Goal: Task Accomplishment & Management: Use online tool/utility

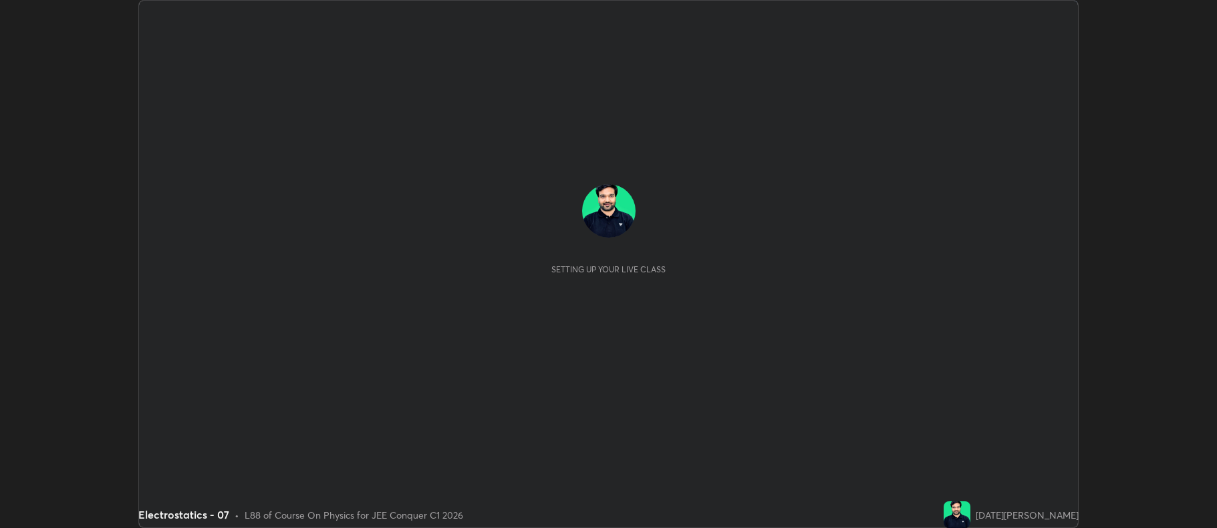
scroll to position [528, 1216]
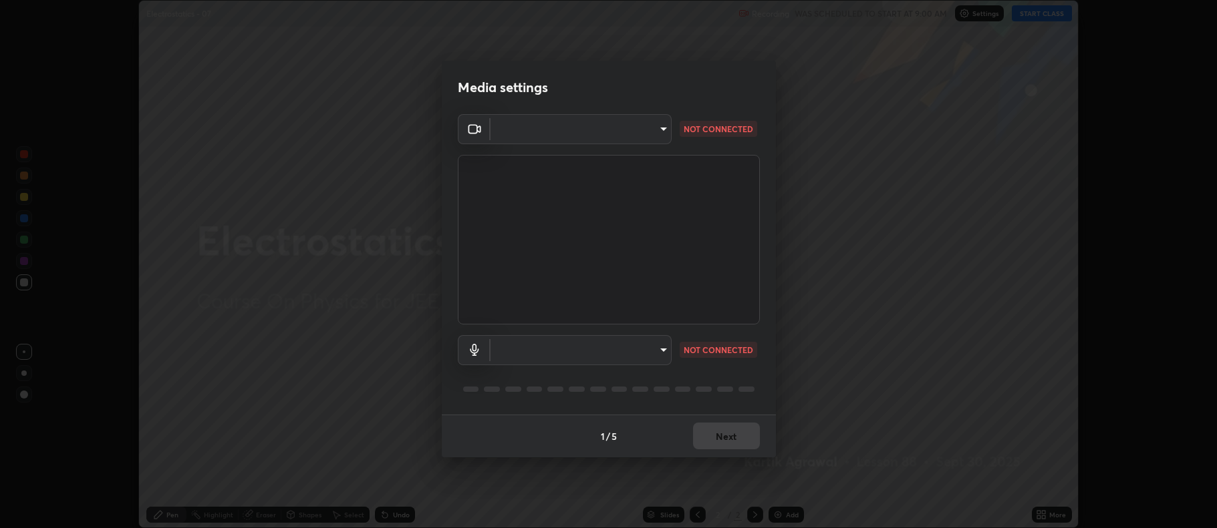
click at [629, 349] on body "Erase all Electrostatics - 07 Recording WAS SCHEDULED TO START AT 9:00 AM Setti…" at bounding box center [608, 264] width 1217 height 528
type input "ff6c2ab0558fce6a6a82d7d5f90cca75b578d0ecce094995c07ad100423c80ec"
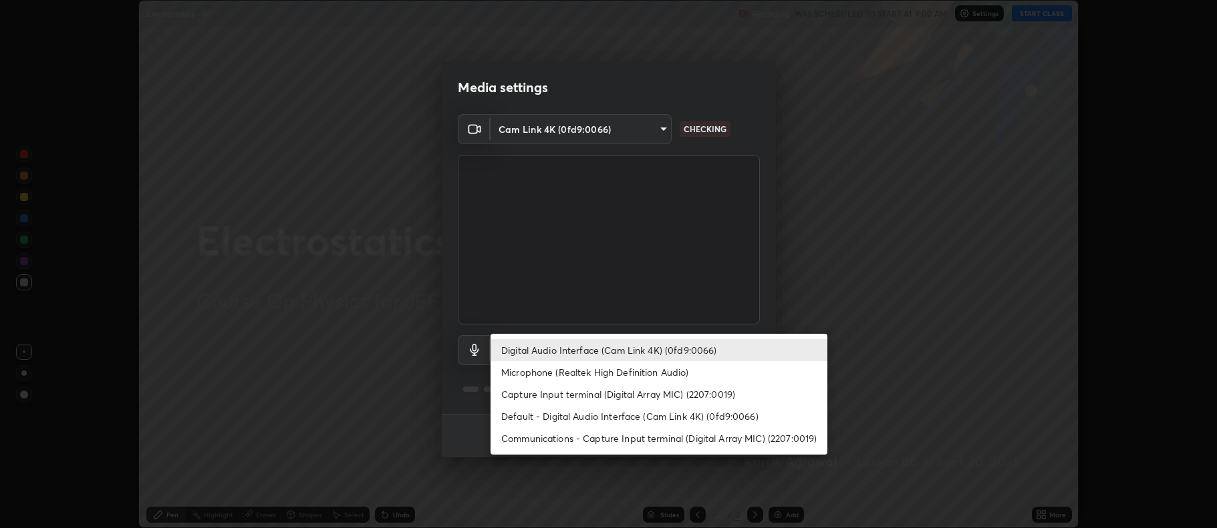
click at [649, 396] on li "Capture Input terminal (Digital Array MIC) (2207:0019)" at bounding box center [658, 394] width 337 height 22
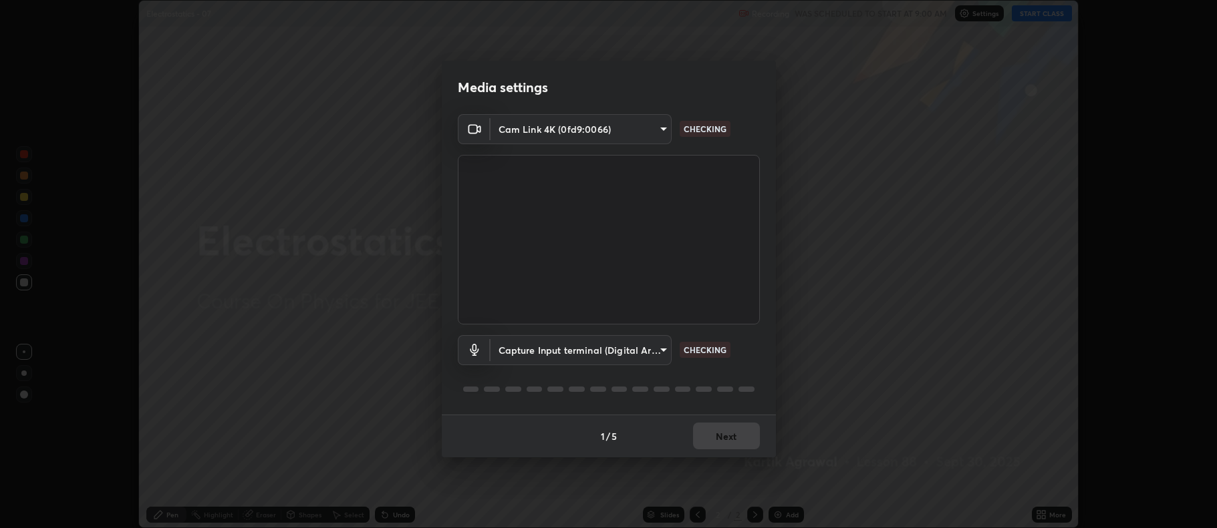
click at [634, 349] on body "Erase all Electrostatics - 07 Recording WAS SCHEDULED TO START AT 9:00 AM Setti…" at bounding box center [608, 264] width 1217 height 528
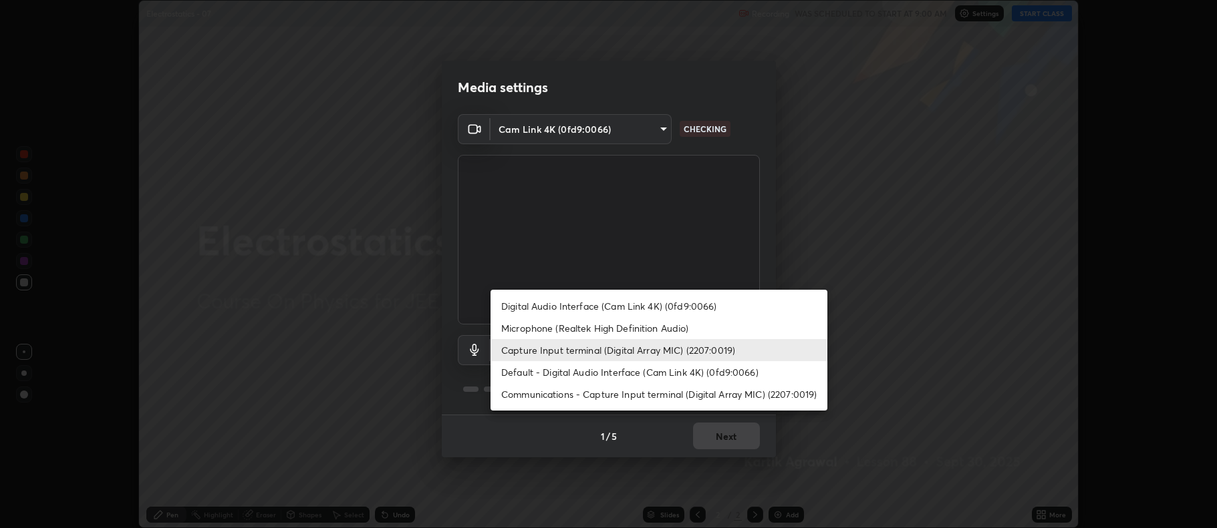
click at [647, 299] on li "Digital Audio Interface (Cam Link 4K) (0fd9:0066)" at bounding box center [658, 306] width 337 height 22
type input "c02de0821f74dbbd77b5c2f902ddfb4e5cfa4ce84945f56ef9e43fc5f55c7336"
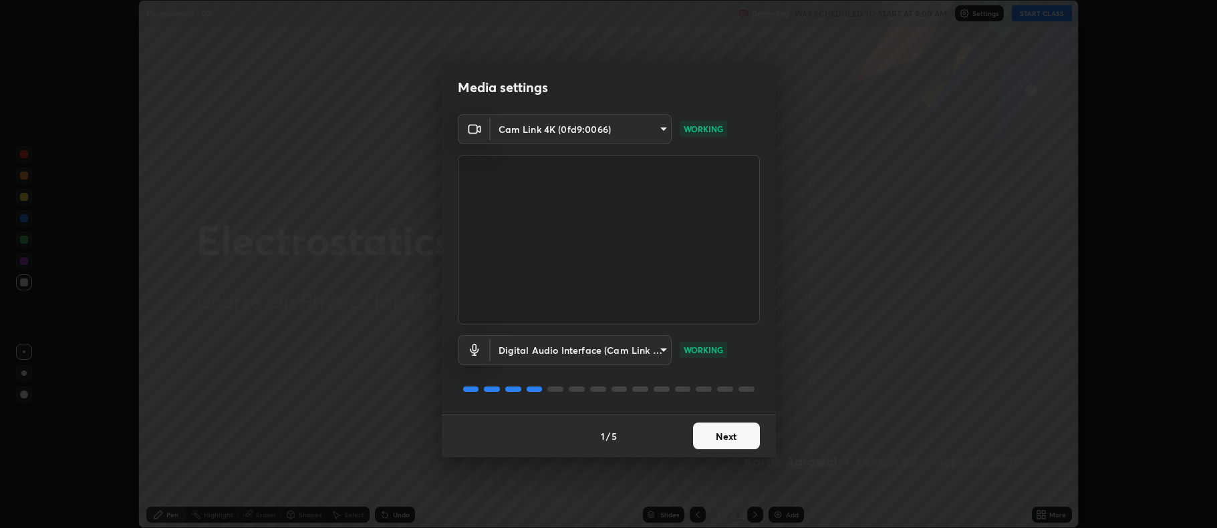
click at [750, 441] on button "Next" at bounding box center [726, 436] width 67 height 27
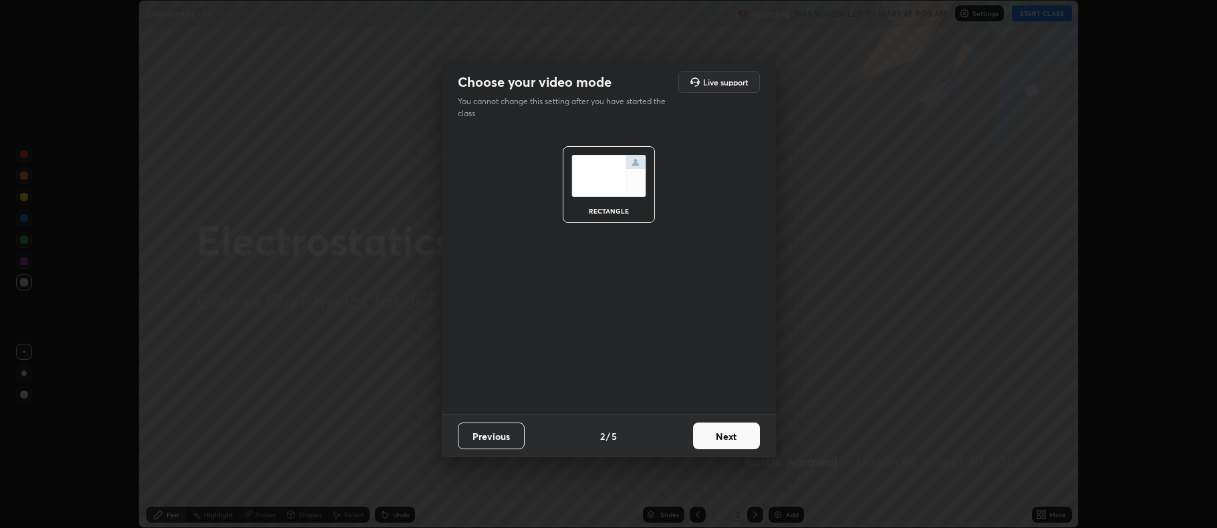
click at [746, 441] on button "Next" at bounding box center [726, 436] width 67 height 27
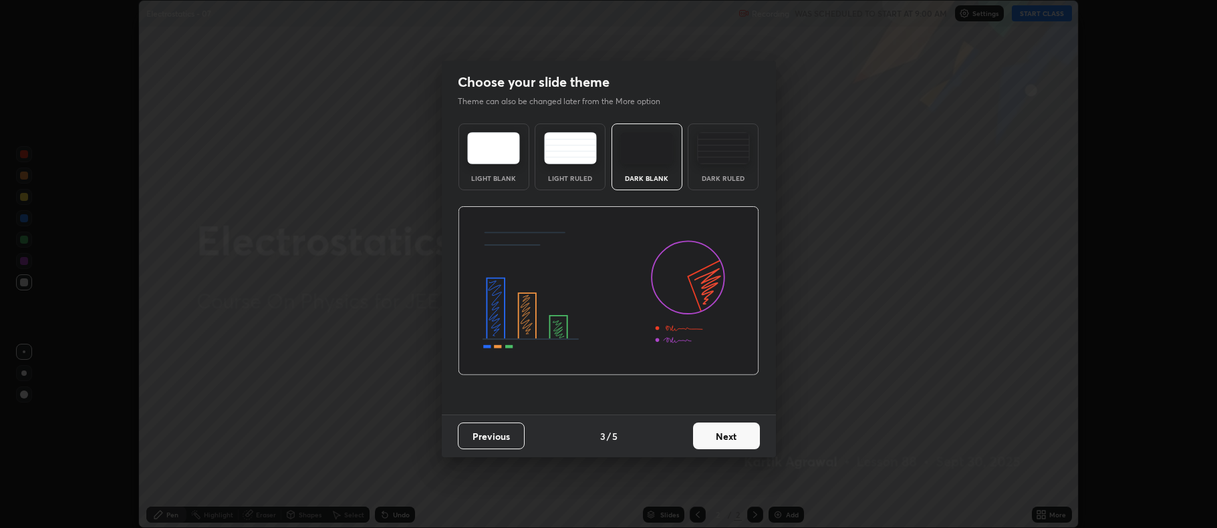
click at [748, 439] on button "Next" at bounding box center [726, 436] width 67 height 27
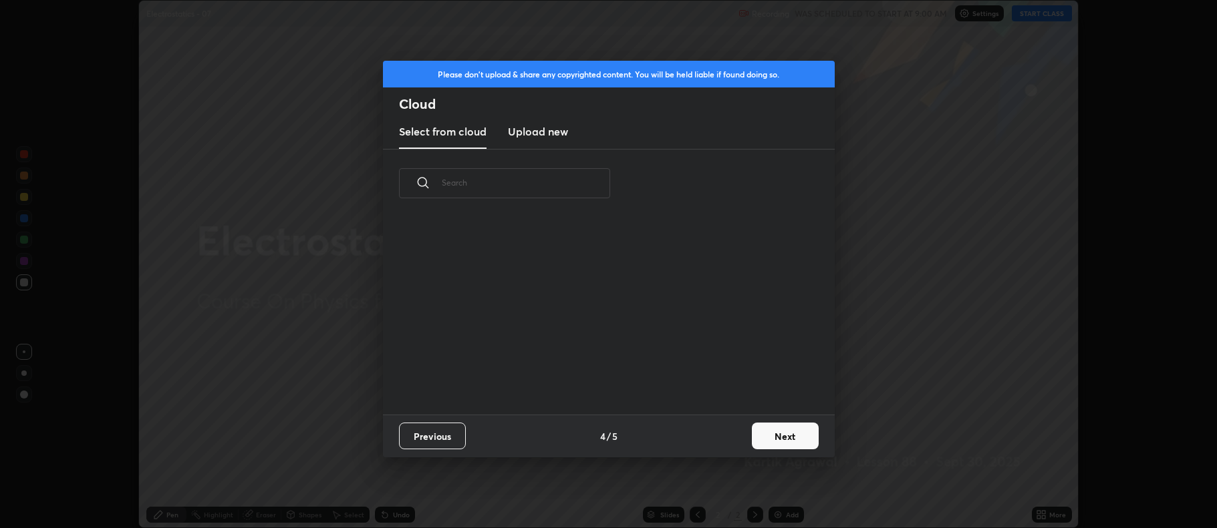
click at [782, 436] on button "Next" at bounding box center [785, 436] width 67 height 27
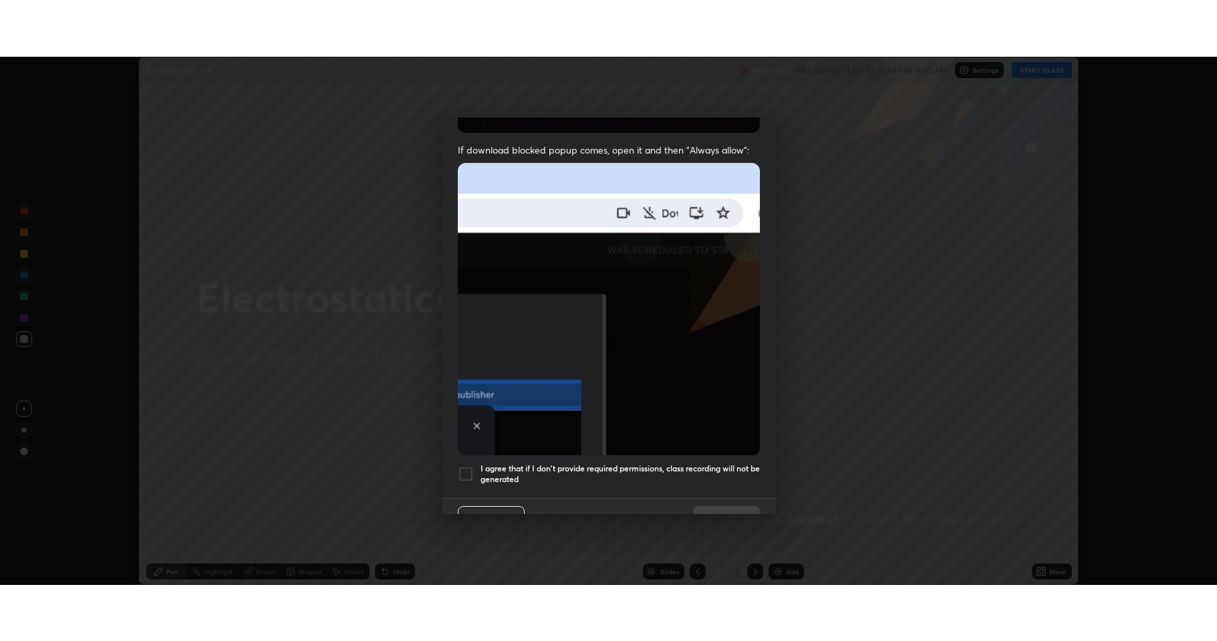
scroll to position [271, 0]
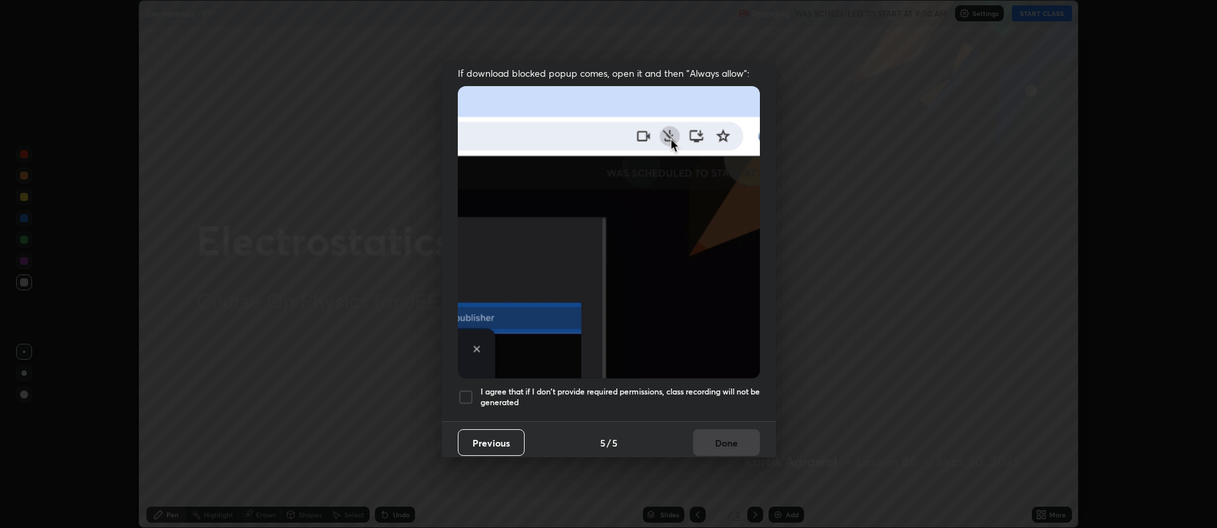
click at [472, 389] on div at bounding box center [466, 397] width 16 height 16
click at [736, 432] on button "Done" at bounding box center [726, 443] width 67 height 27
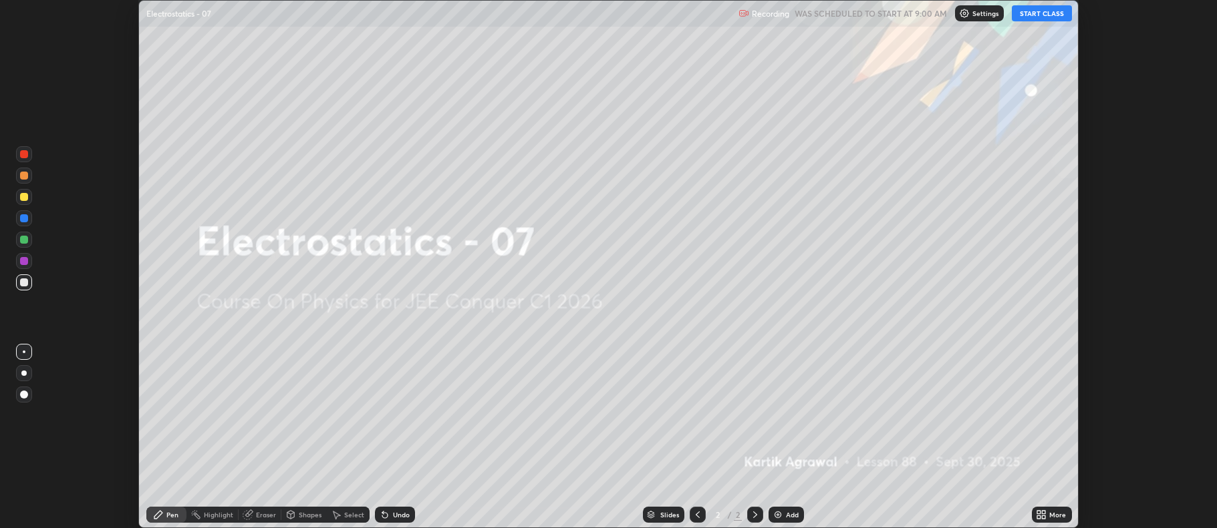
click at [1041, 511] on icon at bounding box center [1040, 515] width 11 height 11
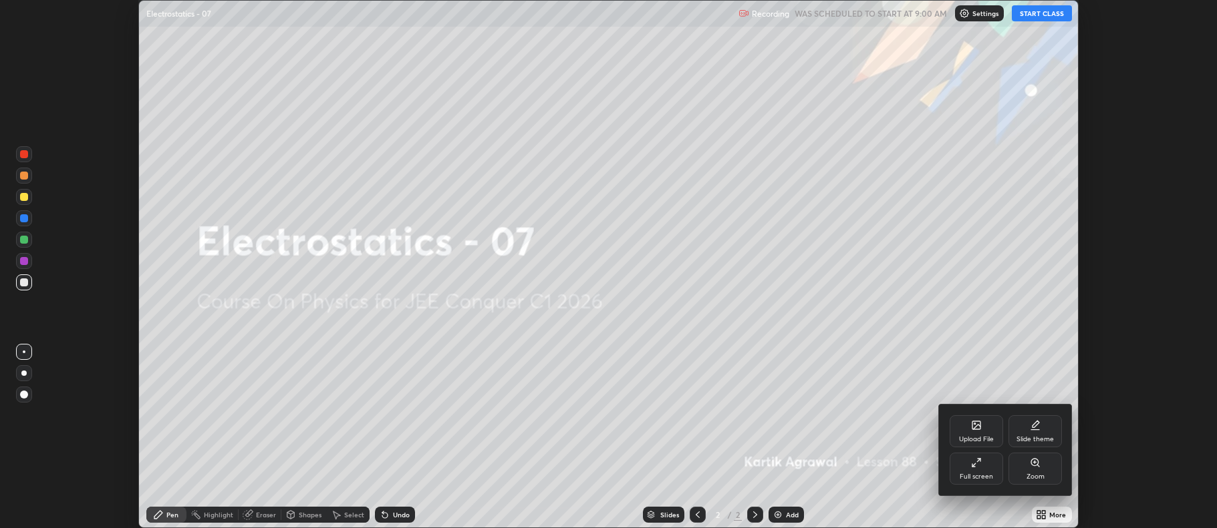
click at [994, 465] on div "Full screen" at bounding box center [975, 469] width 53 height 32
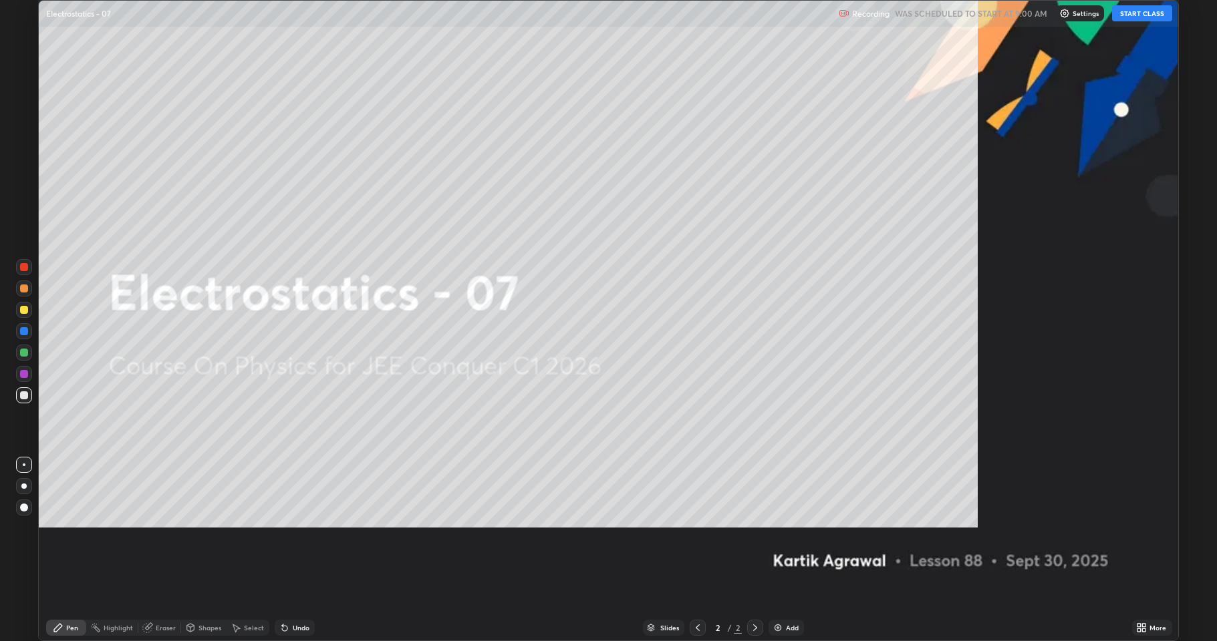
scroll to position [641, 1217]
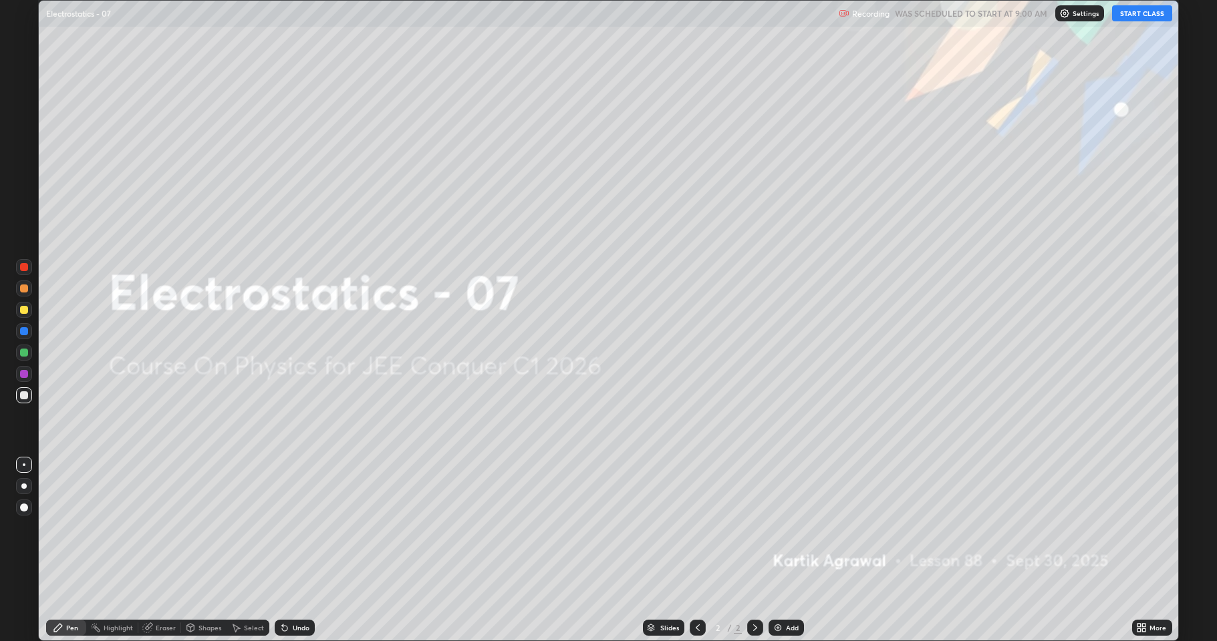
click at [1140, 17] on button "START CLASS" at bounding box center [1142, 13] width 60 height 16
click at [794, 528] on div "Add" at bounding box center [785, 628] width 35 height 16
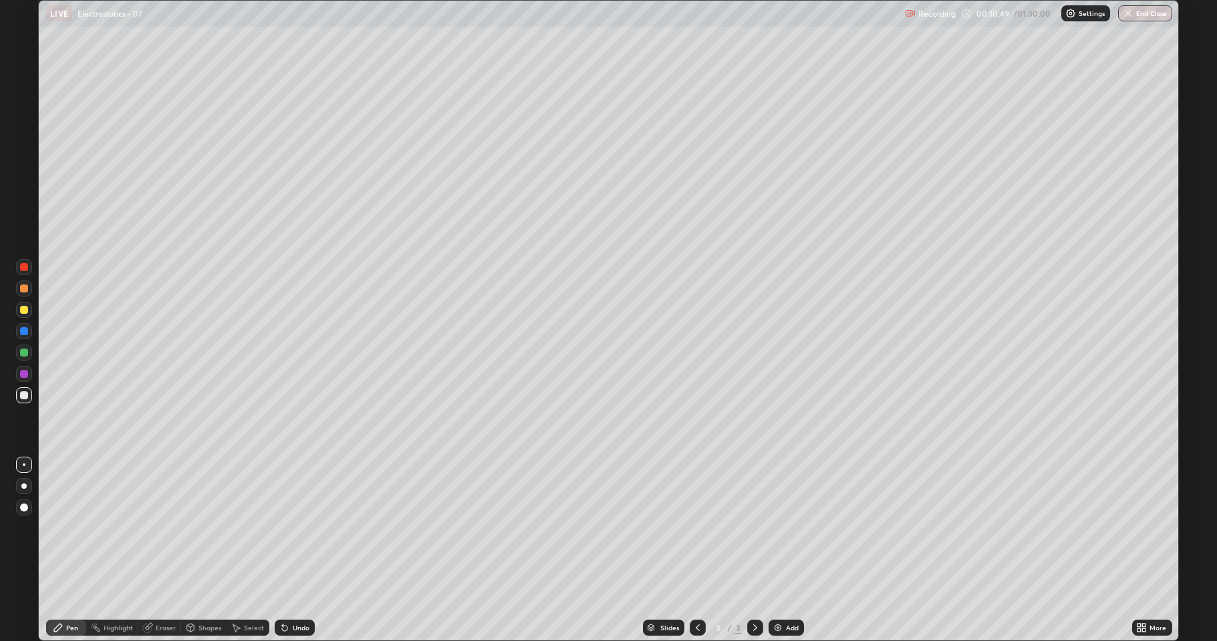
click at [67, 528] on div "Pen" at bounding box center [72, 628] width 12 height 7
click at [24, 353] on div at bounding box center [24, 353] width 8 height 8
click at [295, 528] on div "Undo" at bounding box center [301, 628] width 17 height 7
click at [247, 528] on div "Select" at bounding box center [254, 628] width 20 height 7
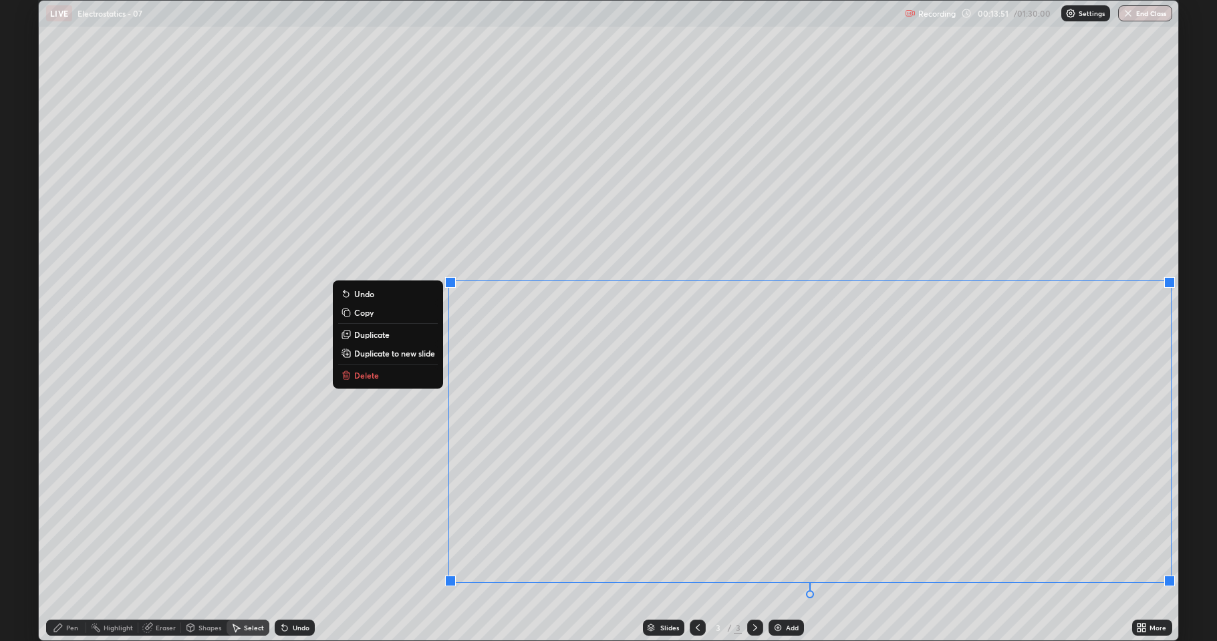
click at [358, 371] on p "Delete" at bounding box center [366, 375] width 25 height 11
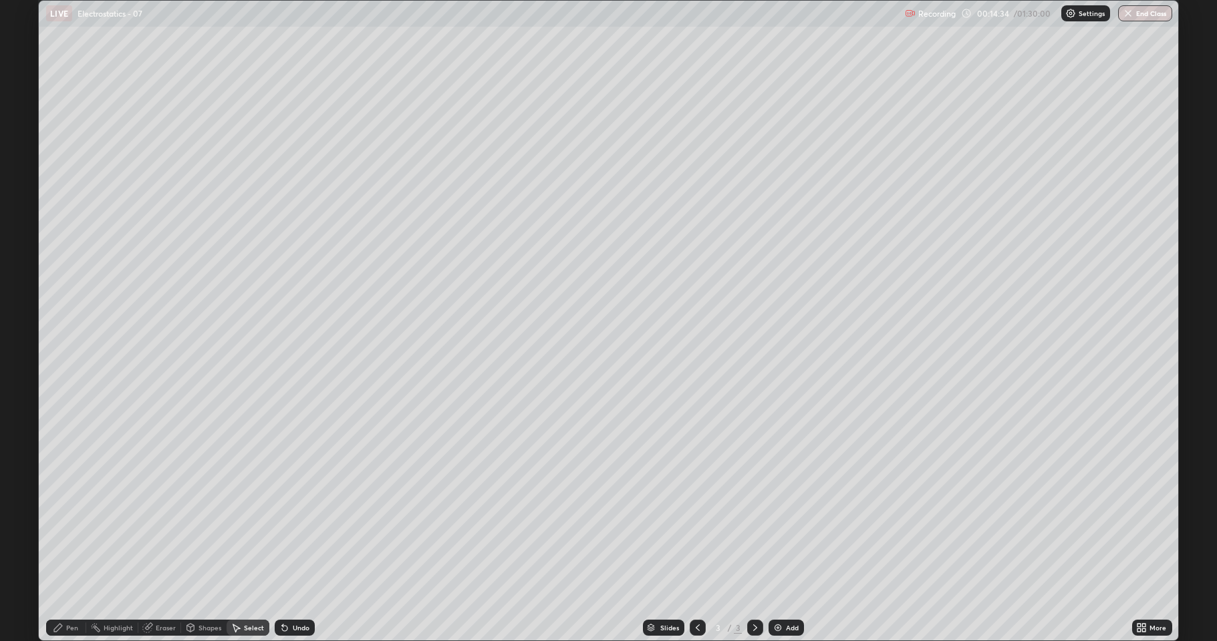
click at [61, 528] on div "Pen" at bounding box center [66, 628] width 40 height 16
click at [22, 395] on div at bounding box center [24, 395] width 8 height 8
click at [60, 528] on icon at bounding box center [58, 628] width 11 height 11
click at [23, 360] on div at bounding box center [24, 353] width 16 height 16
click at [24, 396] on div at bounding box center [24, 395] width 8 height 8
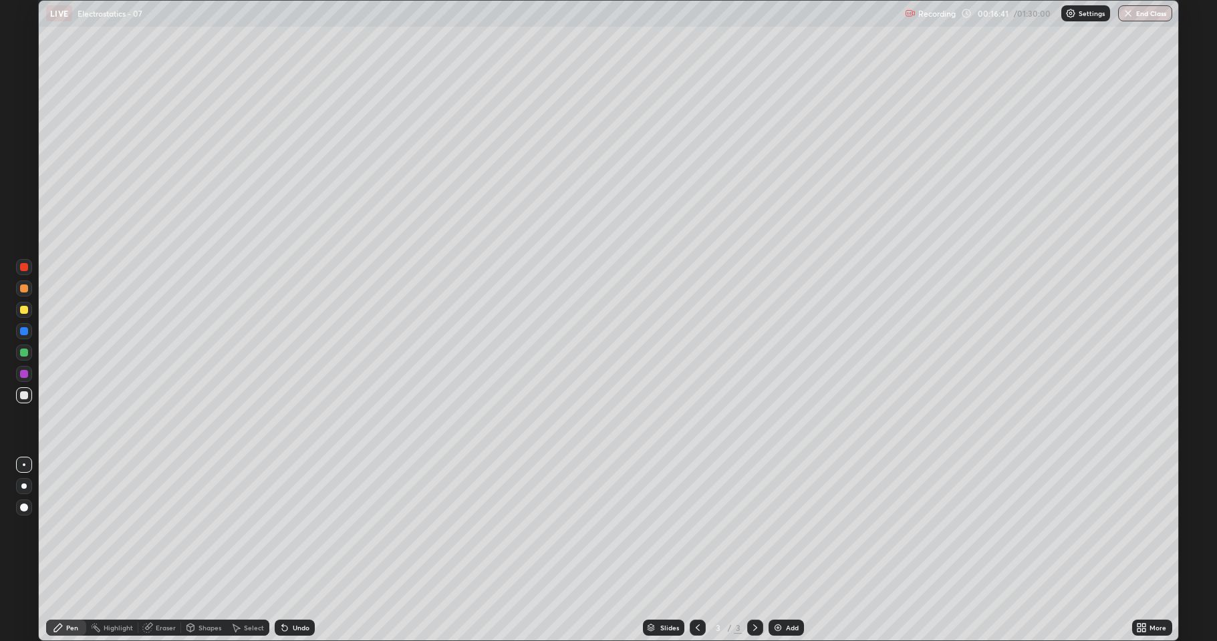
click at [30, 354] on div at bounding box center [24, 353] width 16 height 16
click at [23, 309] on div at bounding box center [24, 310] width 8 height 8
click at [796, 528] on div "Add" at bounding box center [792, 628] width 13 height 7
click at [26, 292] on div at bounding box center [24, 289] width 8 height 8
click at [25, 310] on div at bounding box center [24, 310] width 8 height 8
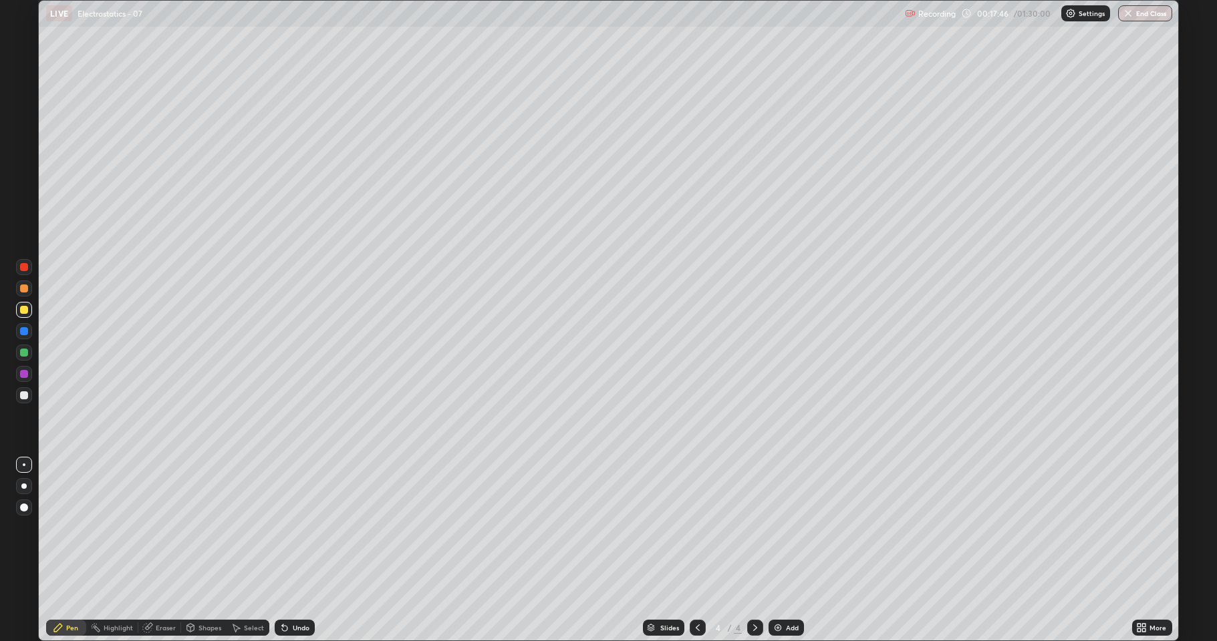
click at [202, 528] on div "Shapes" at bounding box center [209, 628] width 23 height 7
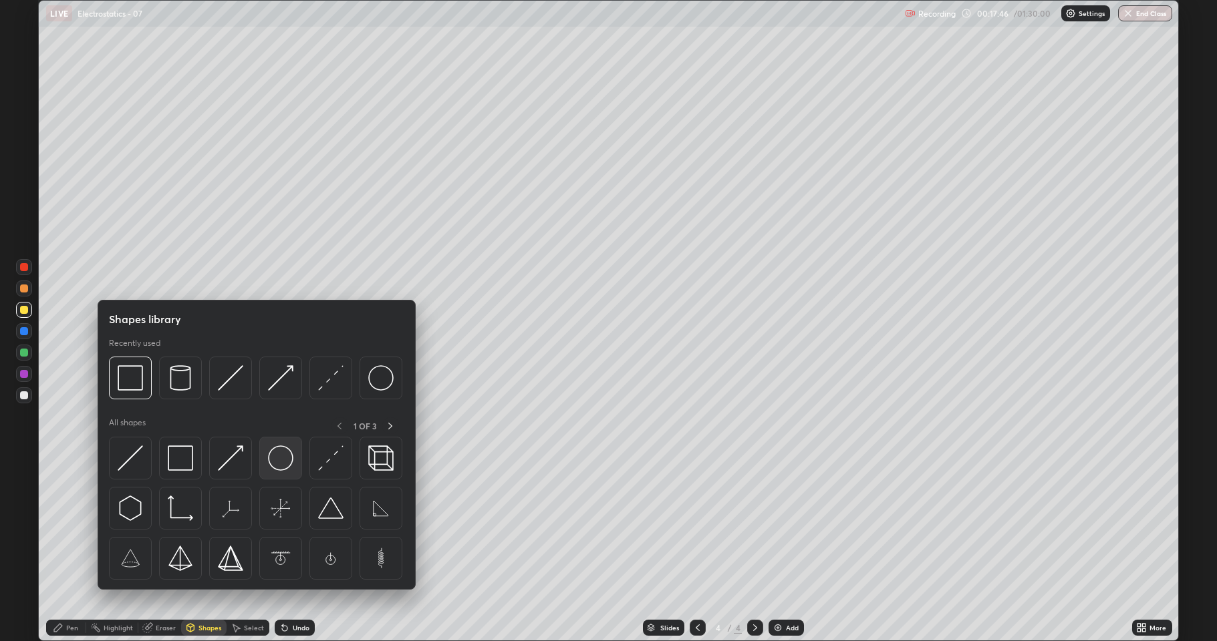
click at [270, 460] on img at bounding box center [280, 458] width 25 height 25
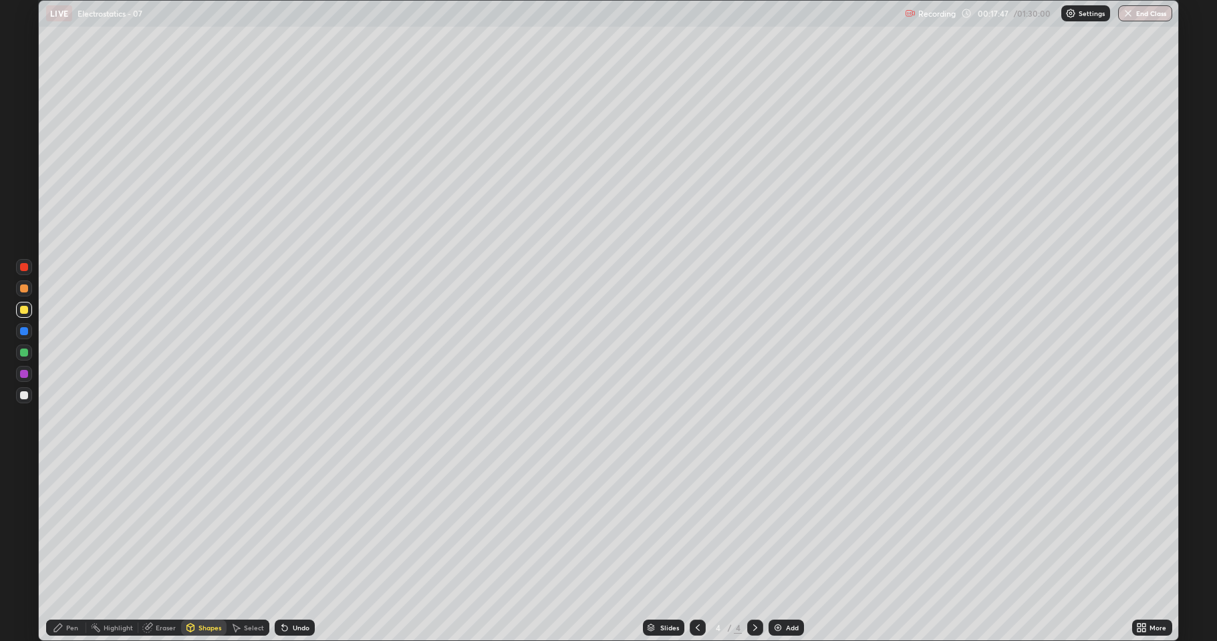
click at [27, 287] on div at bounding box center [24, 289] width 8 height 8
click at [66, 528] on div "Pen" at bounding box center [72, 628] width 12 height 7
click at [25, 374] on div at bounding box center [24, 374] width 8 height 8
click at [27, 307] on div at bounding box center [24, 310] width 16 height 16
click at [195, 528] on icon at bounding box center [190, 628] width 11 height 11
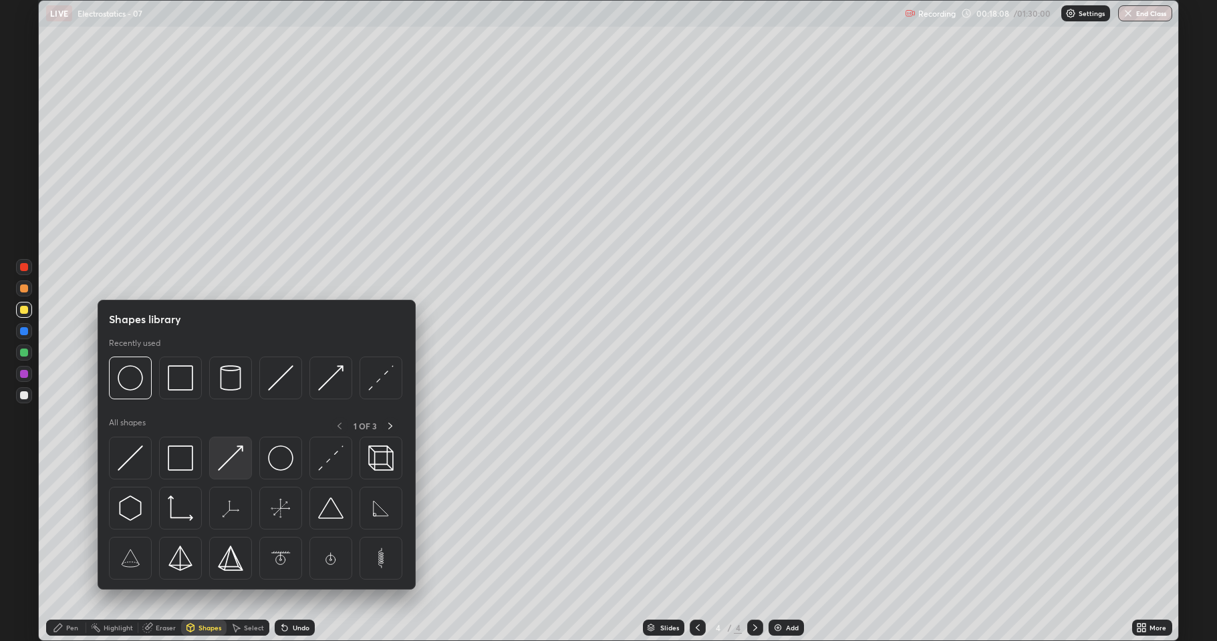
click at [234, 463] on img at bounding box center [230, 458] width 25 height 25
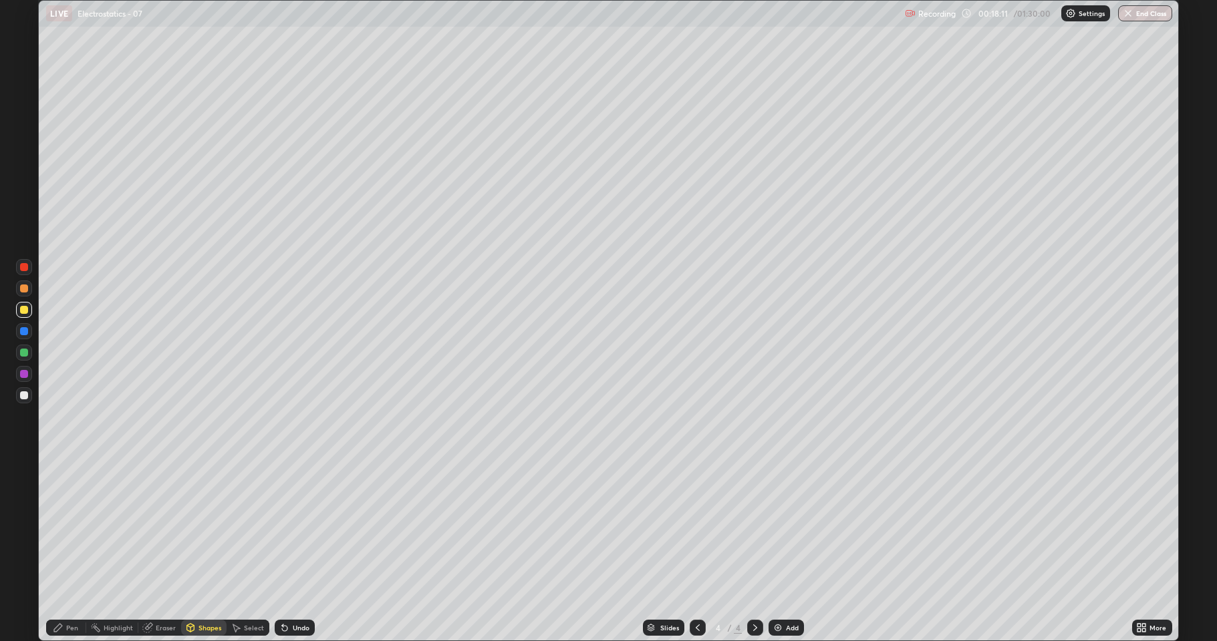
click at [61, 528] on icon at bounding box center [58, 628] width 11 height 11
click at [26, 348] on div at bounding box center [24, 353] width 16 height 16
click at [210, 528] on div "Shapes" at bounding box center [203, 628] width 45 height 16
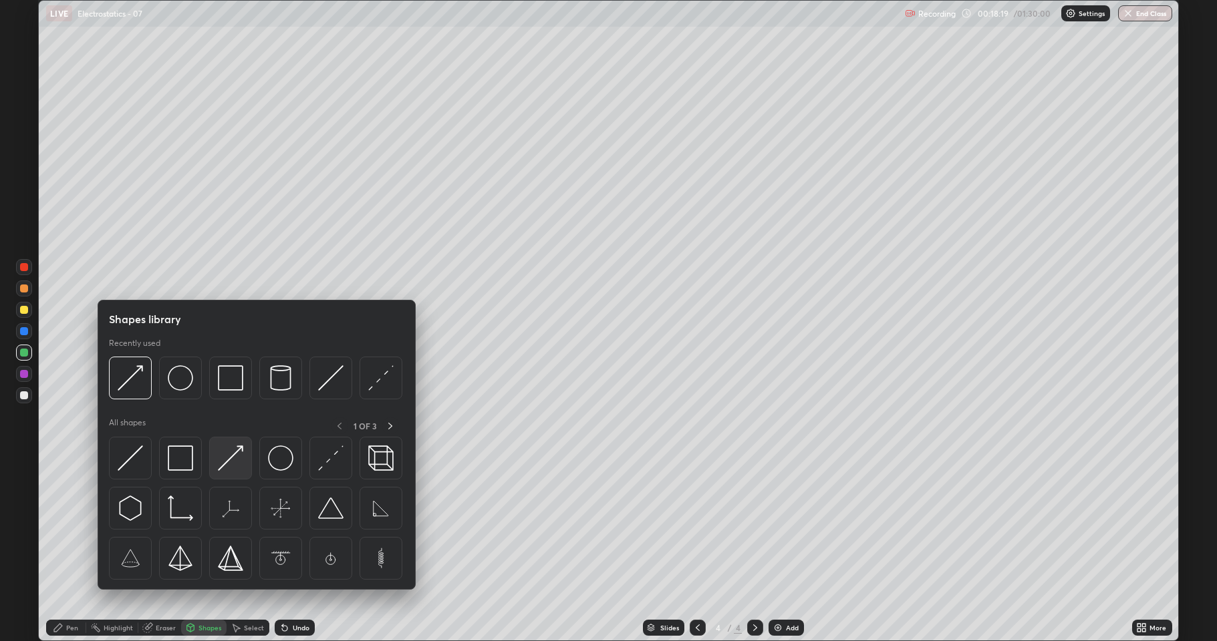
click at [235, 455] on img at bounding box center [230, 458] width 25 height 25
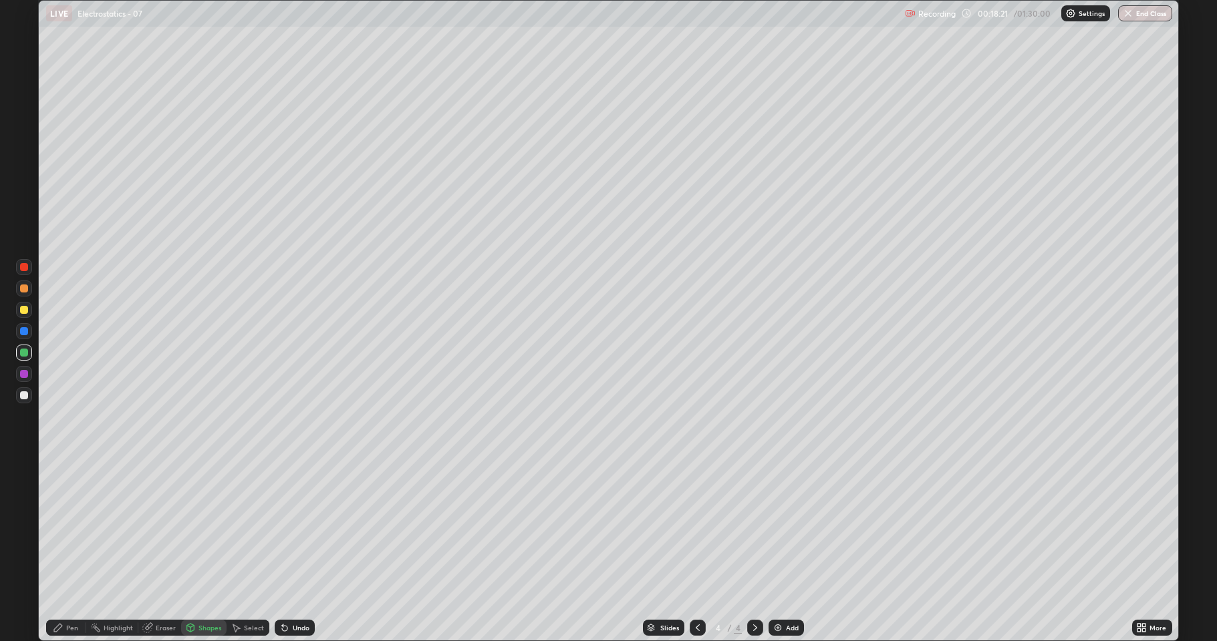
click at [58, 528] on icon at bounding box center [58, 628] width 11 height 11
click at [19, 291] on div at bounding box center [24, 289] width 16 height 16
click at [63, 528] on icon at bounding box center [58, 628] width 11 height 11
click at [26, 401] on div at bounding box center [24, 395] width 16 height 16
click at [21, 355] on div at bounding box center [24, 353] width 8 height 8
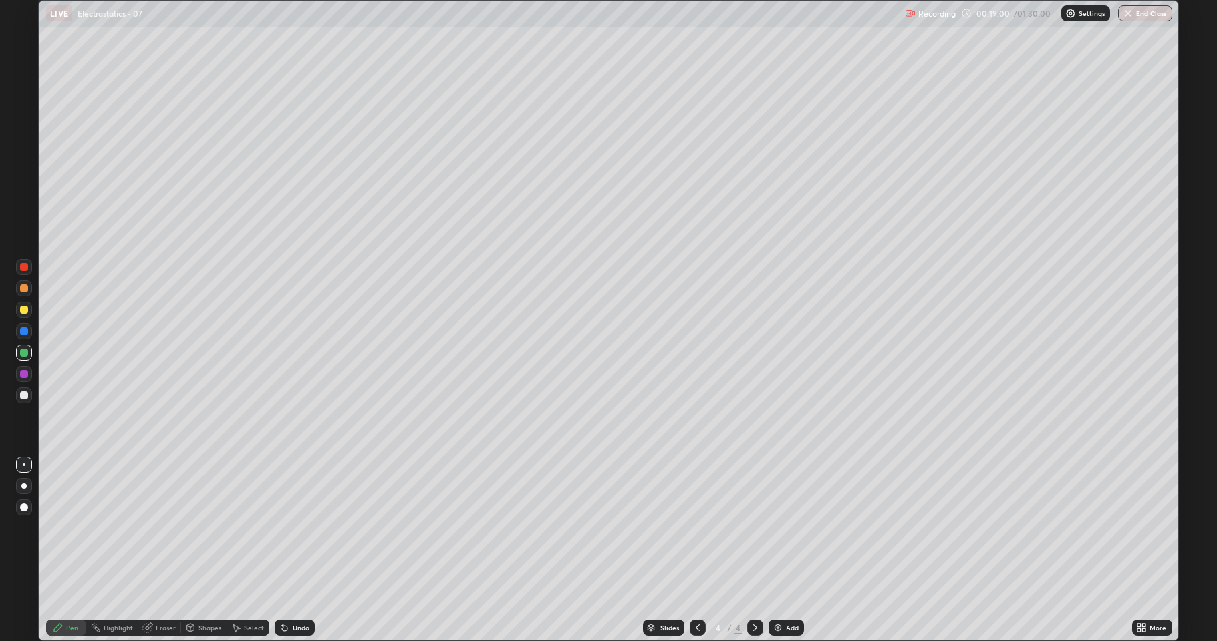
click at [23, 393] on div at bounding box center [24, 395] width 8 height 8
click at [21, 292] on div at bounding box center [24, 289] width 8 height 8
click at [21, 395] on div at bounding box center [24, 395] width 8 height 8
click at [23, 351] on div at bounding box center [24, 353] width 8 height 8
click at [291, 528] on div "Undo" at bounding box center [295, 628] width 40 height 16
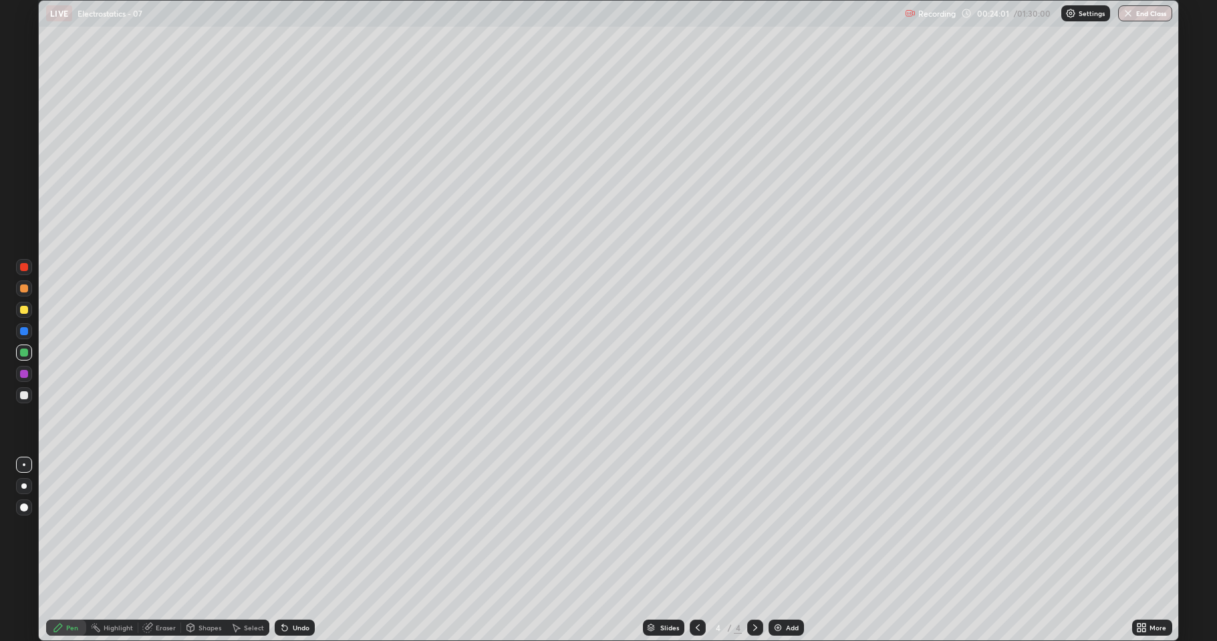
click at [24, 287] on div at bounding box center [24, 289] width 8 height 8
click at [23, 311] on div at bounding box center [24, 310] width 8 height 8
click at [18, 353] on div at bounding box center [24, 353] width 16 height 16
click at [786, 528] on div "Add" at bounding box center [792, 628] width 13 height 7
click at [24, 375] on div at bounding box center [24, 374] width 8 height 8
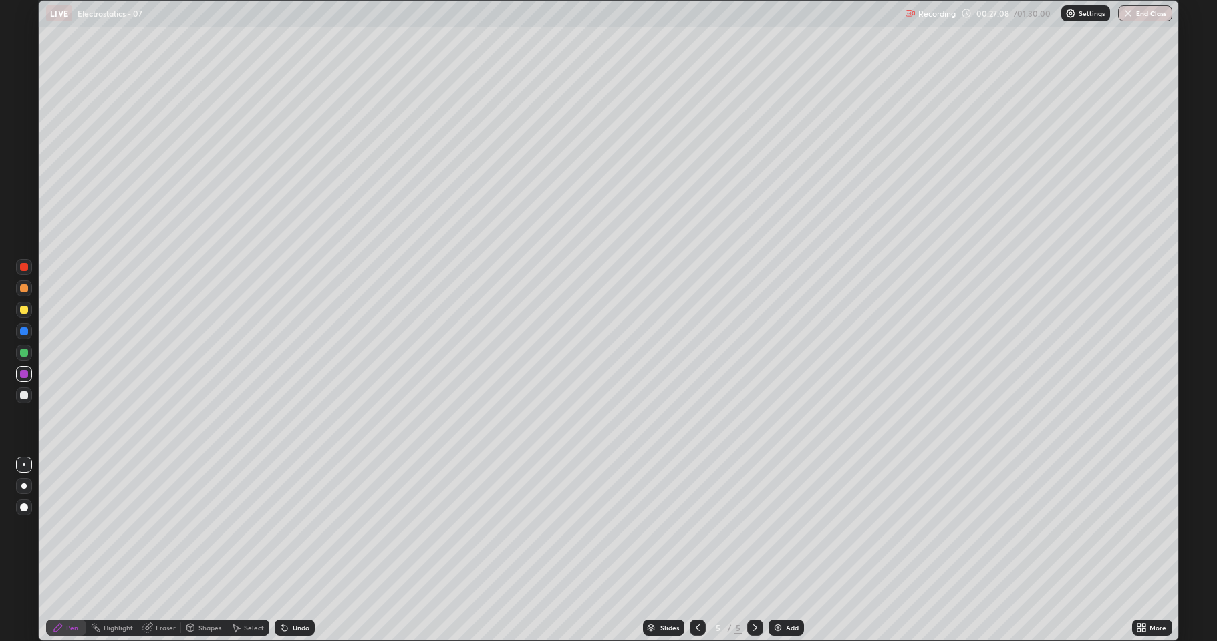
click at [202, 528] on div "Shapes" at bounding box center [209, 628] width 23 height 7
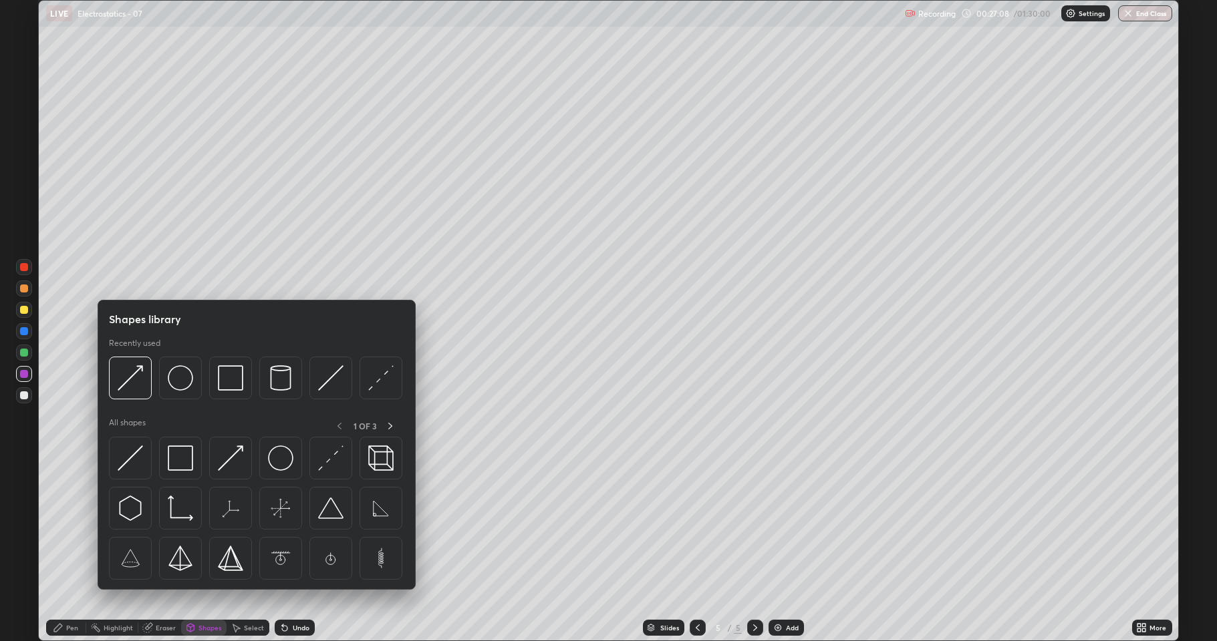
click at [136, 460] on img at bounding box center [130, 458] width 25 height 25
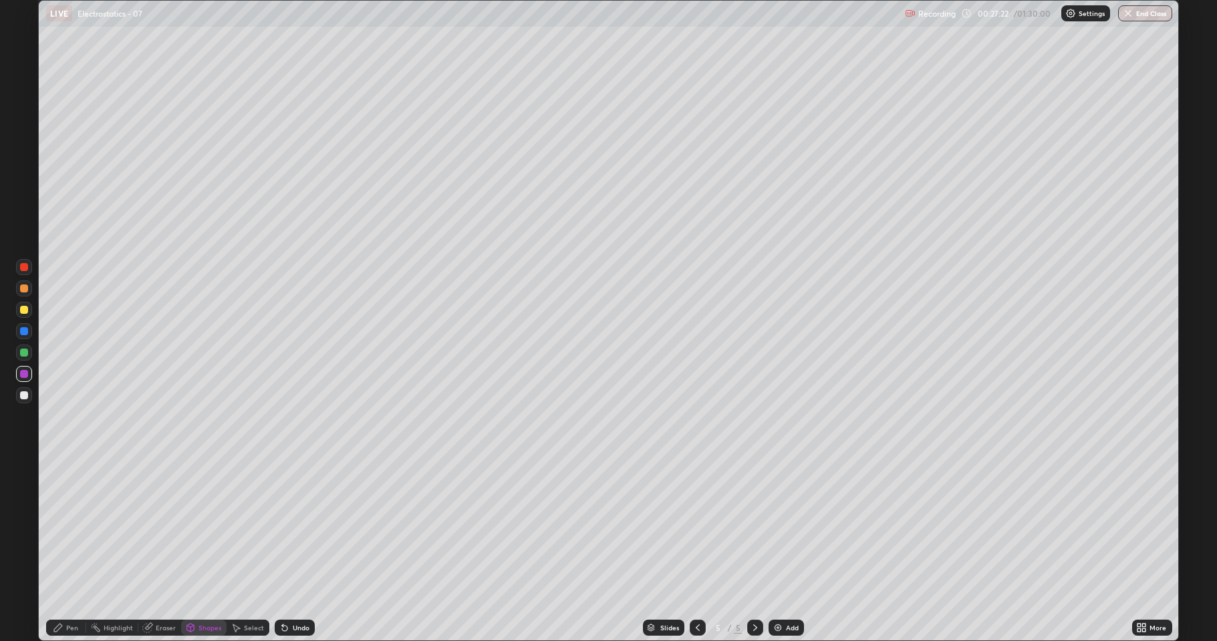
click at [69, 528] on div "Pen" at bounding box center [72, 628] width 12 height 7
click at [27, 351] on div at bounding box center [24, 353] width 8 height 8
click at [29, 311] on div at bounding box center [24, 310] width 16 height 16
click at [65, 528] on div "Pen" at bounding box center [66, 628] width 40 height 16
click at [208, 528] on div "Shapes" at bounding box center [209, 628] width 23 height 7
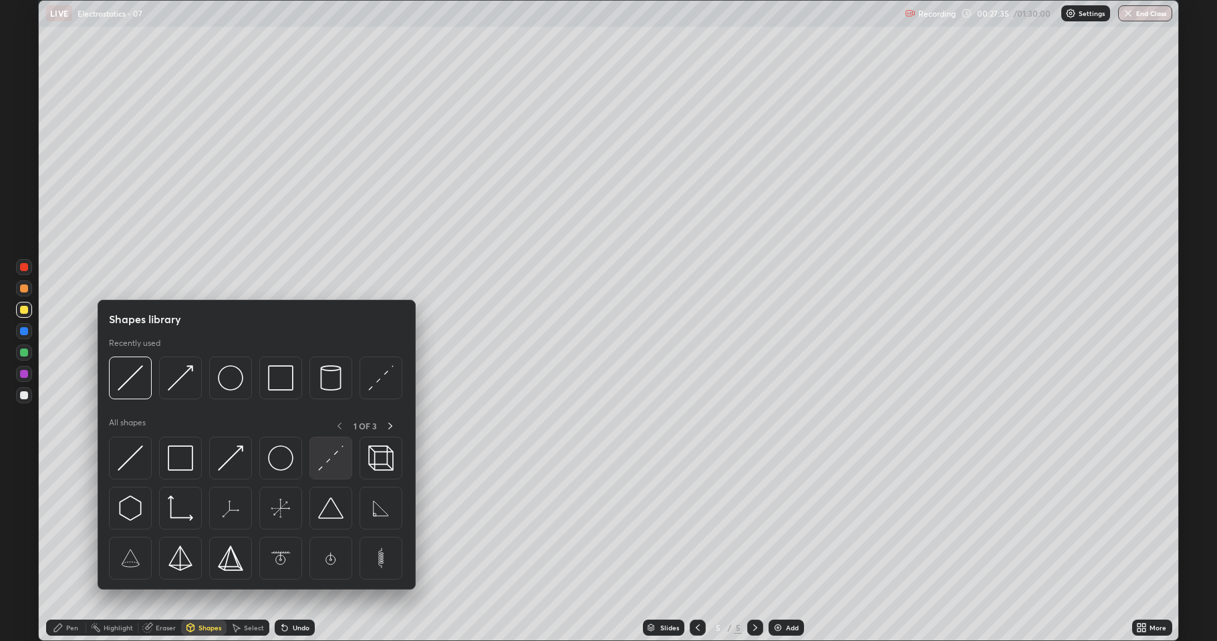
click at [331, 456] on img at bounding box center [330, 458] width 25 height 25
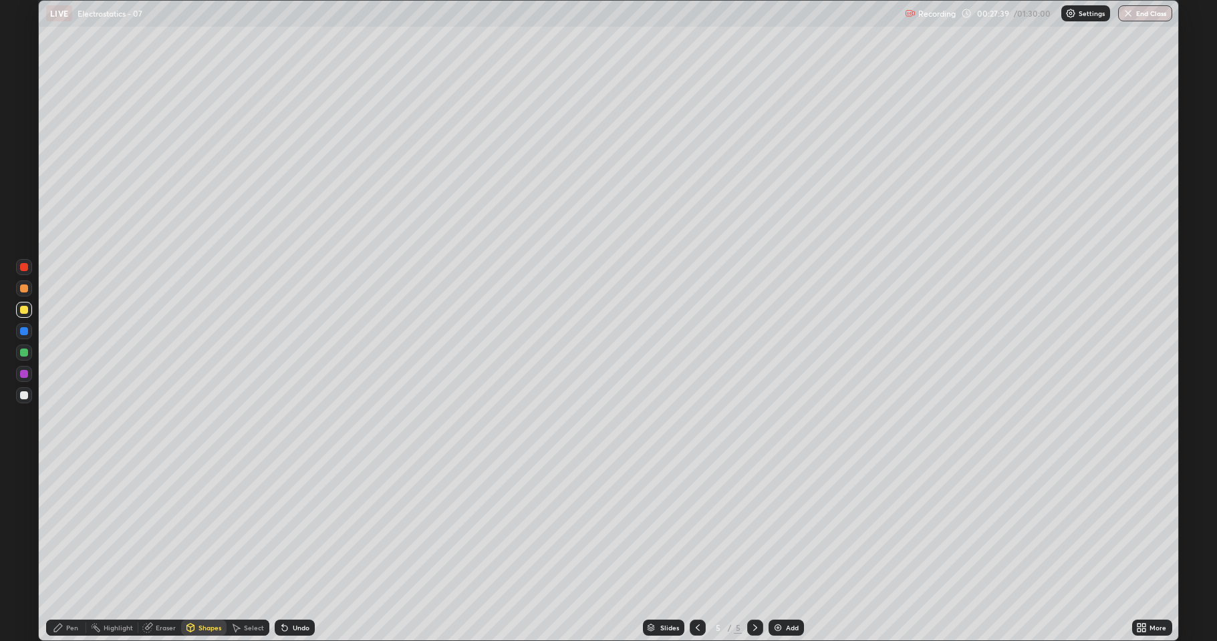
click at [204, 528] on div "Shapes" at bounding box center [209, 628] width 23 height 7
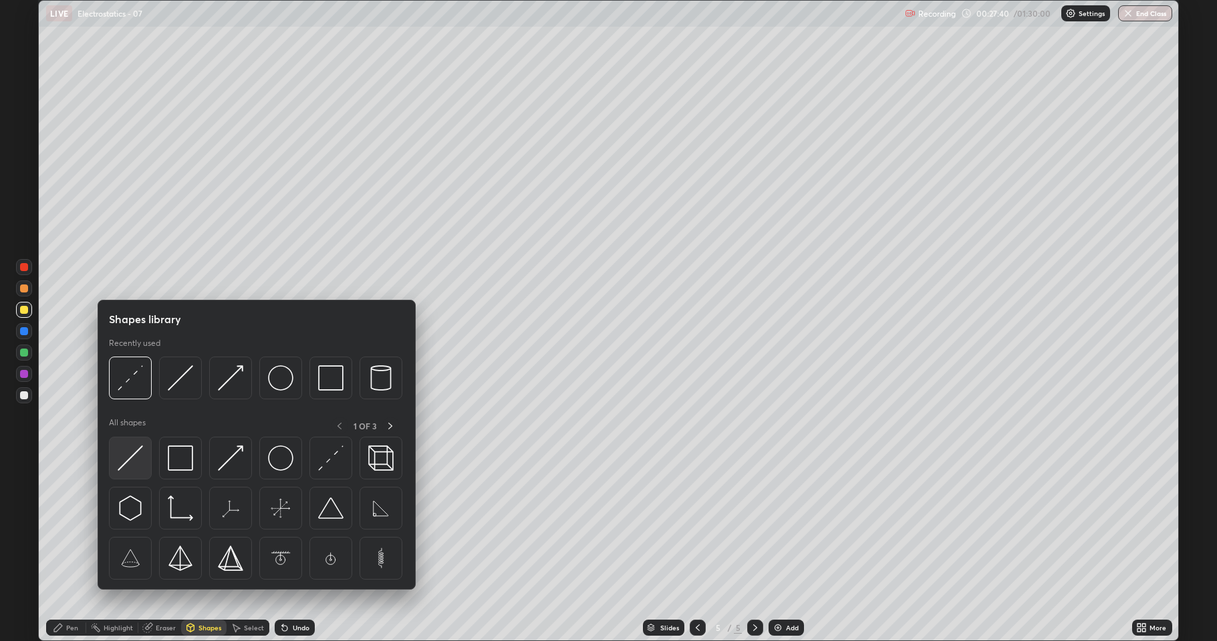
click at [126, 452] on img at bounding box center [130, 458] width 25 height 25
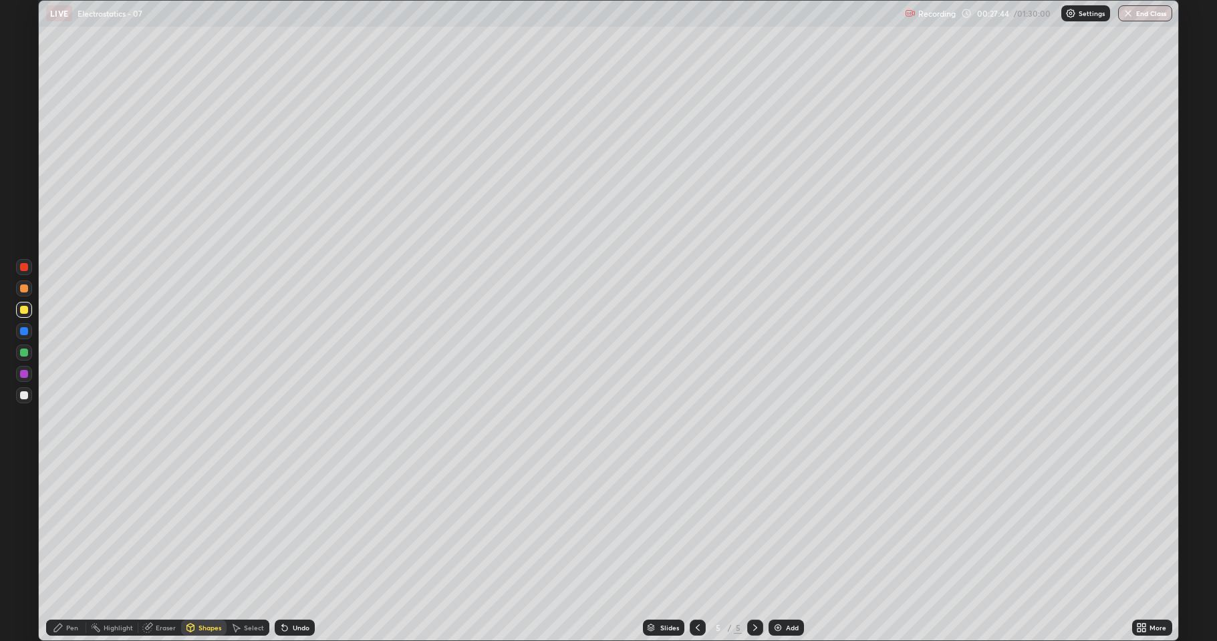
click at [60, 528] on icon at bounding box center [58, 628] width 11 height 11
click at [25, 356] on div at bounding box center [24, 353] width 8 height 8
click at [201, 528] on div "Shapes" at bounding box center [209, 628] width 23 height 7
click at [27, 307] on div at bounding box center [24, 310] width 8 height 8
click at [294, 528] on div "Undo" at bounding box center [301, 628] width 17 height 7
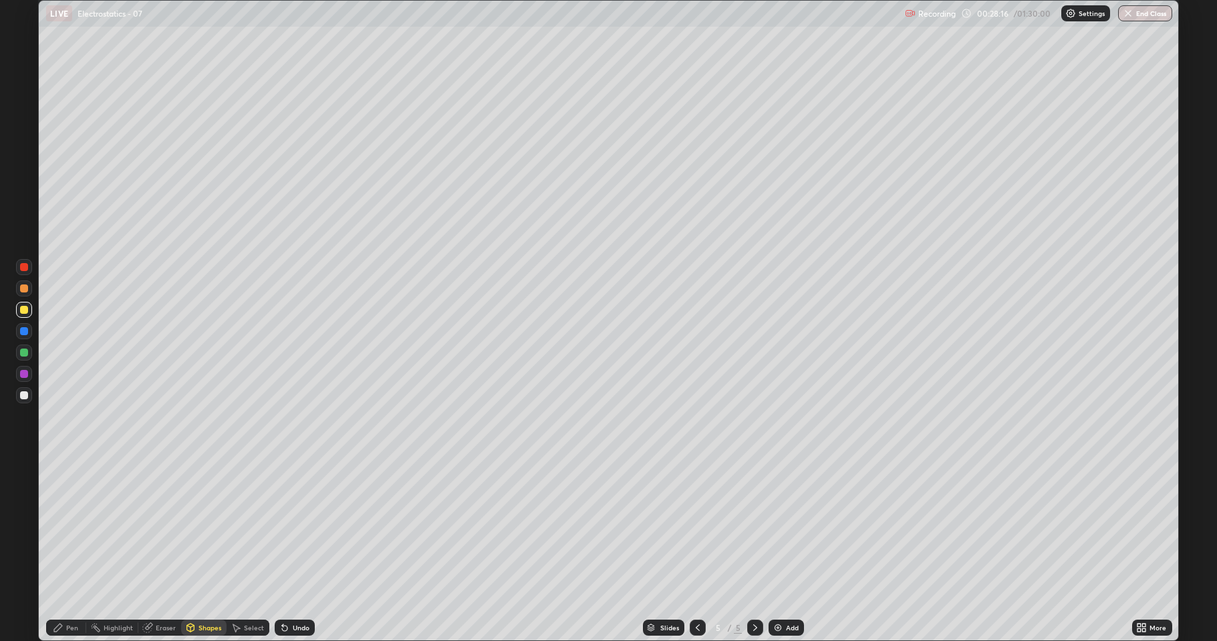
click at [283, 528] on icon at bounding box center [284, 628] width 5 height 5
click at [67, 528] on div "Pen" at bounding box center [66, 628] width 40 height 16
click at [200, 528] on div "Shapes" at bounding box center [209, 628] width 23 height 7
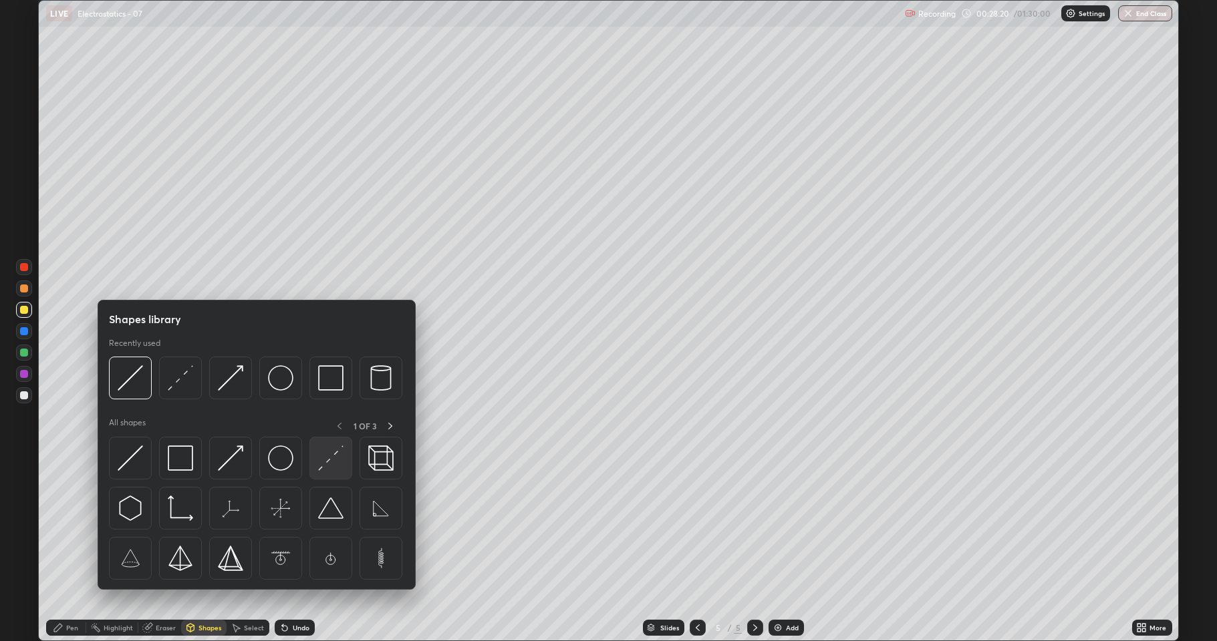
click at [333, 450] on img at bounding box center [330, 458] width 25 height 25
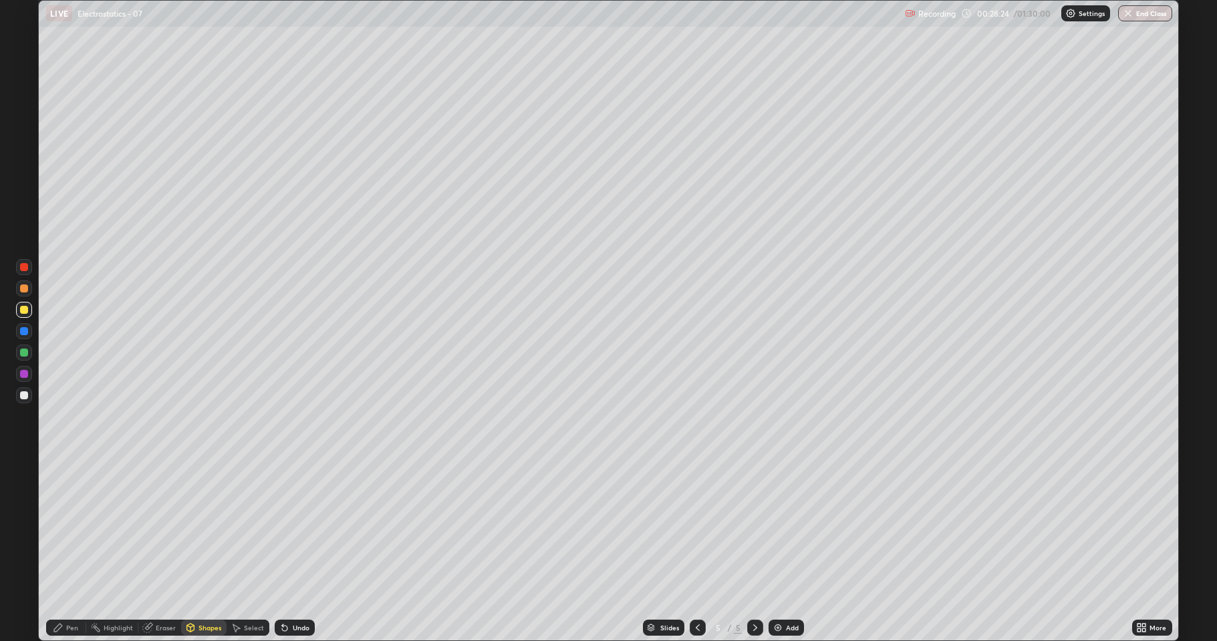
click at [71, 528] on div "Pen" at bounding box center [72, 628] width 12 height 7
click at [295, 528] on div "Undo" at bounding box center [301, 628] width 17 height 7
click at [780, 528] on img at bounding box center [777, 628] width 11 height 11
click at [196, 528] on div "Shapes" at bounding box center [203, 628] width 45 height 16
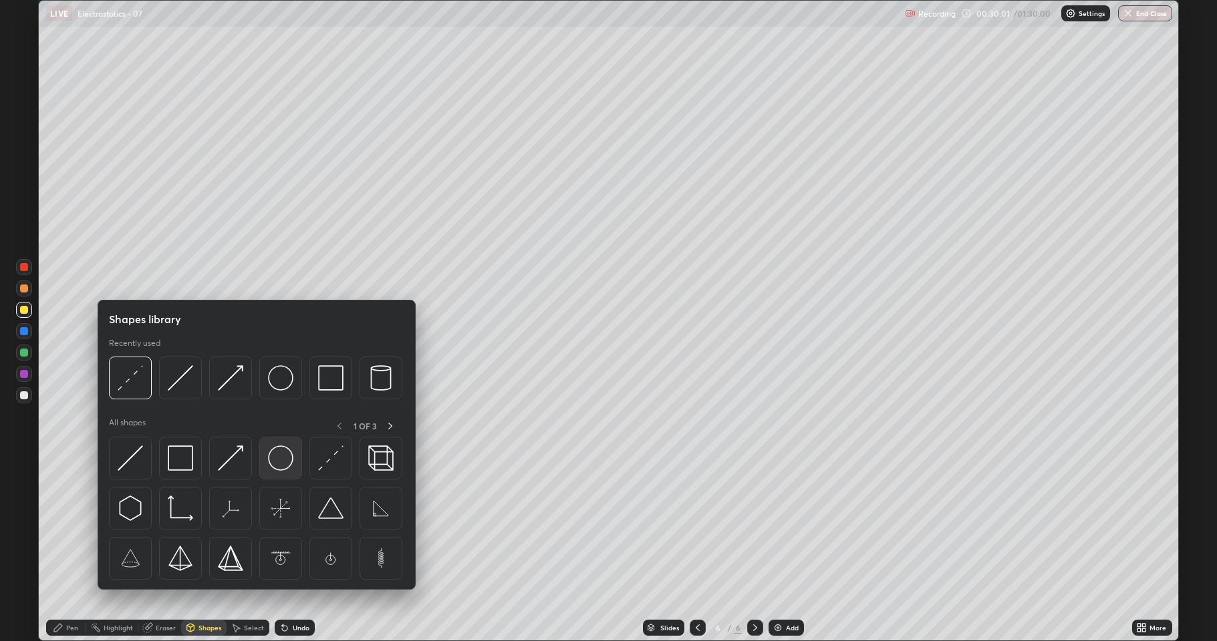
click at [278, 458] on img at bounding box center [280, 458] width 25 height 25
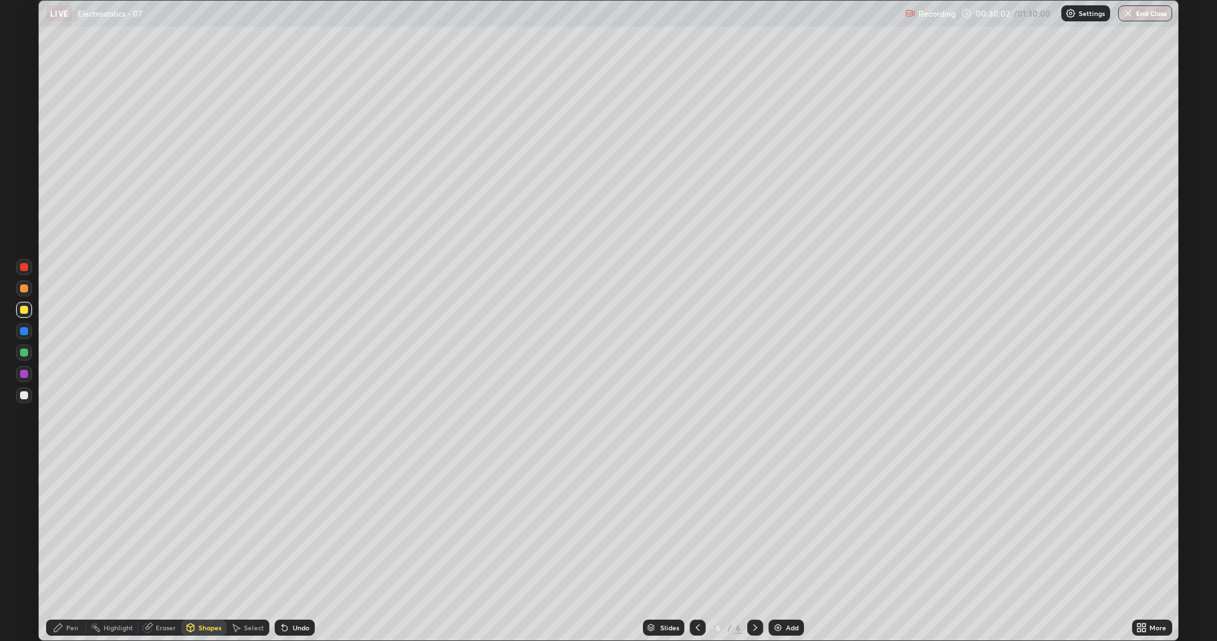
click at [17, 355] on div at bounding box center [24, 353] width 16 height 16
click at [59, 528] on icon at bounding box center [58, 628] width 8 height 8
click at [27, 287] on div at bounding box center [24, 289] width 8 height 8
click at [203, 528] on div "Shapes" at bounding box center [209, 628] width 23 height 7
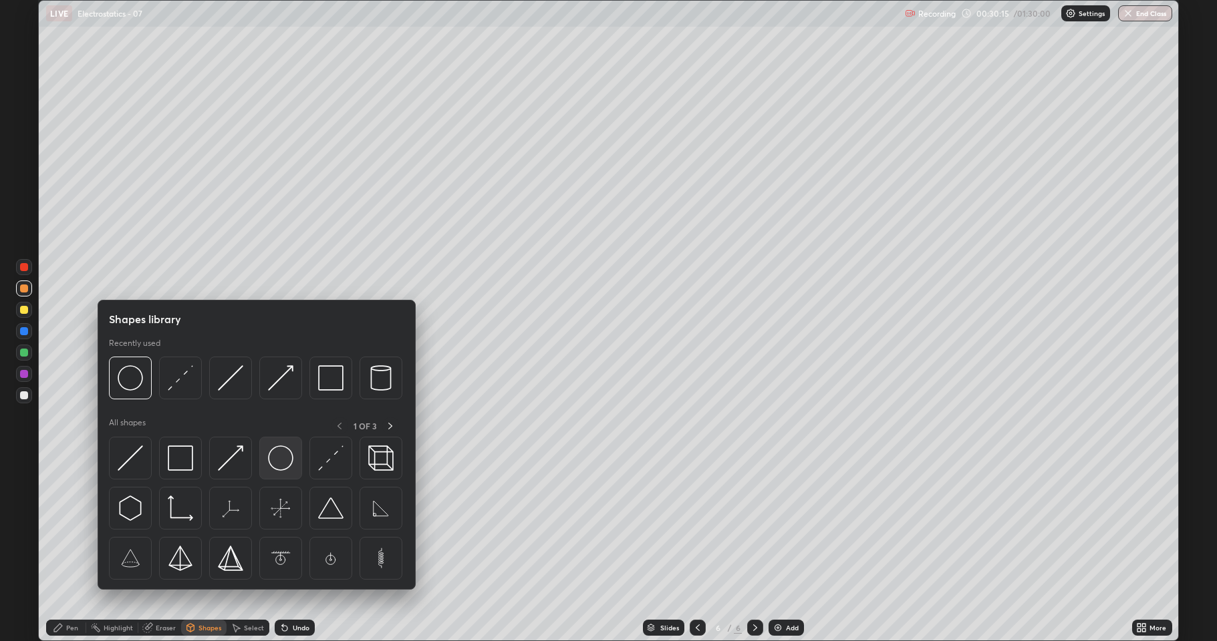
click at [289, 456] on img at bounding box center [280, 458] width 25 height 25
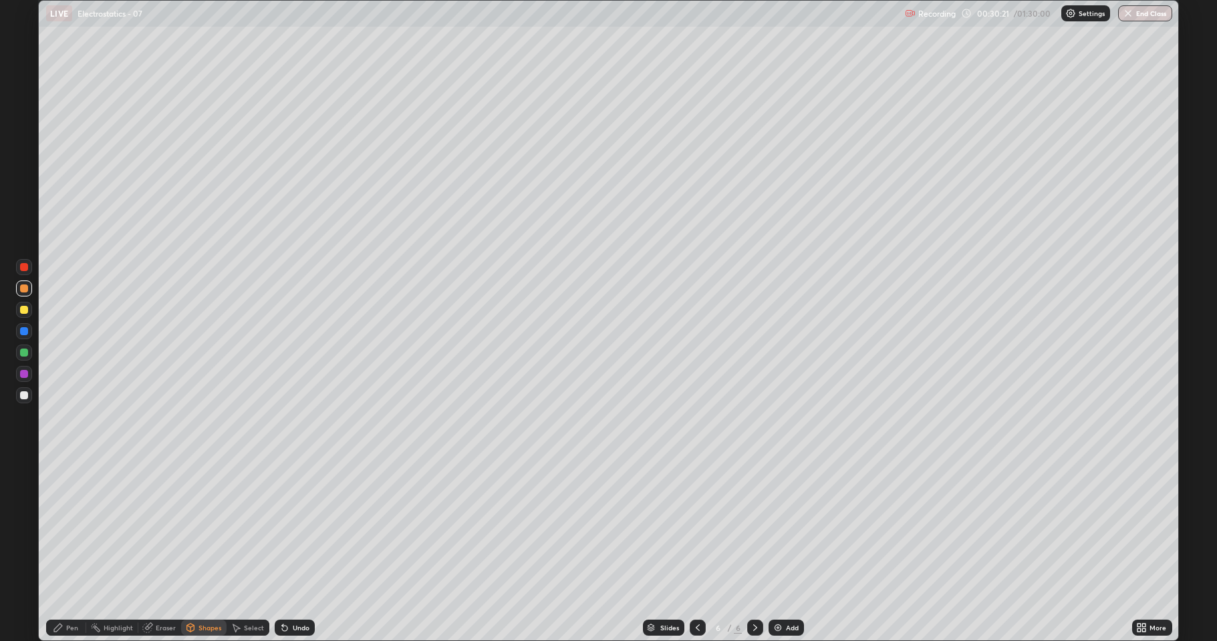
click at [56, 528] on icon at bounding box center [58, 628] width 11 height 11
click at [22, 375] on div at bounding box center [24, 374] width 8 height 8
click at [22, 393] on div at bounding box center [24, 395] width 8 height 8
click at [23, 287] on div at bounding box center [24, 289] width 8 height 8
click at [205, 528] on div "Shapes" at bounding box center [209, 628] width 23 height 7
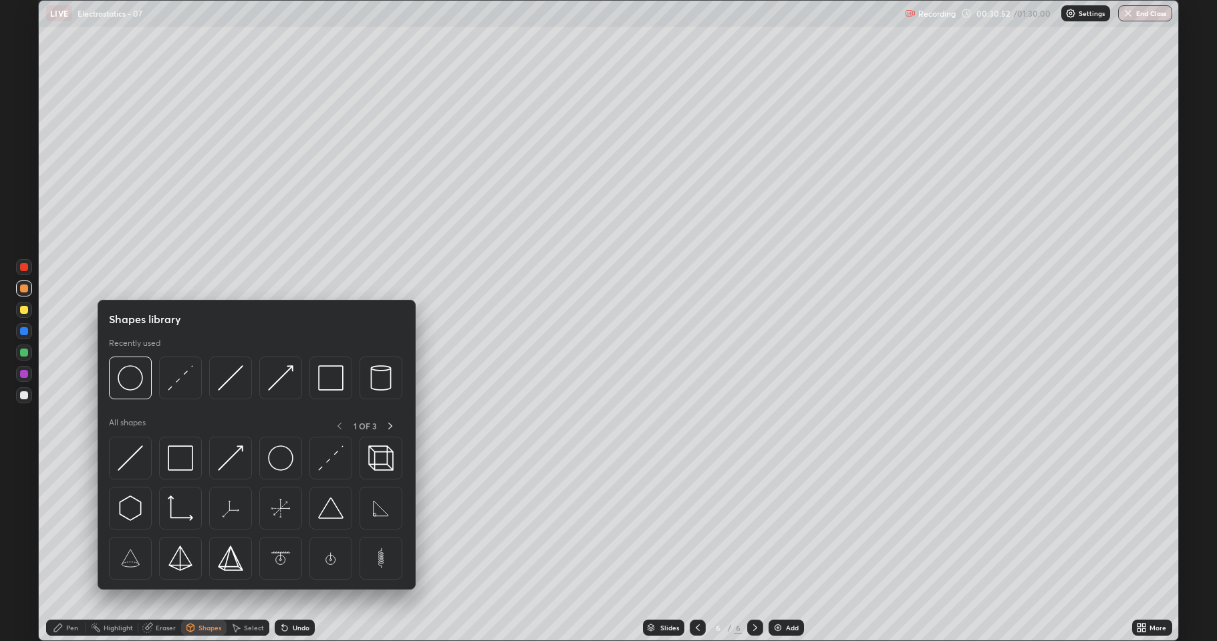
click at [232, 465] on img at bounding box center [230, 458] width 25 height 25
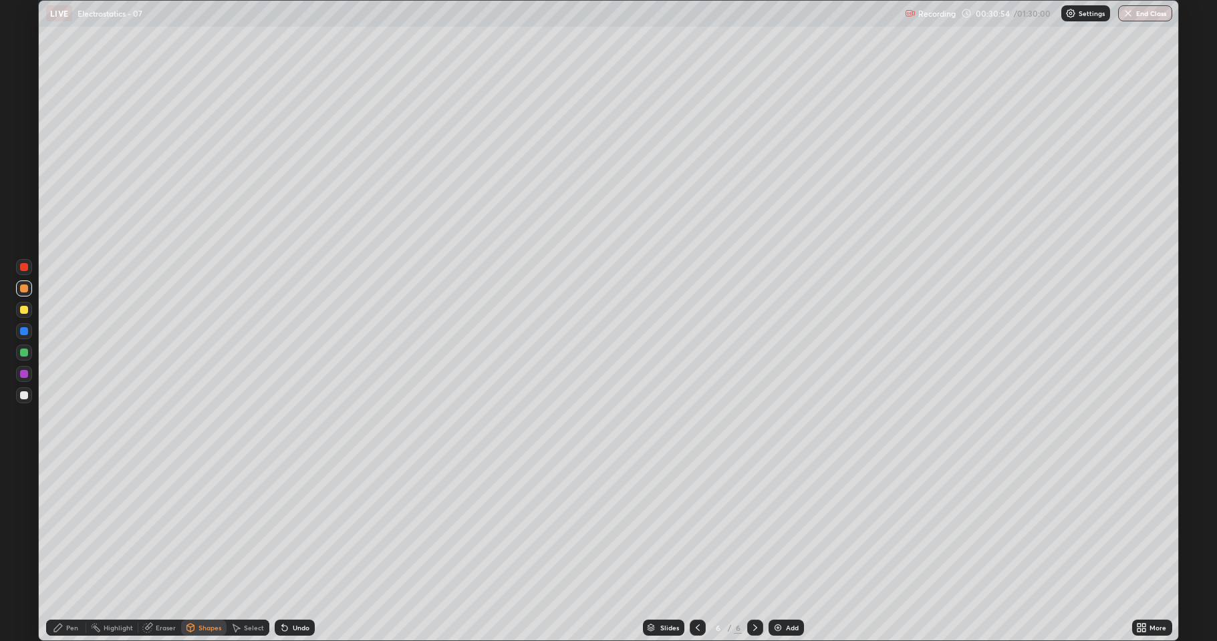
click at [25, 395] on div at bounding box center [24, 395] width 8 height 8
click at [71, 528] on div "Pen" at bounding box center [66, 628] width 40 height 16
click at [251, 528] on div "Select" at bounding box center [254, 628] width 20 height 7
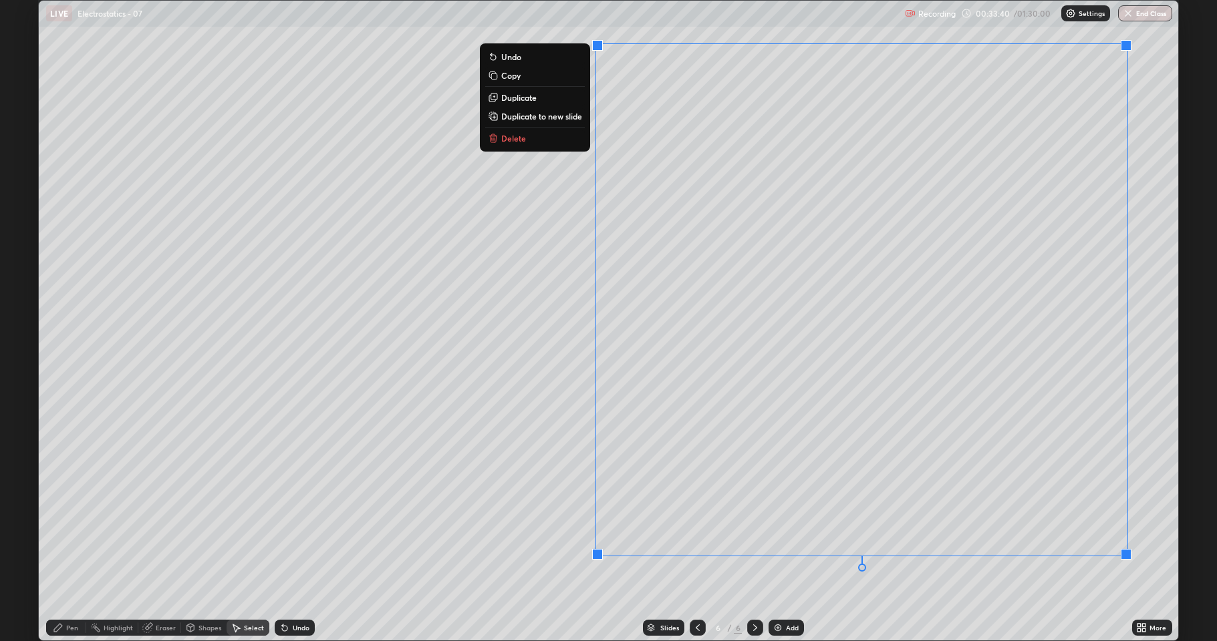
click at [536, 445] on div "0 ° Undo Copy Duplicate Duplicate to new slide Delete" at bounding box center [608, 321] width 1139 height 640
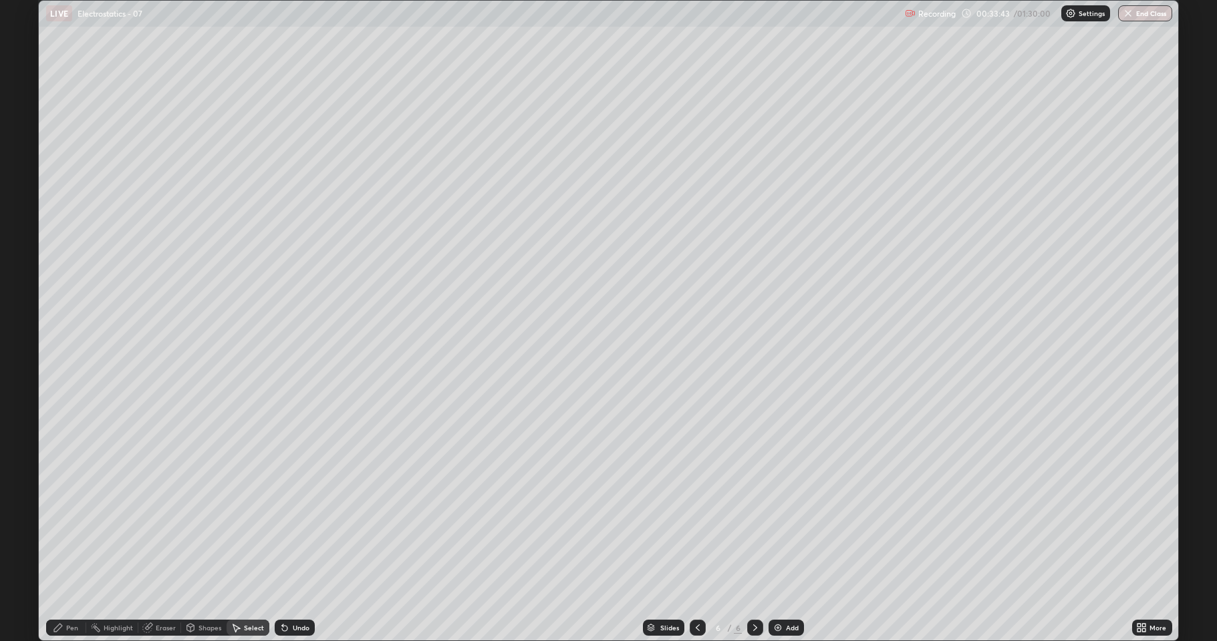
click at [63, 528] on div "Pen" at bounding box center [66, 628] width 40 height 16
click at [22, 317] on div at bounding box center [24, 310] width 16 height 16
click at [200, 528] on div "Shapes" at bounding box center [203, 628] width 45 height 16
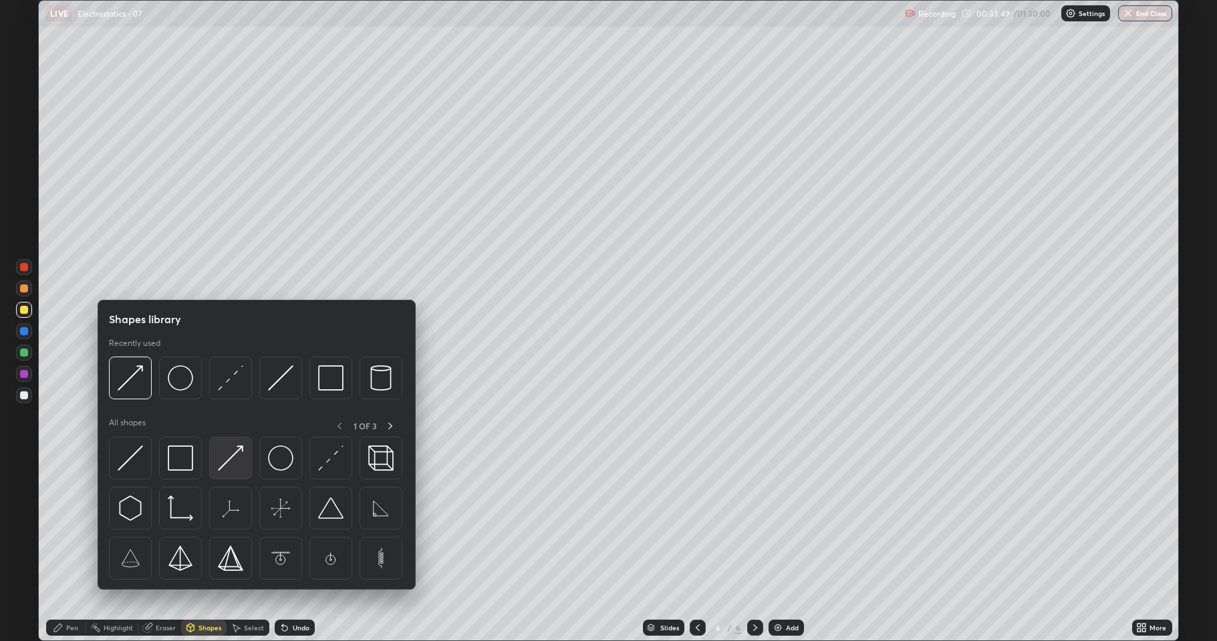
click at [240, 458] on img at bounding box center [230, 458] width 25 height 25
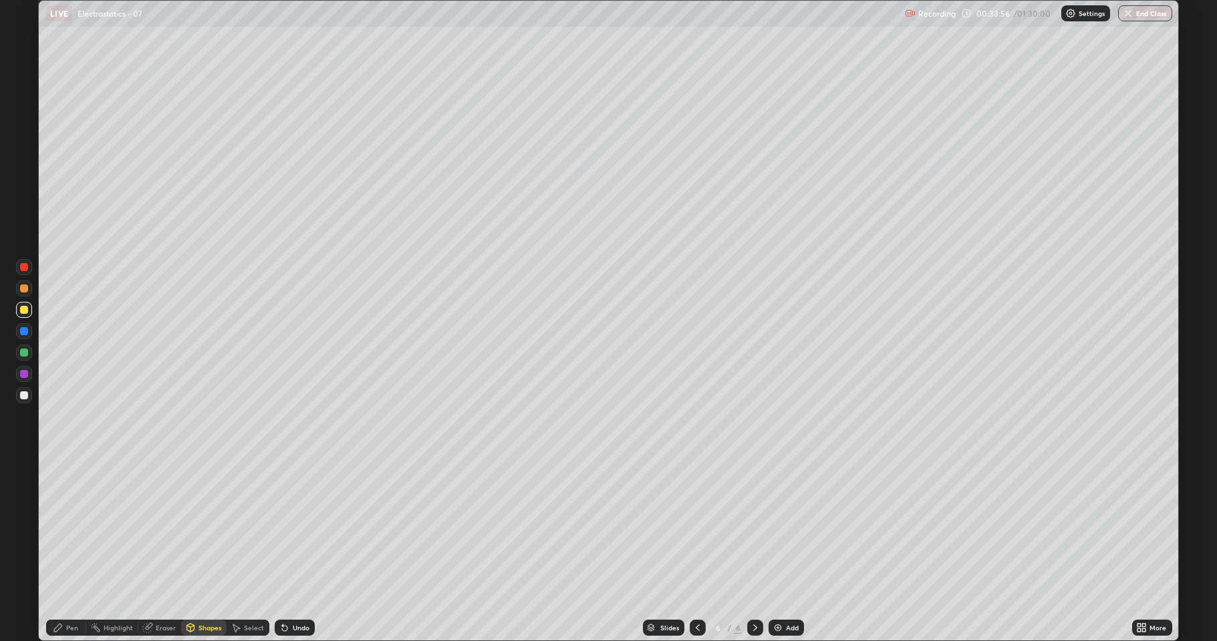
click at [63, 528] on icon at bounding box center [58, 628] width 11 height 11
click at [156, 528] on div "Eraser" at bounding box center [166, 628] width 20 height 7
click at [60, 528] on icon at bounding box center [58, 628] width 8 height 8
click at [294, 528] on div "Undo" at bounding box center [301, 628] width 17 height 7
click at [297, 528] on div "Undo" at bounding box center [301, 628] width 17 height 7
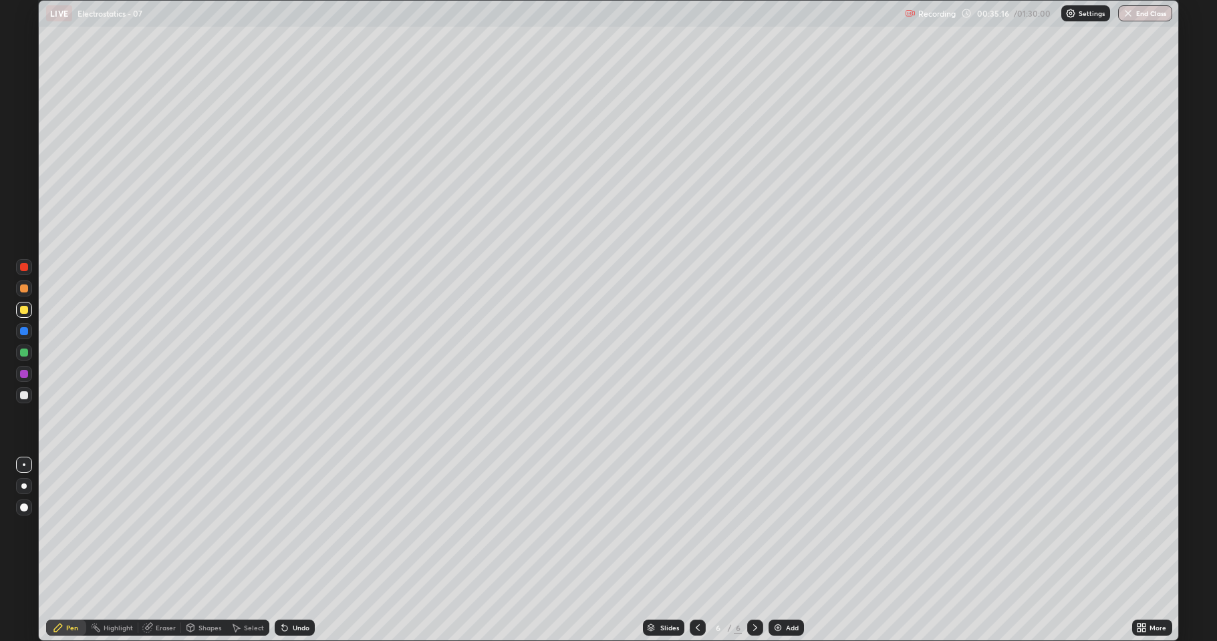
click at [294, 528] on div "Undo" at bounding box center [301, 628] width 17 height 7
click at [285, 528] on icon at bounding box center [284, 628] width 11 height 11
click at [27, 332] on div at bounding box center [24, 331] width 8 height 8
click at [297, 528] on div "Undo" at bounding box center [295, 628] width 40 height 16
click at [294, 528] on div "Undo" at bounding box center [295, 628] width 40 height 16
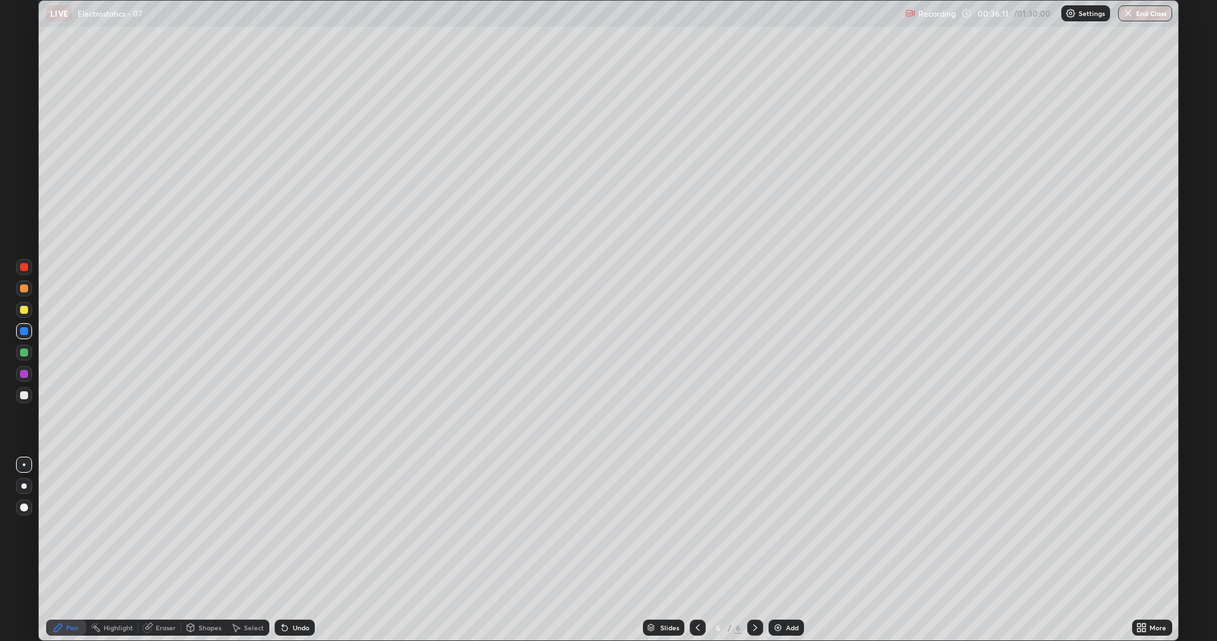
click at [288, 528] on div "Undo" at bounding box center [295, 628] width 40 height 16
click at [287, 528] on div "Undo" at bounding box center [295, 628] width 40 height 16
click at [286, 528] on div "Undo" at bounding box center [295, 628] width 40 height 16
click at [289, 528] on div "Undo" at bounding box center [291, 628] width 45 height 27
click at [23, 397] on div at bounding box center [24, 395] width 8 height 8
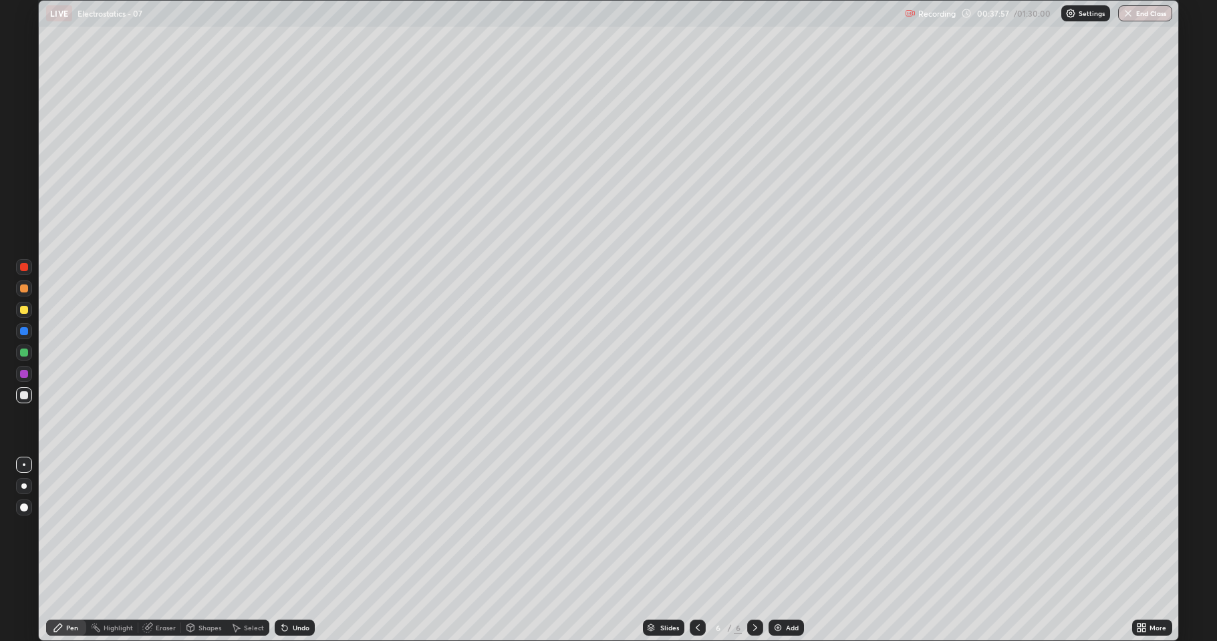
click at [800, 528] on div "Add" at bounding box center [785, 628] width 35 height 16
click at [212, 528] on div "Shapes" at bounding box center [209, 628] width 23 height 7
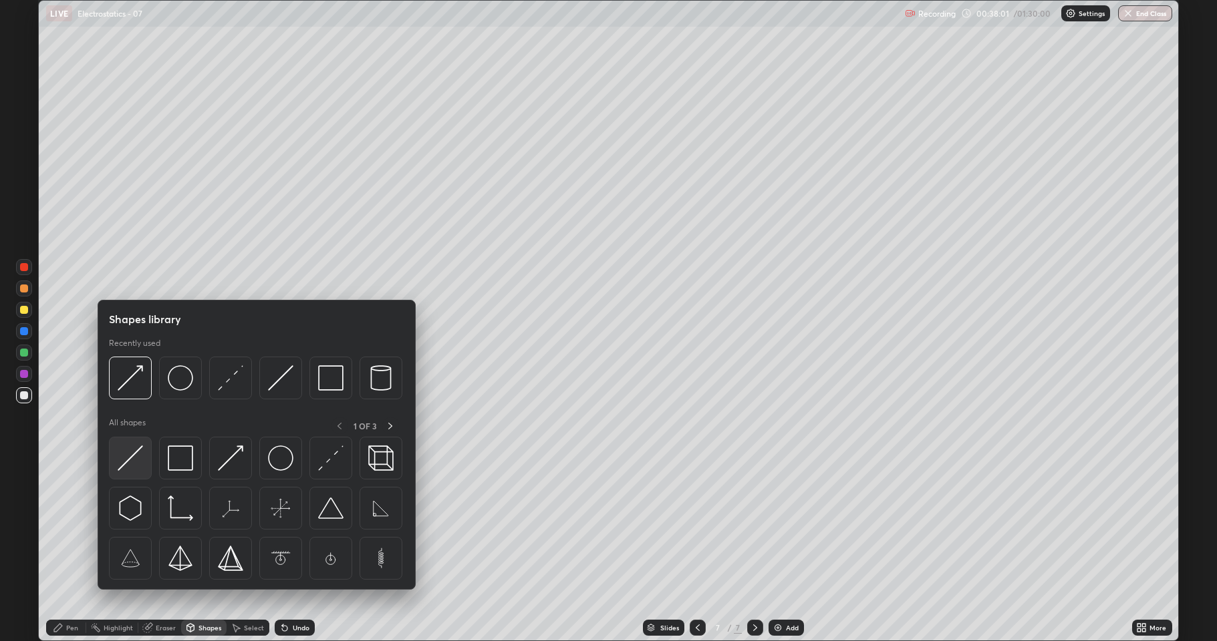
click at [138, 453] on img at bounding box center [130, 458] width 25 height 25
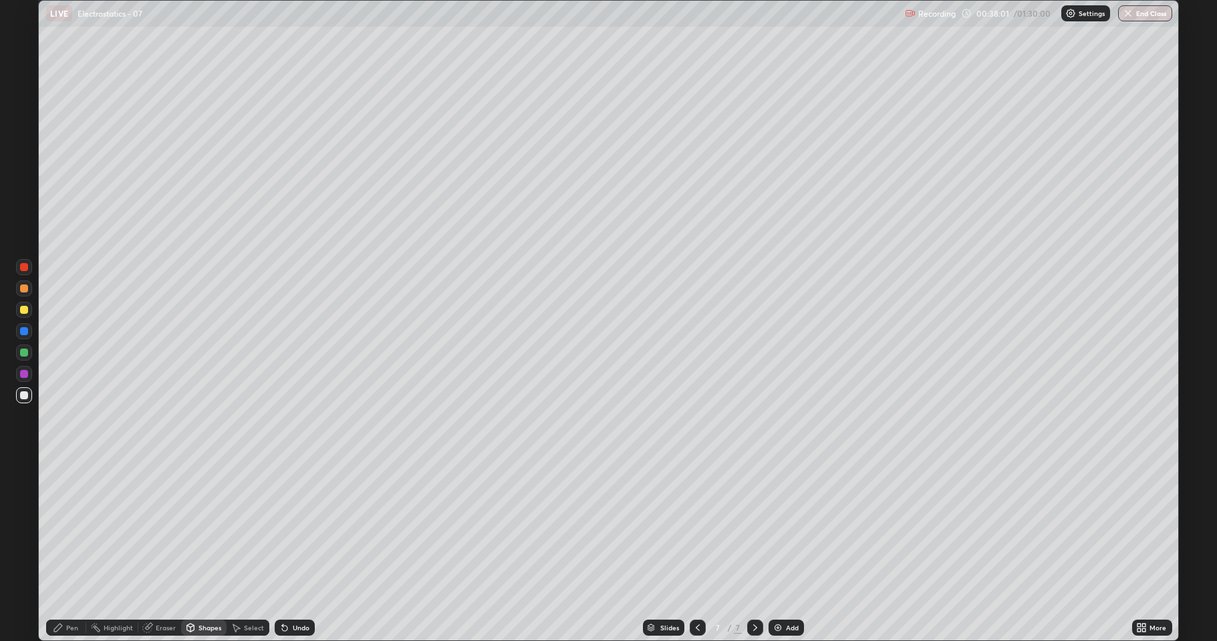
click at [22, 353] on div at bounding box center [24, 353] width 8 height 8
click at [61, 528] on icon at bounding box center [58, 628] width 11 height 11
click at [27, 396] on div at bounding box center [24, 395] width 8 height 8
click at [25, 309] on div at bounding box center [24, 310] width 8 height 8
click at [24, 288] on div at bounding box center [24, 289] width 8 height 8
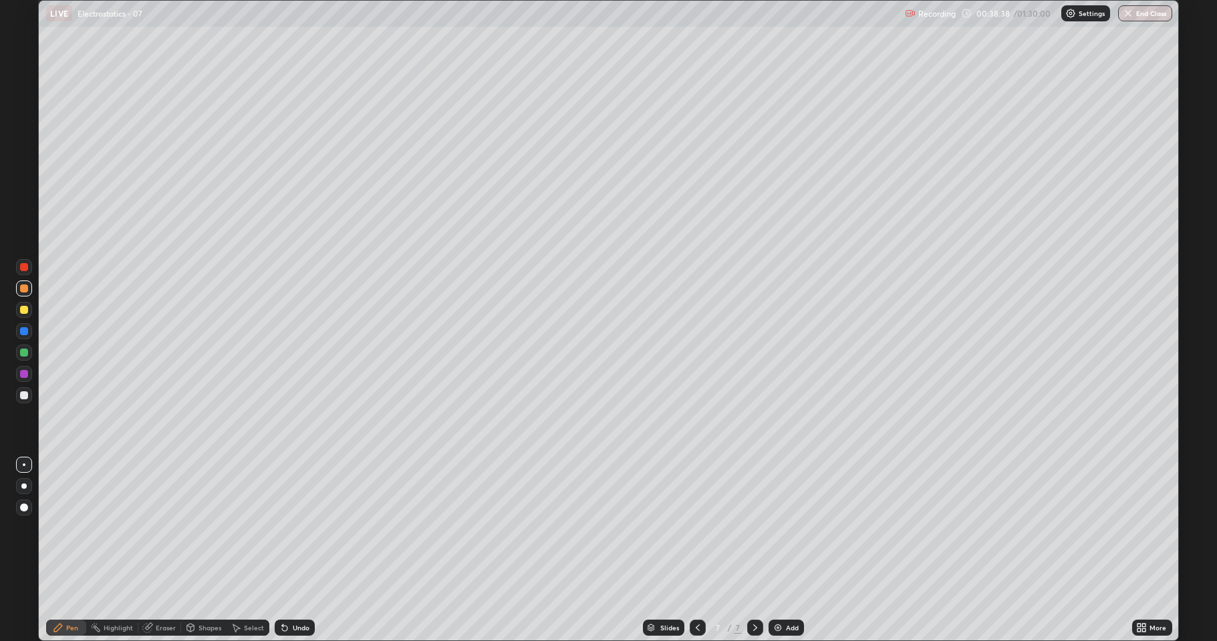
click at [203, 528] on div "Shapes" at bounding box center [209, 628] width 23 height 7
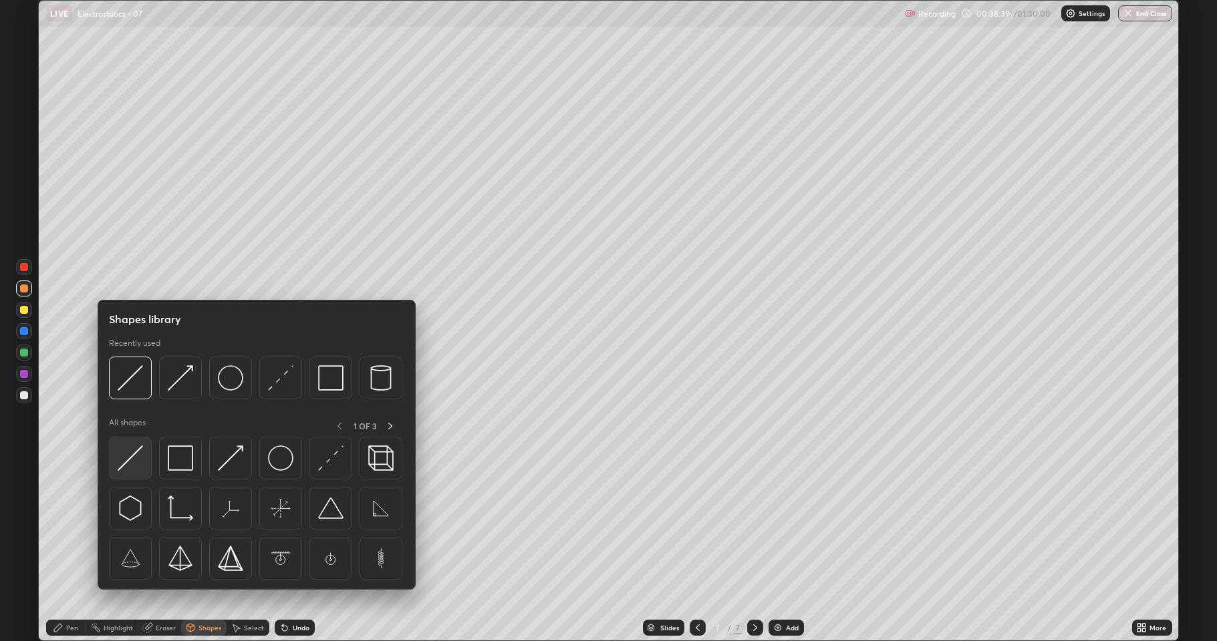
click at [136, 450] on img at bounding box center [130, 458] width 25 height 25
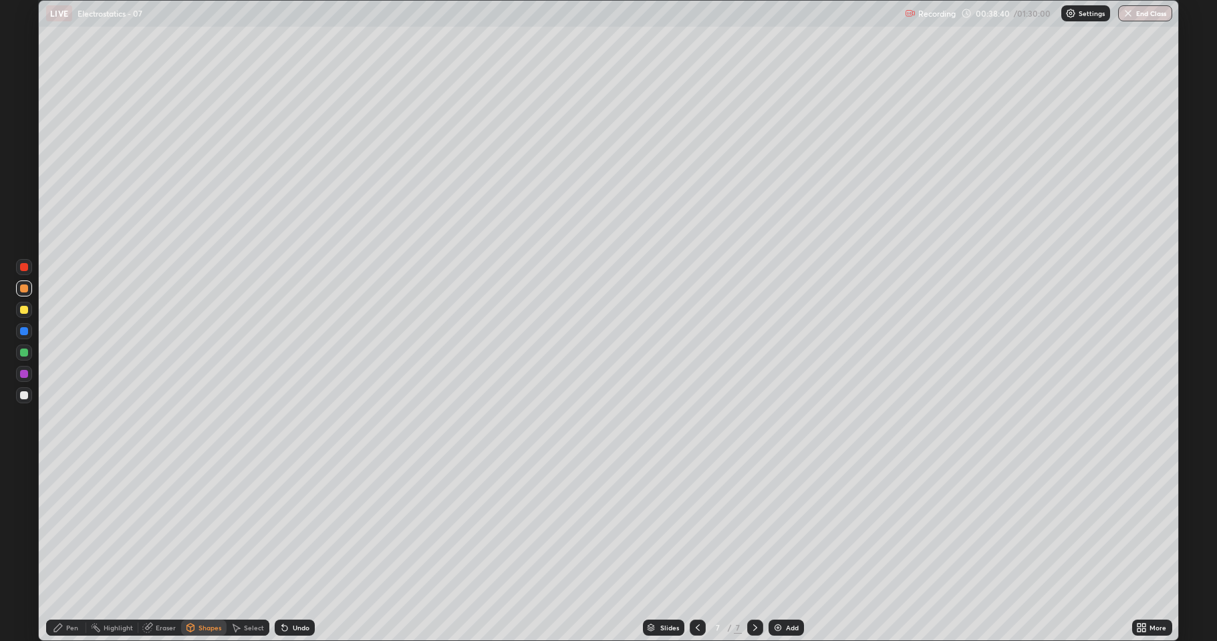
click at [27, 393] on div at bounding box center [24, 395] width 8 height 8
click at [73, 528] on div "Pen" at bounding box center [72, 628] width 12 height 7
click at [23, 311] on div at bounding box center [24, 310] width 8 height 8
click at [24, 289] on div at bounding box center [24, 289] width 8 height 8
click at [293, 528] on div "Undo" at bounding box center [301, 628] width 17 height 7
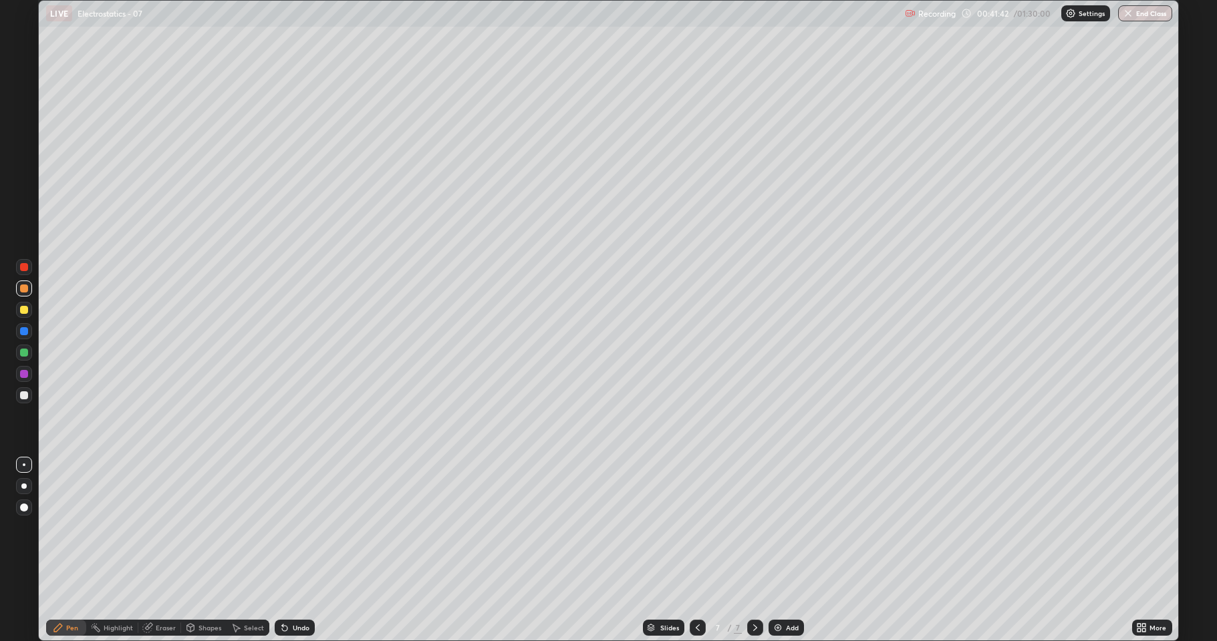
click at [290, 528] on div "Undo" at bounding box center [295, 628] width 40 height 16
click at [292, 528] on div "Undo" at bounding box center [295, 628] width 40 height 16
click at [293, 528] on div "Undo" at bounding box center [295, 628] width 40 height 16
click at [27, 309] on div at bounding box center [24, 310] width 8 height 8
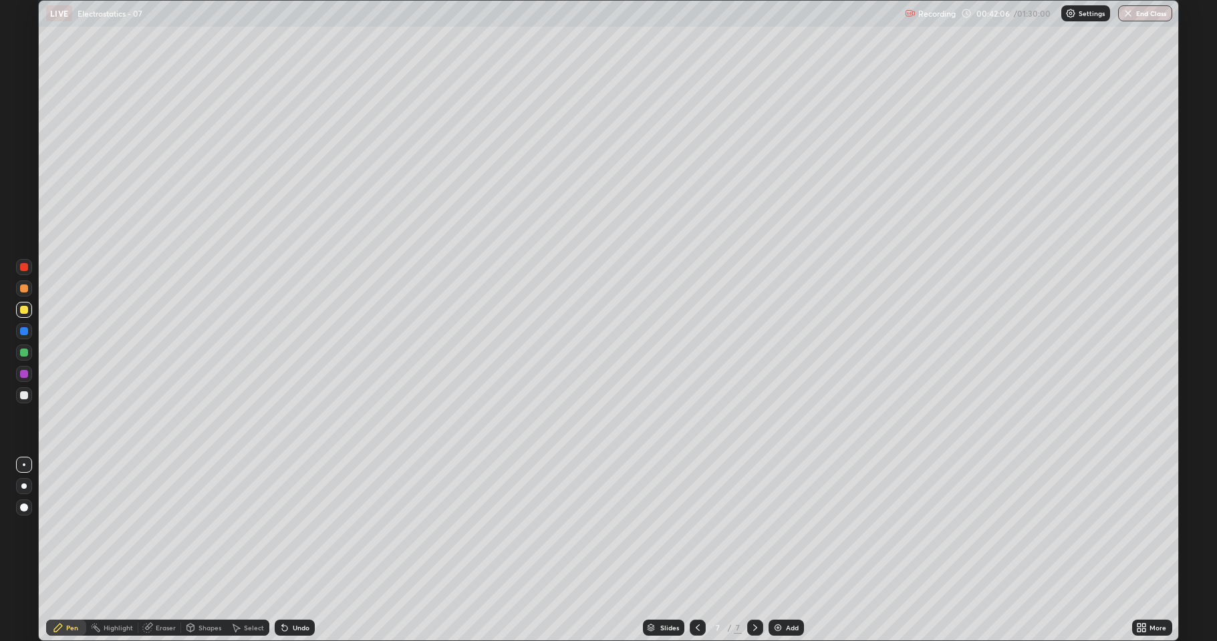
click at [26, 372] on div at bounding box center [24, 374] width 8 height 8
click at [291, 528] on div "Undo" at bounding box center [295, 628] width 40 height 16
click at [289, 528] on div "Undo" at bounding box center [295, 628] width 40 height 16
click at [287, 528] on icon at bounding box center [284, 628] width 11 height 11
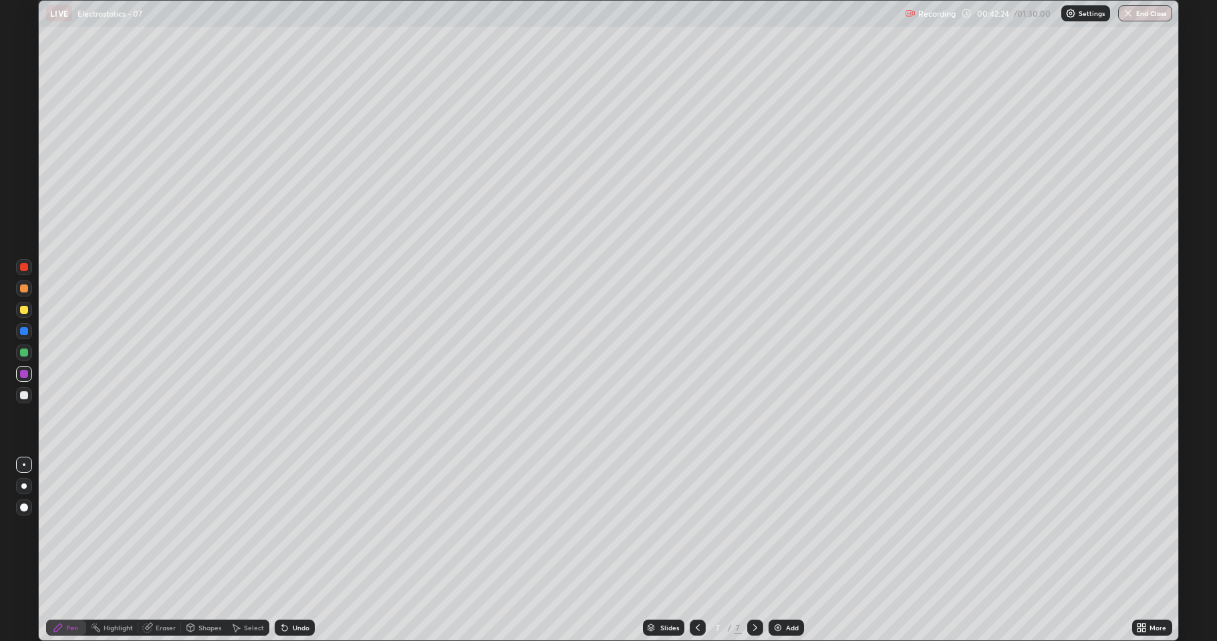
click at [282, 528] on icon at bounding box center [282, 625] width 1 height 1
click at [282, 528] on icon at bounding box center [284, 628] width 5 height 5
click at [282, 528] on icon at bounding box center [282, 625] width 1 height 1
click at [781, 528] on div "Add" at bounding box center [785, 628] width 35 height 16
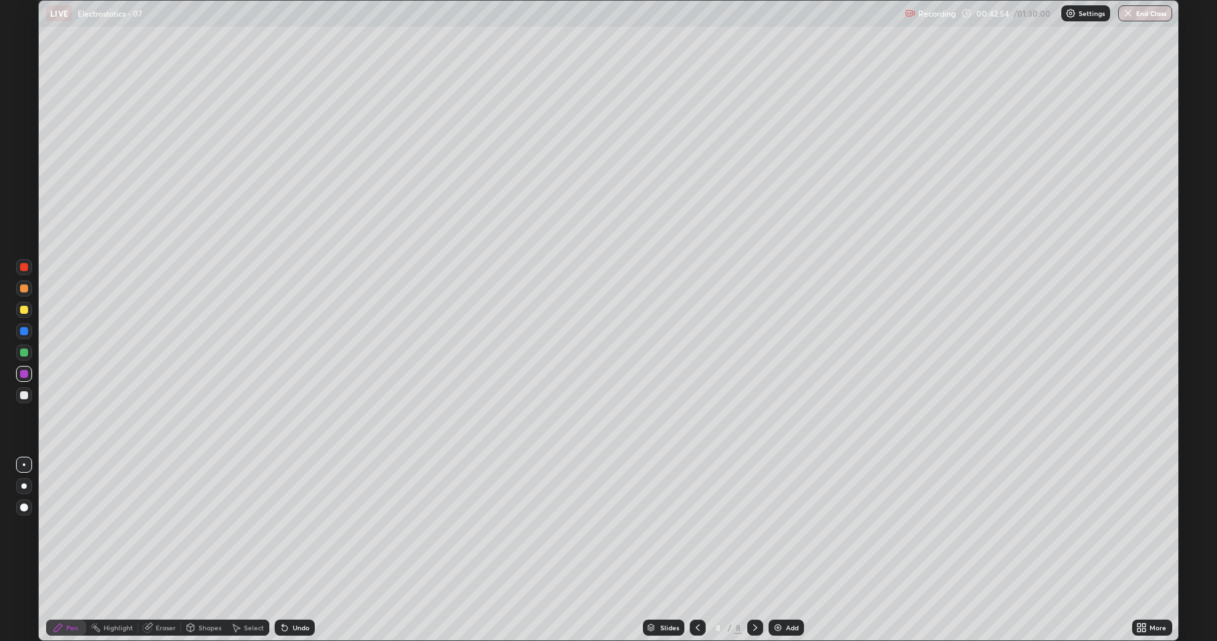
click at [19, 303] on div at bounding box center [24, 310] width 16 height 16
click at [196, 528] on div "Shapes" at bounding box center [203, 628] width 45 height 16
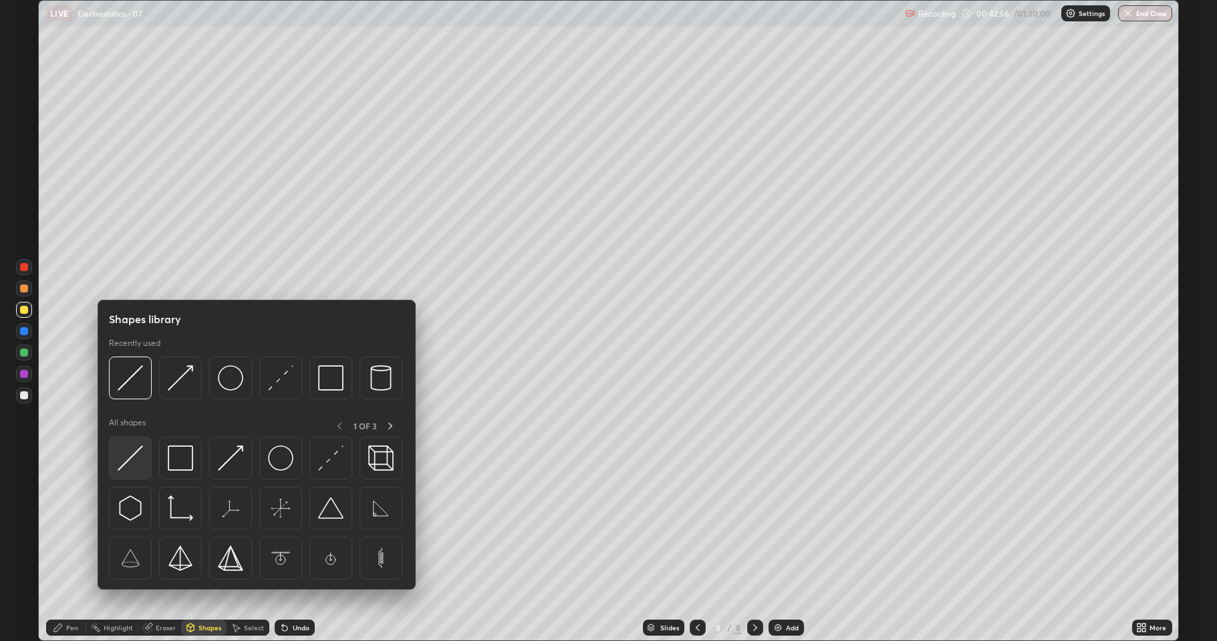
click at [133, 462] on img at bounding box center [130, 458] width 25 height 25
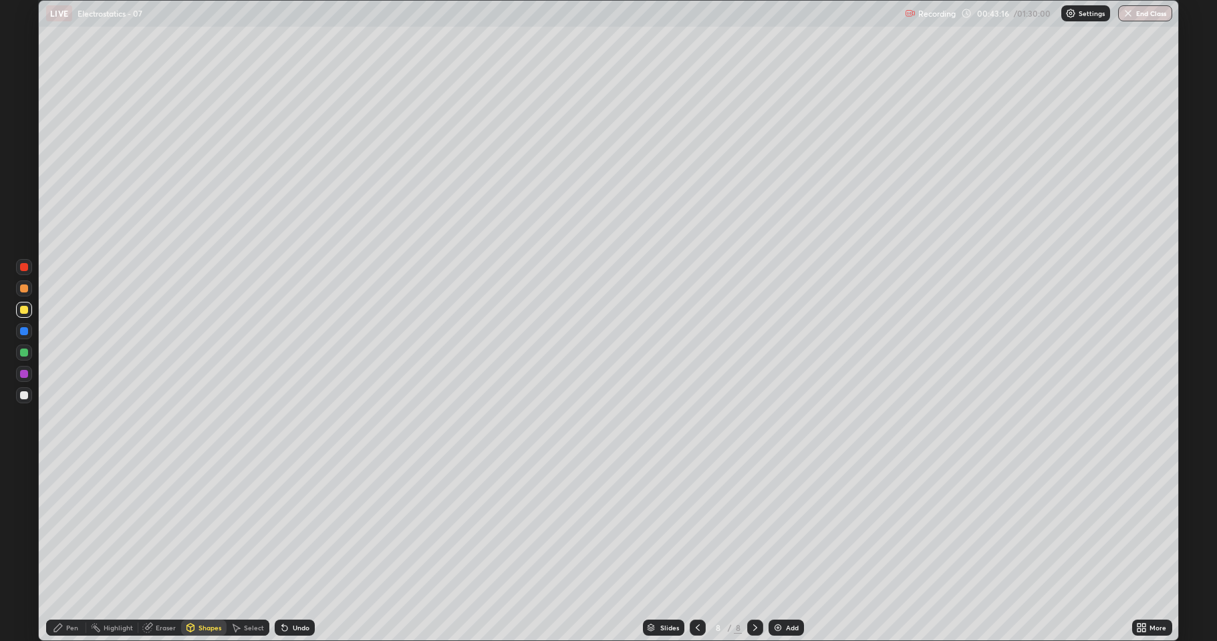
click at [72, 528] on div "Pen" at bounding box center [72, 628] width 12 height 7
click at [27, 332] on div at bounding box center [24, 331] width 8 height 8
click at [72, 528] on div "Pen" at bounding box center [72, 628] width 12 height 7
click at [27, 395] on div at bounding box center [24, 395] width 8 height 8
click at [27, 354] on div at bounding box center [24, 353] width 8 height 8
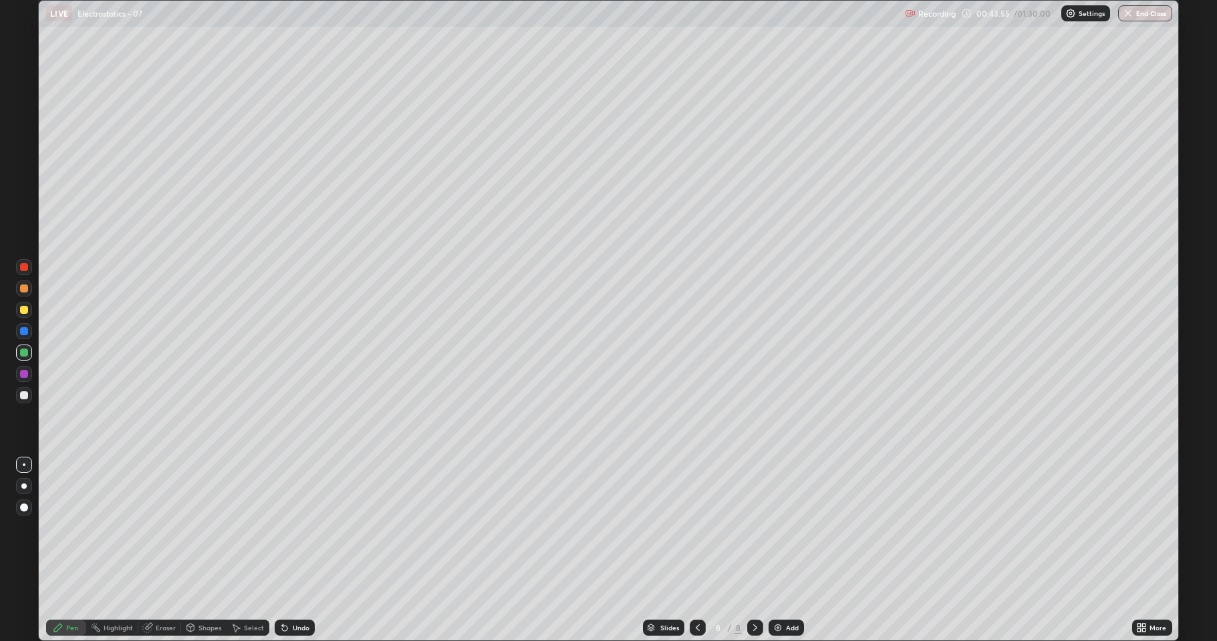
click at [196, 528] on div "Shapes" at bounding box center [203, 628] width 45 height 16
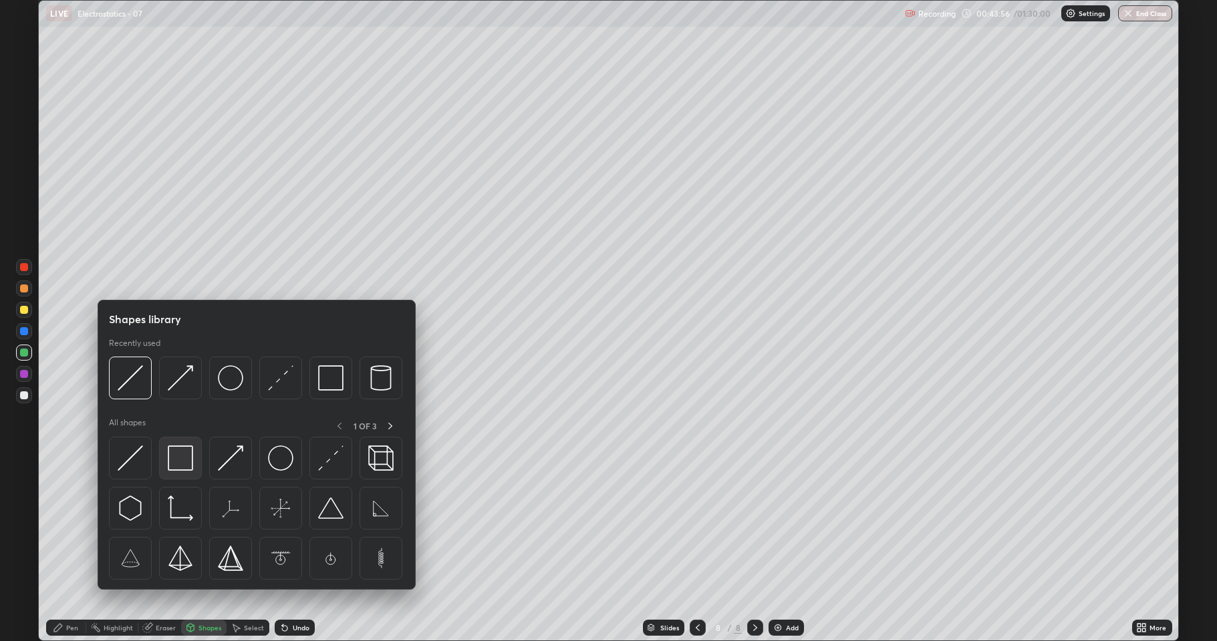
click at [181, 458] on img at bounding box center [180, 458] width 25 height 25
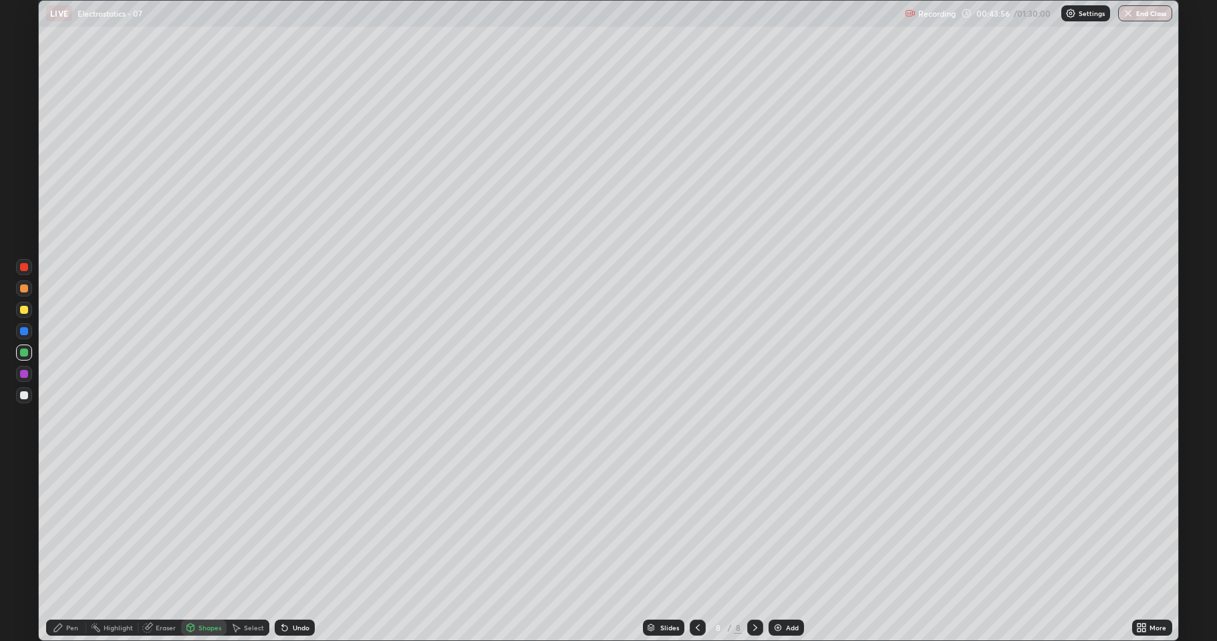
click at [25, 308] on div at bounding box center [24, 310] width 8 height 8
click at [71, 528] on div "Pen" at bounding box center [72, 628] width 12 height 7
click at [25, 331] on div at bounding box center [24, 331] width 8 height 8
click at [25, 311] on div at bounding box center [24, 310] width 8 height 8
click at [29, 393] on div at bounding box center [24, 395] width 16 height 16
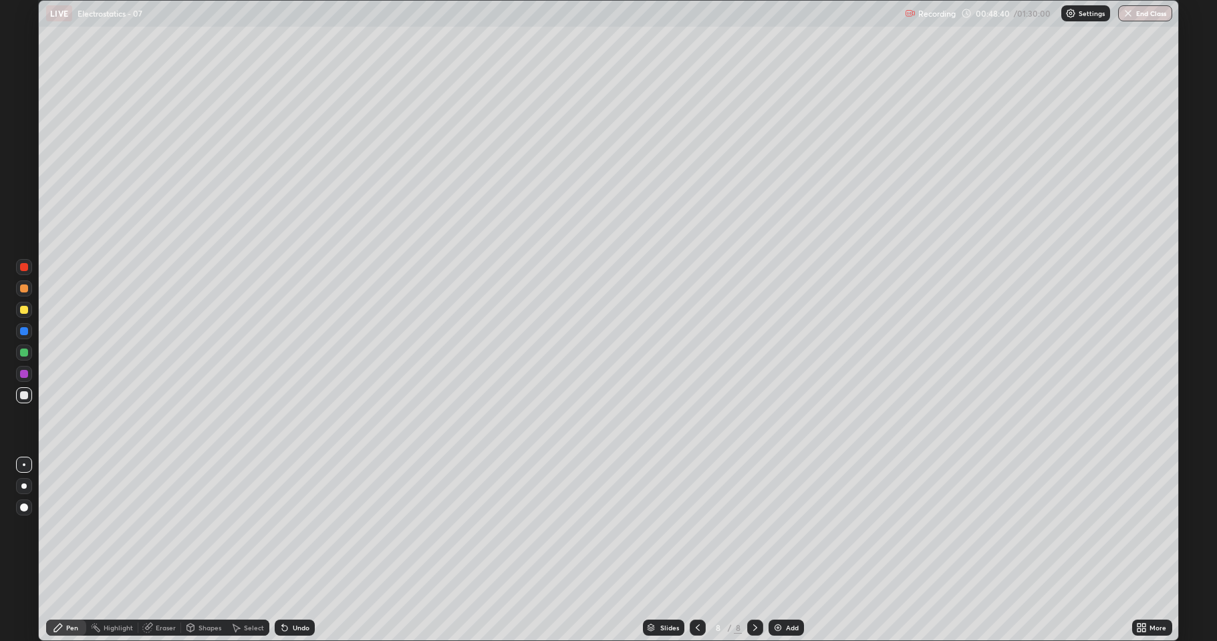
click at [781, 528] on img at bounding box center [777, 628] width 11 height 11
click at [23, 353] on div at bounding box center [24, 353] width 8 height 8
click at [24, 311] on div at bounding box center [24, 310] width 8 height 8
click at [25, 349] on div at bounding box center [24, 353] width 8 height 8
click at [240, 528] on icon at bounding box center [235, 628] width 11 height 11
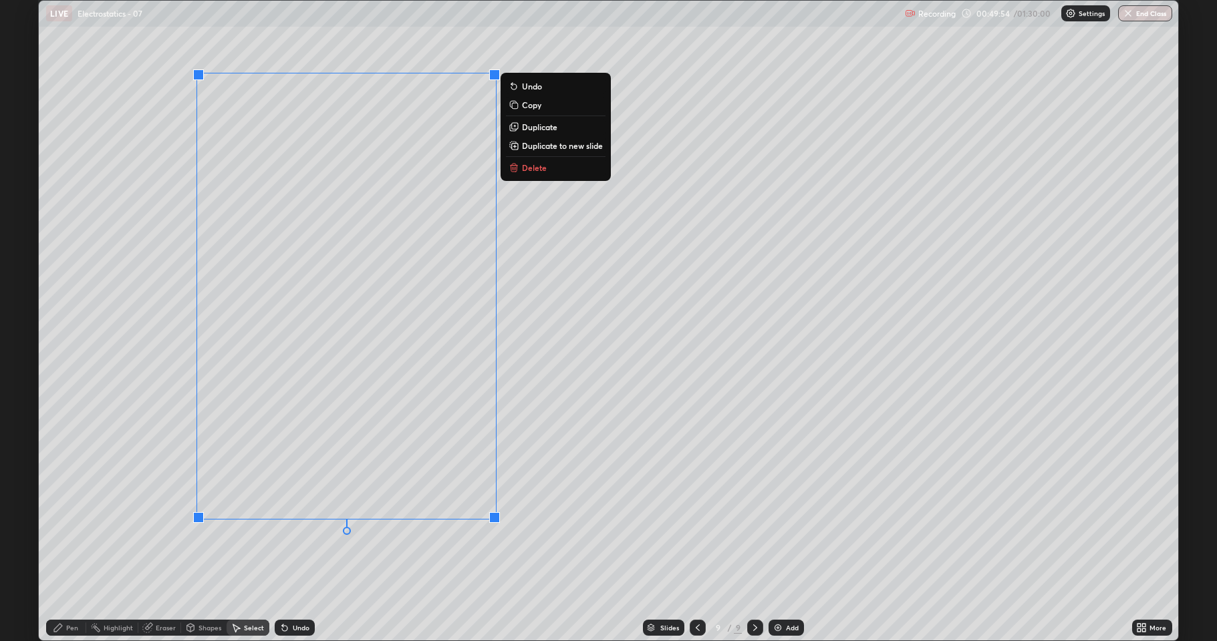
click at [118, 486] on div "0 ° Undo Copy Duplicate Duplicate to new slide Delete" at bounding box center [608, 321] width 1139 height 640
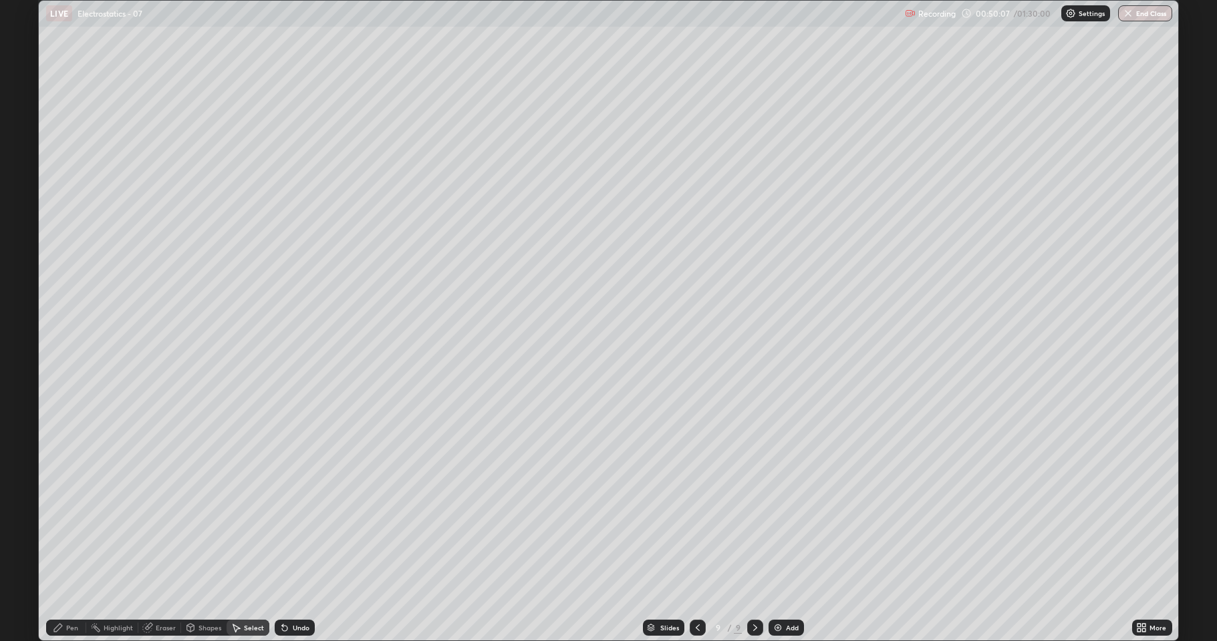
click at [303, 528] on div "Undo" at bounding box center [301, 628] width 17 height 7
click at [198, 528] on div "Shapes" at bounding box center [209, 628] width 23 height 7
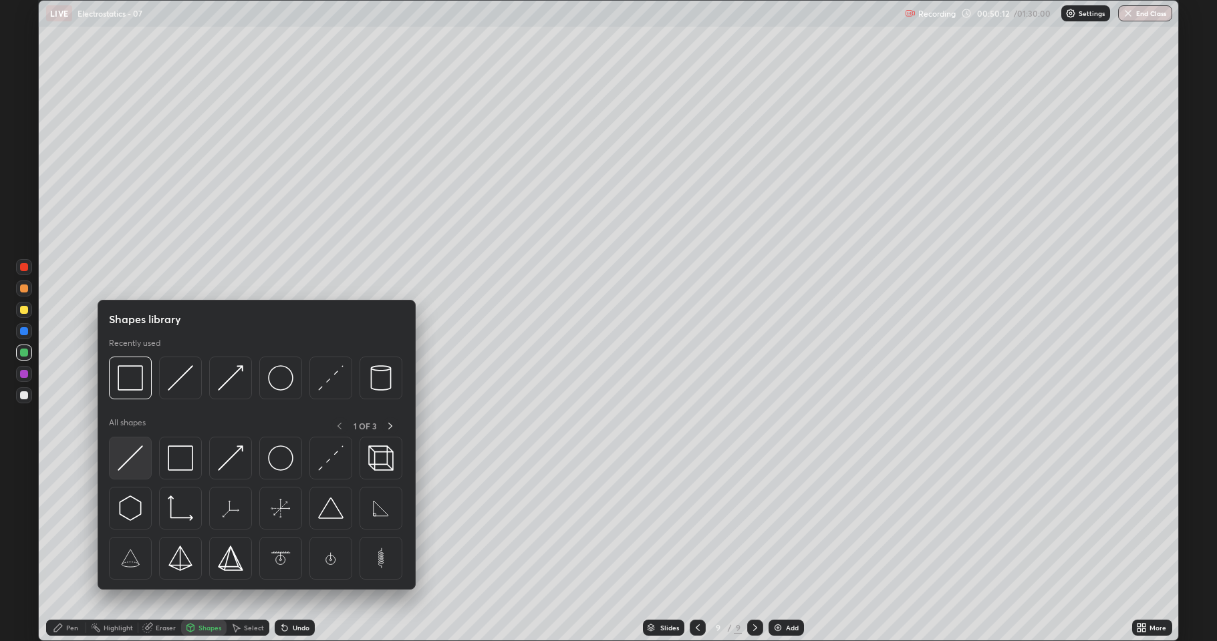
click at [137, 458] on img at bounding box center [130, 458] width 25 height 25
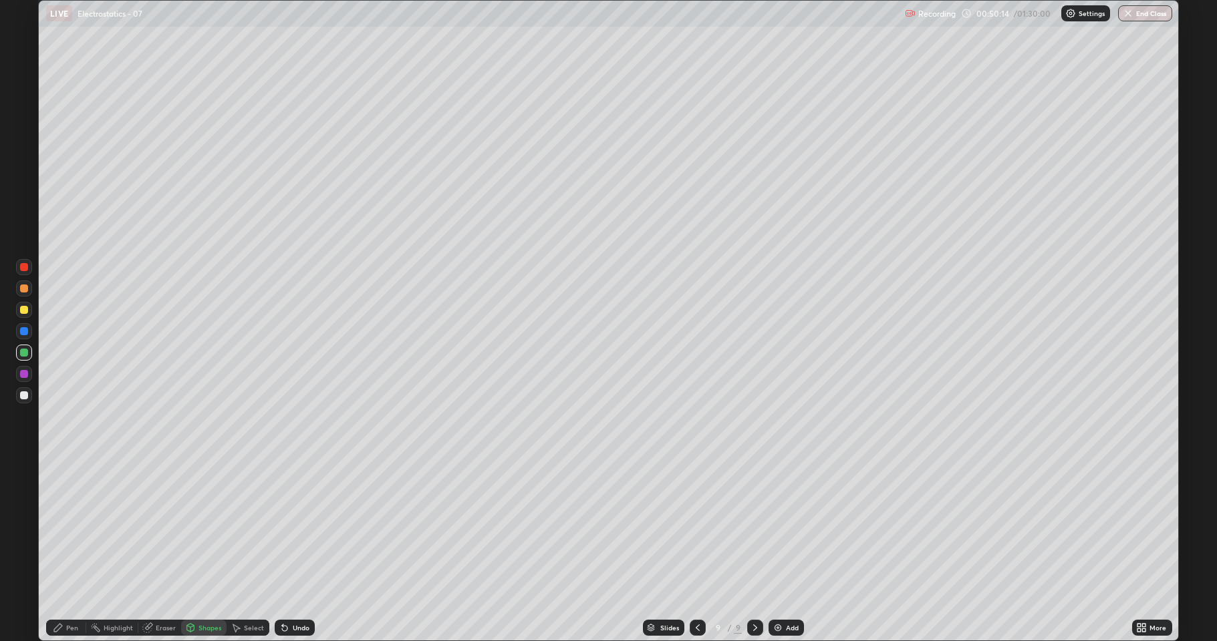
click at [26, 371] on div at bounding box center [24, 374] width 8 height 8
click at [59, 528] on icon at bounding box center [58, 628] width 8 height 8
click at [25, 313] on div at bounding box center [24, 310] width 8 height 8
click at [779, 528] on img at bounding box center [777, 628] width 11 height 11
click at [196, 528] on div "Shapes" at bounding box center [203, 628] width 45 height 16
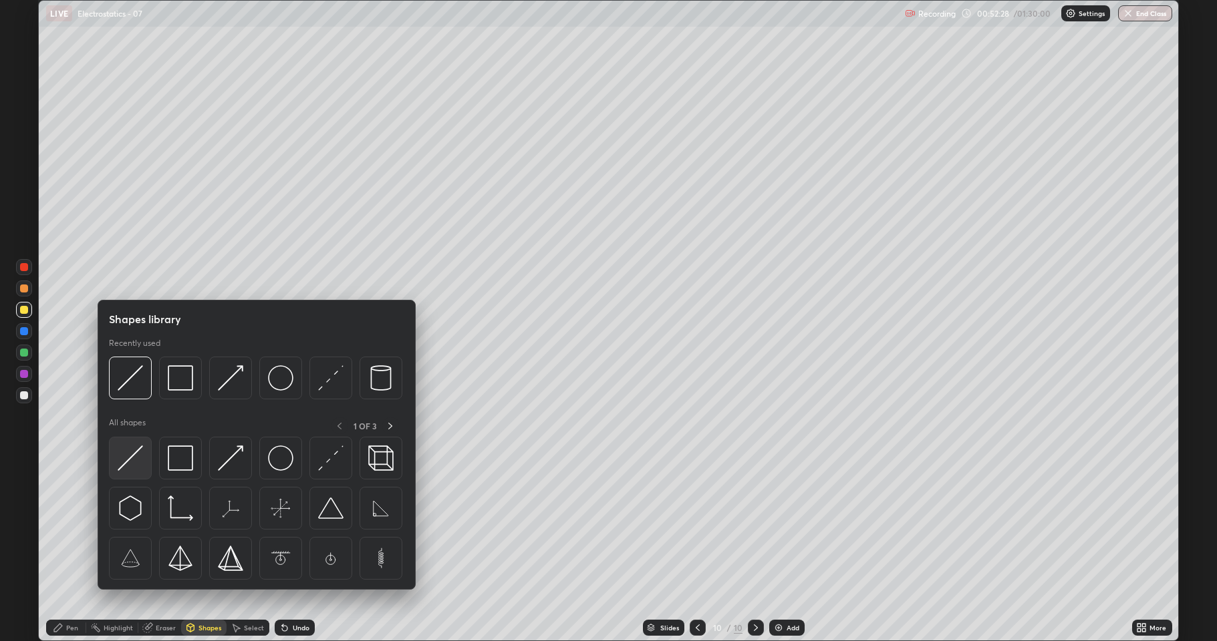
click at [137, 456] on img at bounding box center [130, 458] width 25 height 25
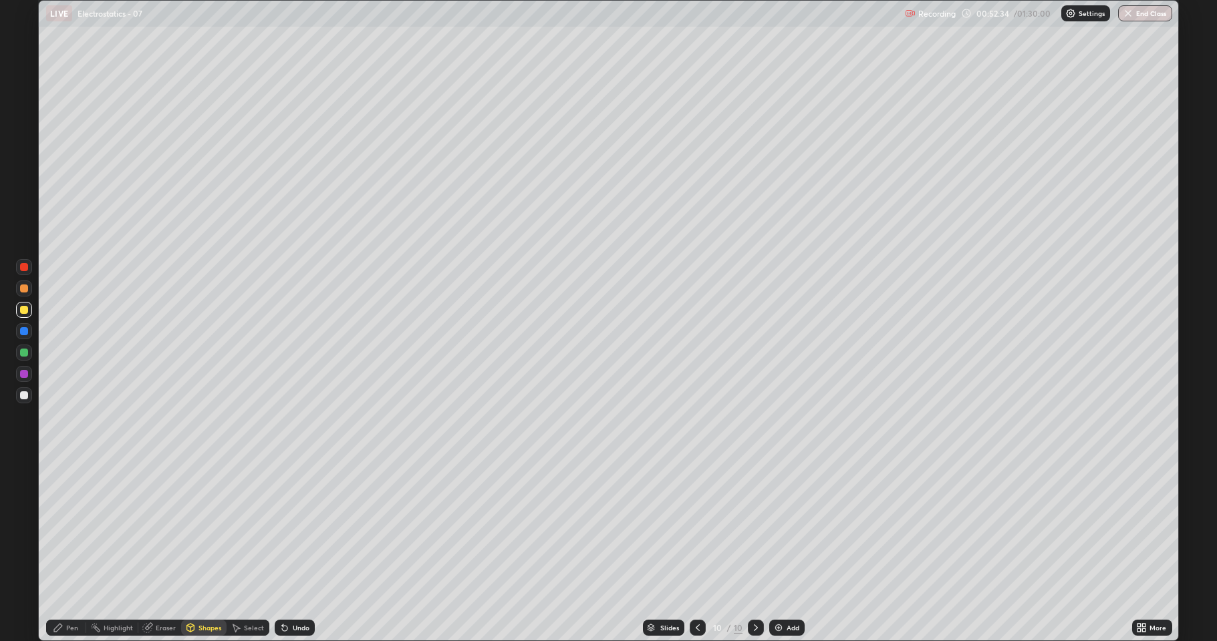
click at [67, 528] on div "Pen" at bounding box center [72, 628] width 12 height 7
click at [25, 395] on div at bounding box center [24, 395] width 8 height 8
click at [24, 333] on div at bounding box center [24, 331] width 8 height 8
click at [24, 395] on div at bounding box center [24, 395] width 8 height 8
click at [29, 288] on div at bounding box center [24, 289] width 16 height 16
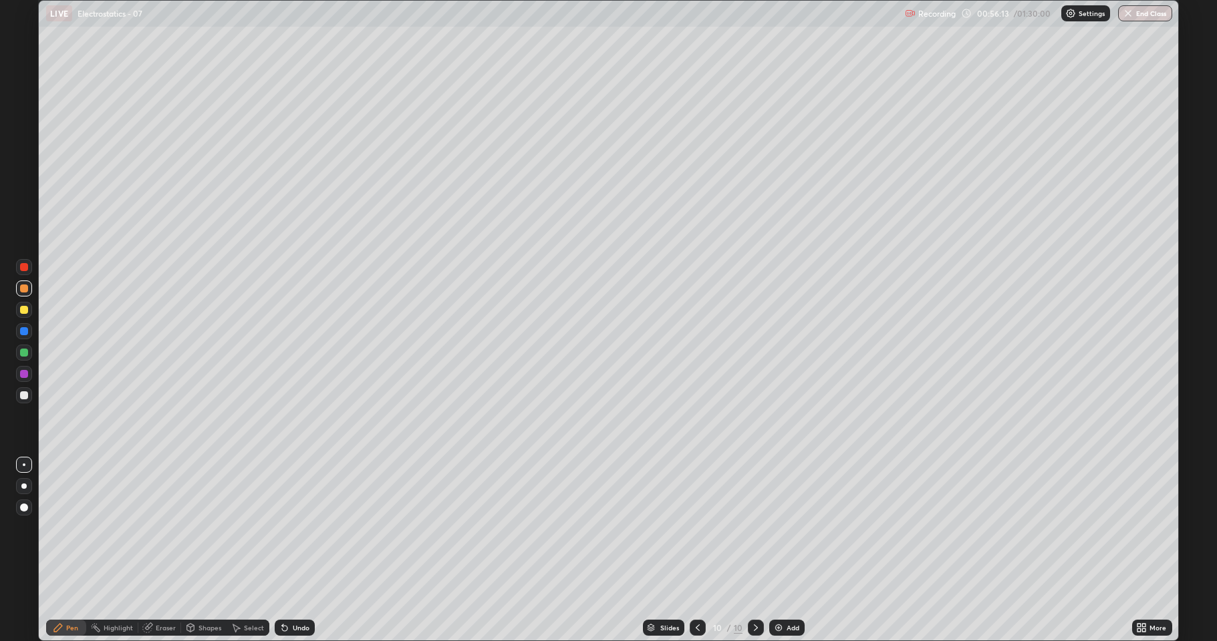
click at [31, 353] on div at bounding box center [24, 353] width 16 height 16
click at [26, 287] on div at bounding box center [24, 289] width 8 height 8
click at [780, 528] on img at bounding box center [778, 628] width 11 height 11
click at [190, 528] on icon at bounding box center [190, 627] width 7 height 2
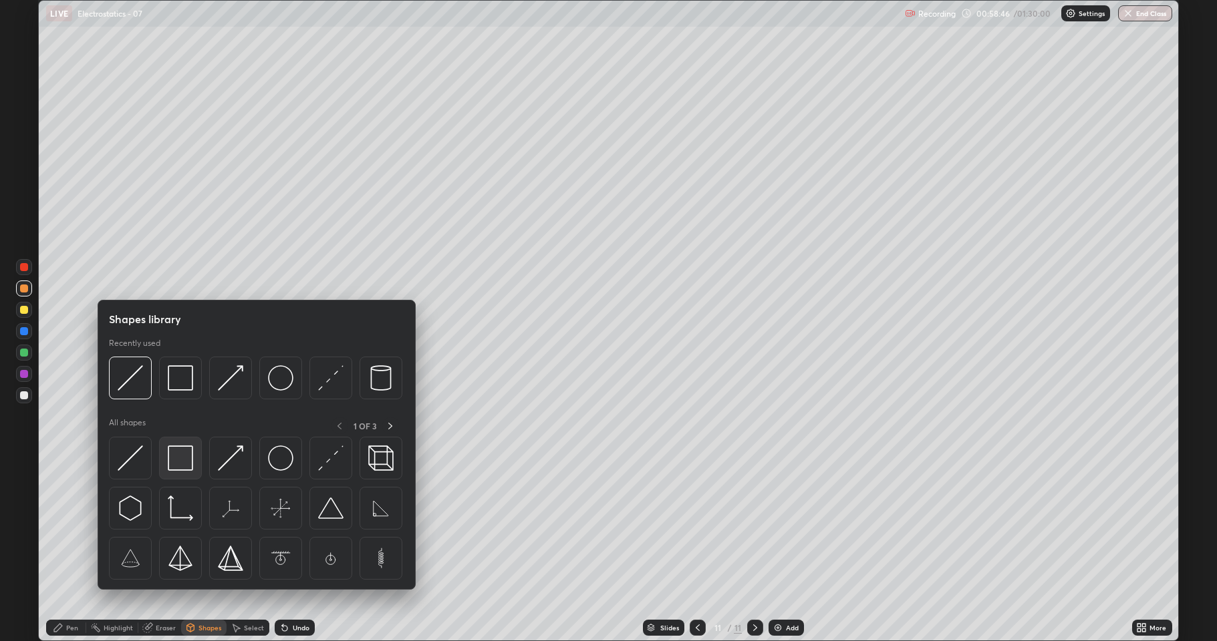
click at [184, 464] on img at bounding box center [180, 458] width 25 height 25
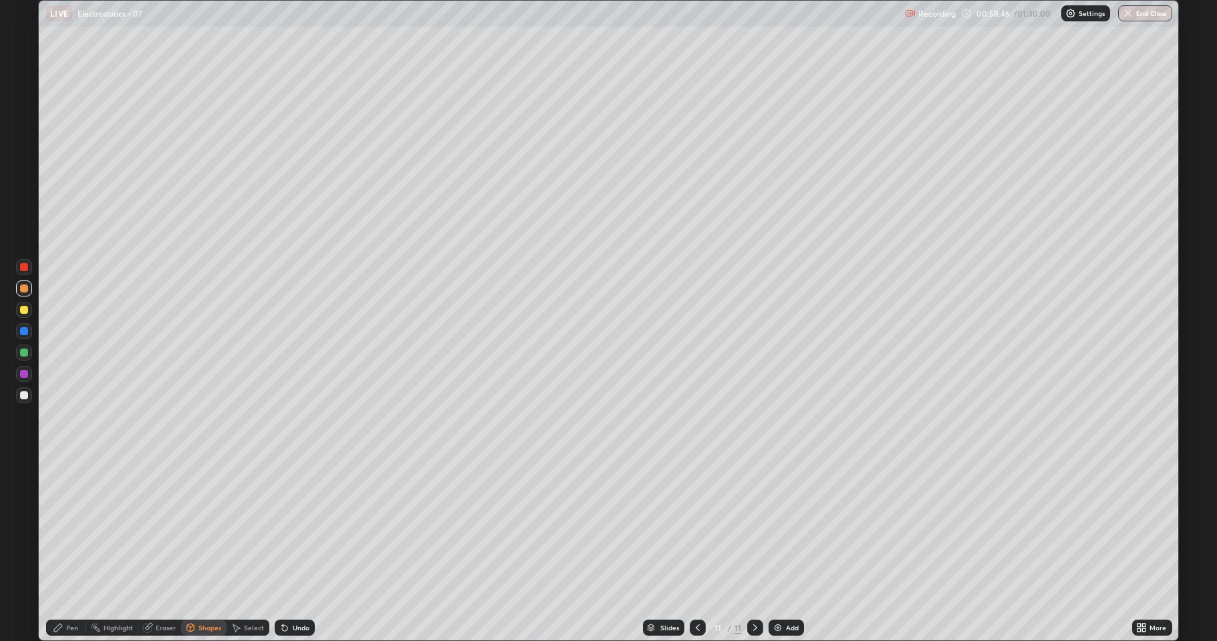
click at [25, 352] on div at bounding box center [24, 353] width 8 height 8
click at [24, 389] on div at bounding box center [24, 395] width 16 height 16
click at [289, 528] on div "Undo" at bounding box center [295, 628] width 40 height 16
click at [46, 528] on div "Pen" at bounding box center [66, 628] width 40 height 16
click at [295, 528] on div "Undo" at bounding box center [301, 628] width 17 height 7
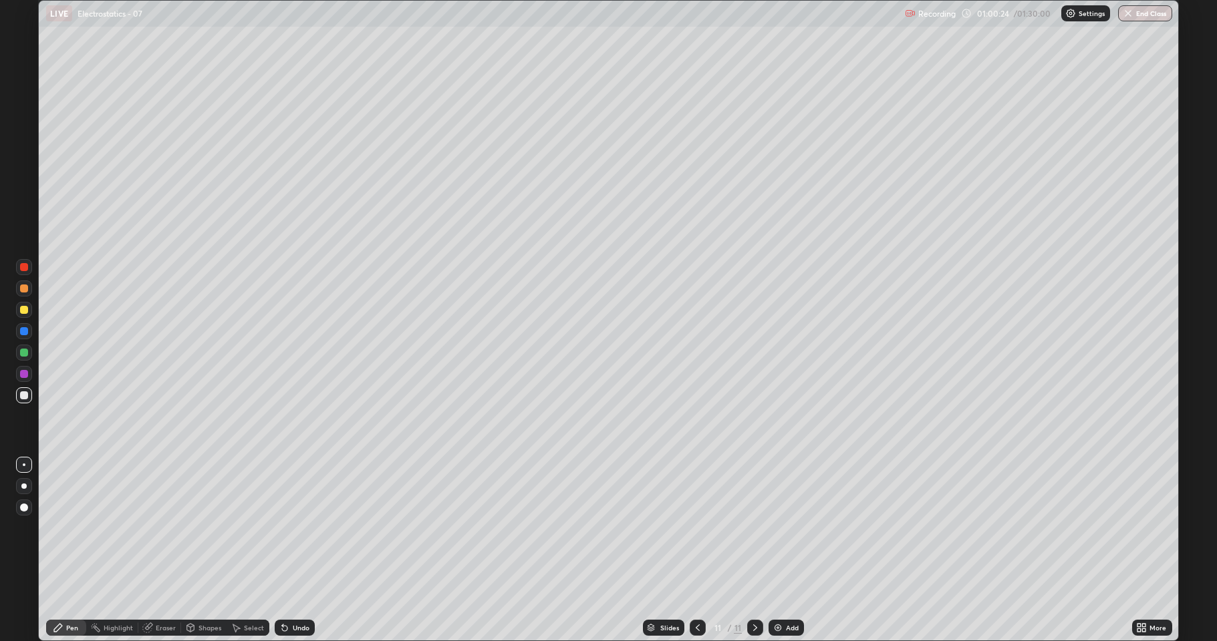
click at [293, 528] on div "Undo" at bounding box center [301, 628] width 17 height 7
click at [289, 528] on div "Undo" at bounding box center [295, 628] width 40 height 16
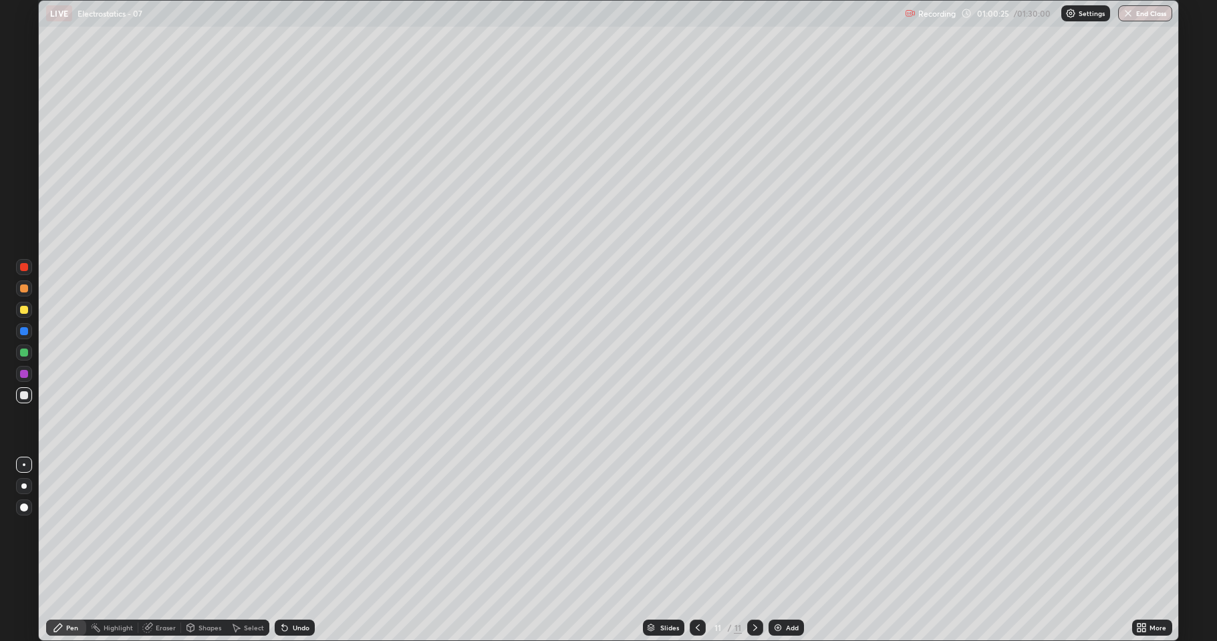
click at [288, 528] on div "Undo" at bounding box center [295, 628] width 40 height 16
click at [289, 528] on div "Undo" at bounding box center [295, 628] width 40 height 16
click at [288, 528] on div "Undo" at bounding box center [295, 628] width 40 height 16
click at [286, 528] on icon at bounding box center [284, 628] width 11 height 11
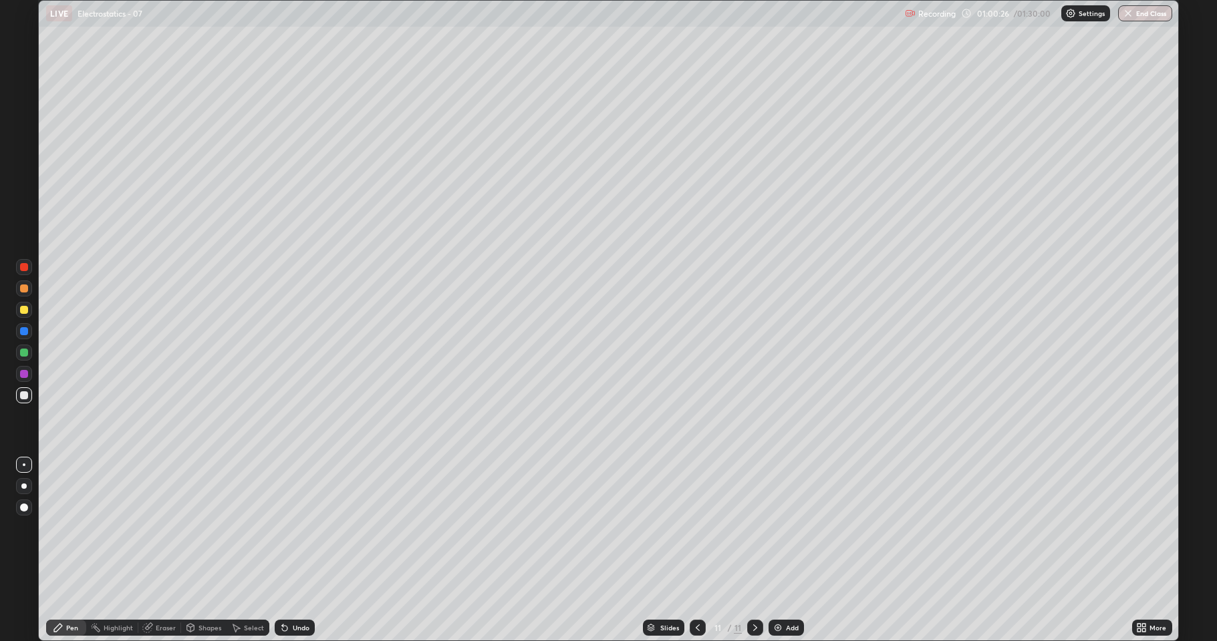
click at [283, 528] on icon at bounding box center [284, 628] width 5 height 5
click at [286, 528] on icon at bounding box center [284, 628] width 11 height 11
click at [283, 528] on icon at bounding box center [284, 628] width 5 height 5
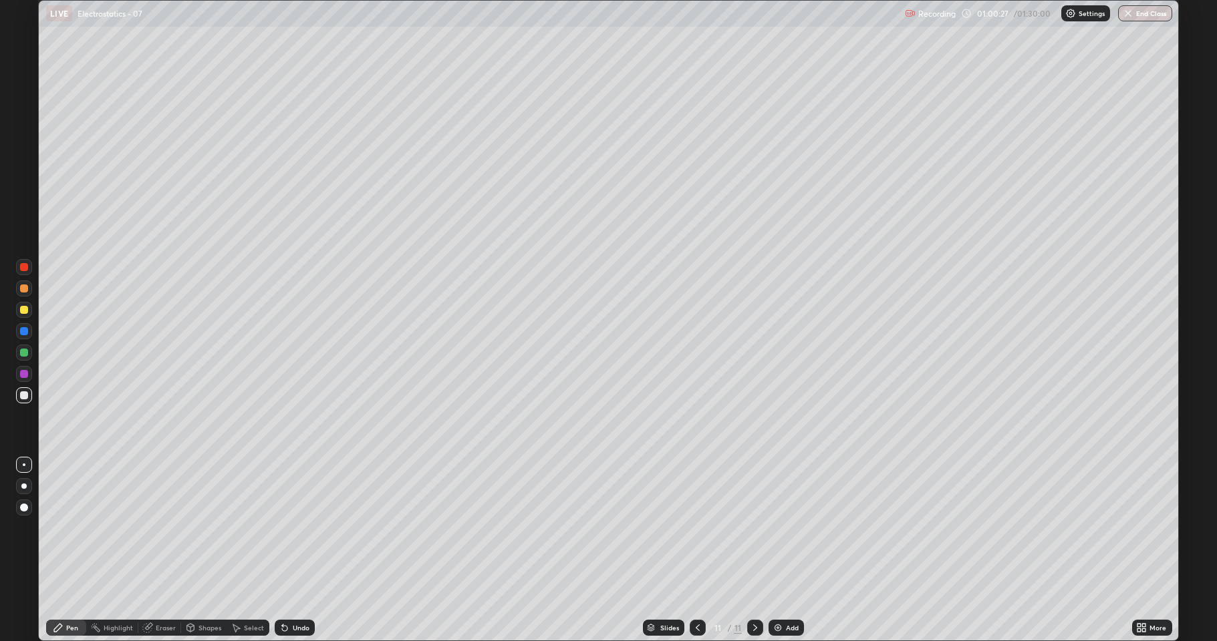
click at [285, 528] on icon at bounding box center [284, 628] width 11 height 11
click at [285, 528] on icon at bounding box center [284, 628] width 5 height 5
click at [285, 528] on icon at bounding box center [284, 628] width 11 height 11
click at [284, 528] on icon at bounding box center [284, 628] width 5 height 5
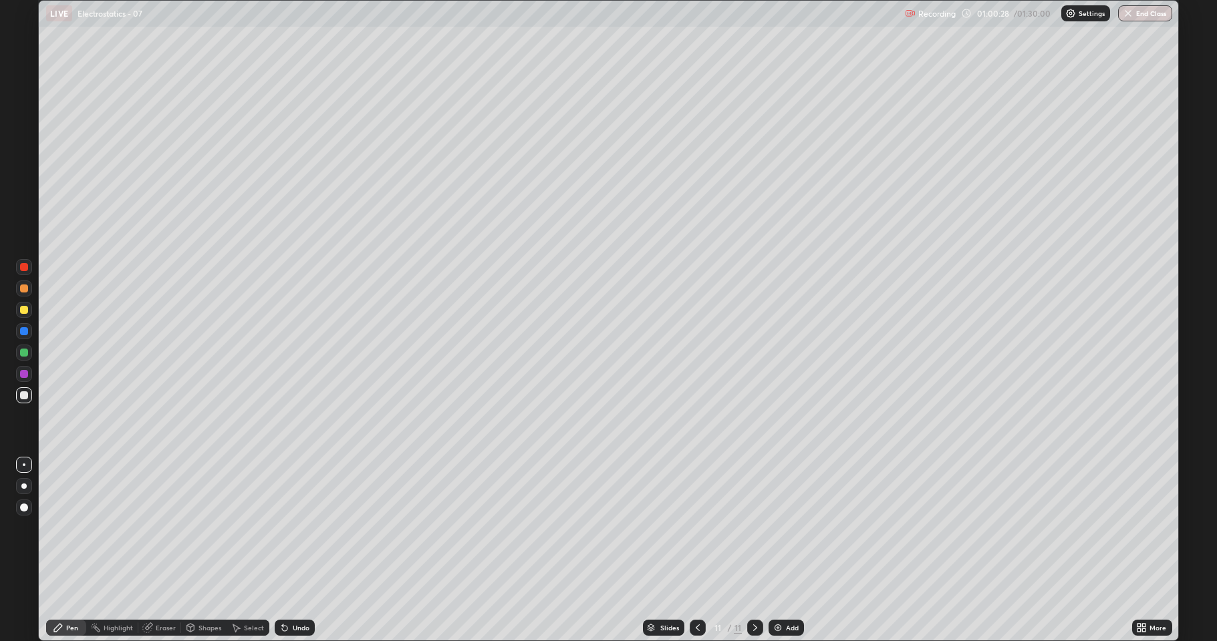
click at [285, 528] on icon at bounding box center [284, 628] width 11 height 11
click at [285, 528] on icon at bounding box center [284, 628] width 5 height 5
click at [283, 528] on icon at bounding box center [284, 628] width 5 height 5
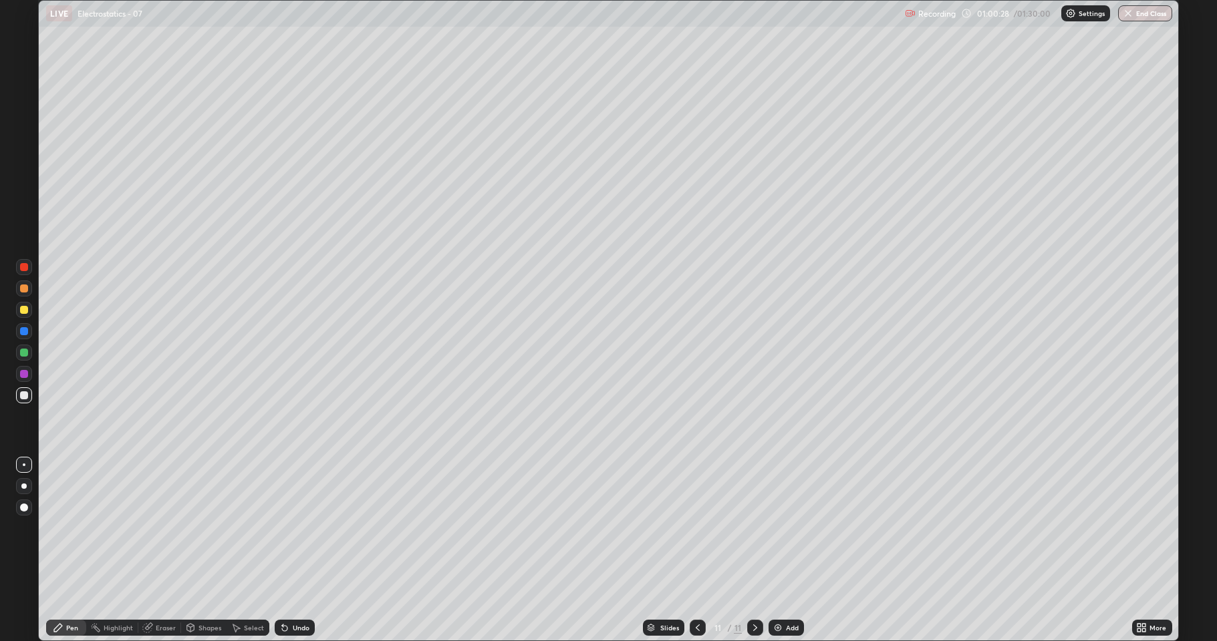
click at [283, 528] on icon at bounding box center [284, 628] width 5 height 5
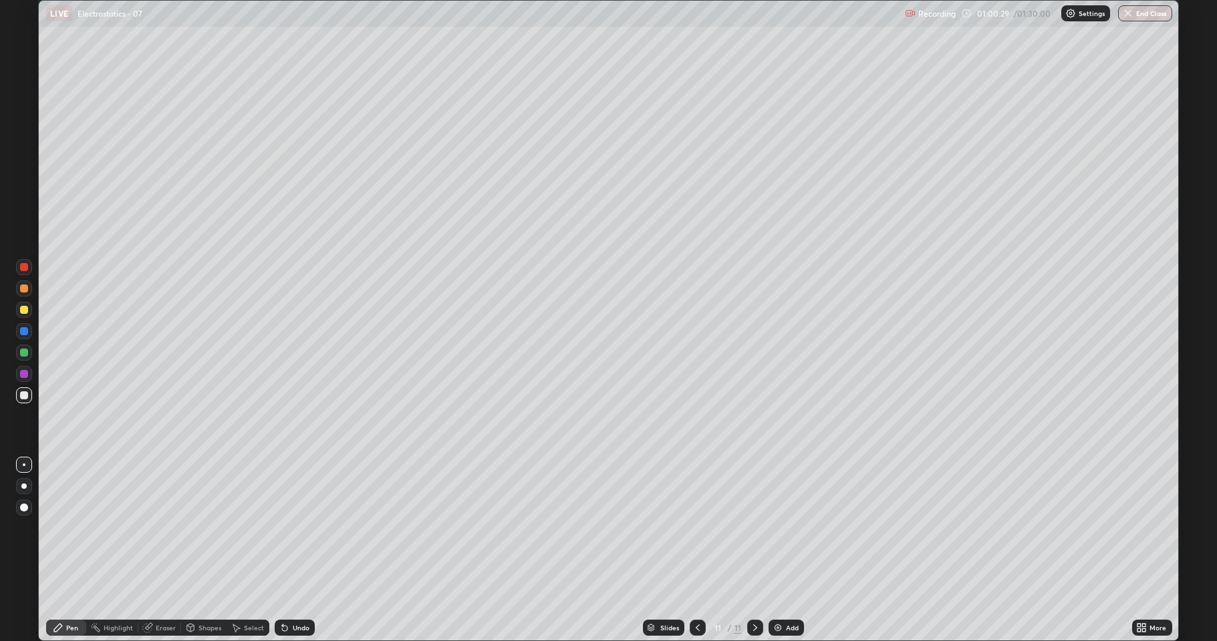
click at [283, 528] on icon at bounding box center [284, 628] width 5 height 5
click at [281, 528] on div "Undo" at bounding box center [295, 628] width 40 height 16
click at [283, 528] on icon at bounding box center [284, 628] width 5 height 5
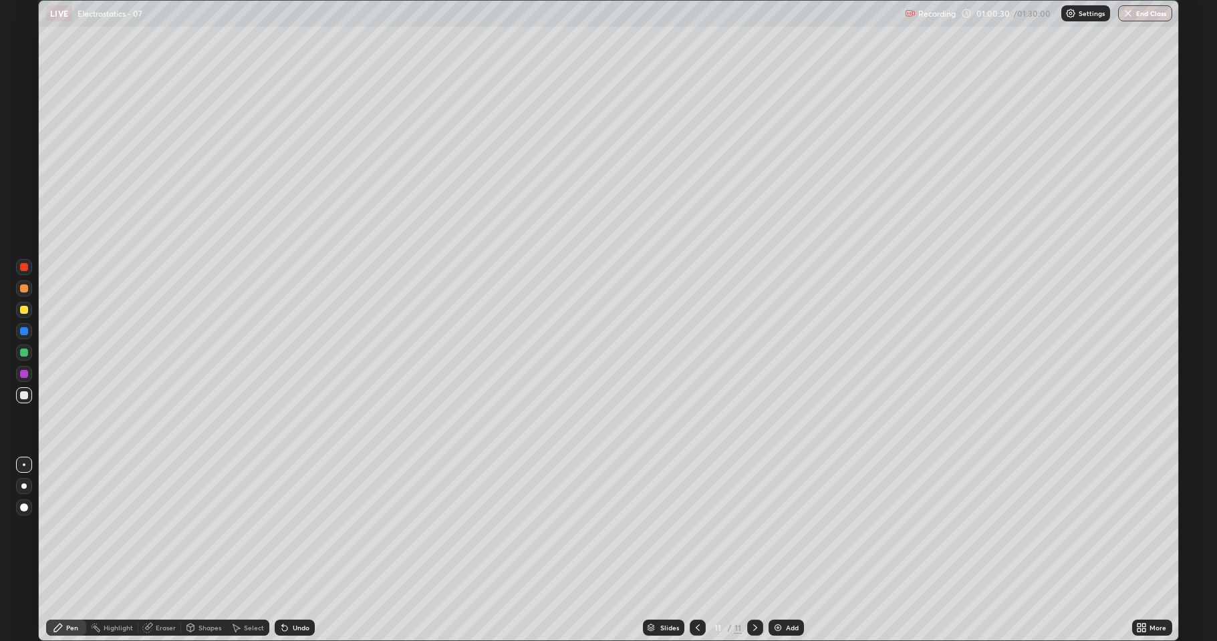
click at [283, 528] on icon at bounding box center [284, 628] width 5 height 5
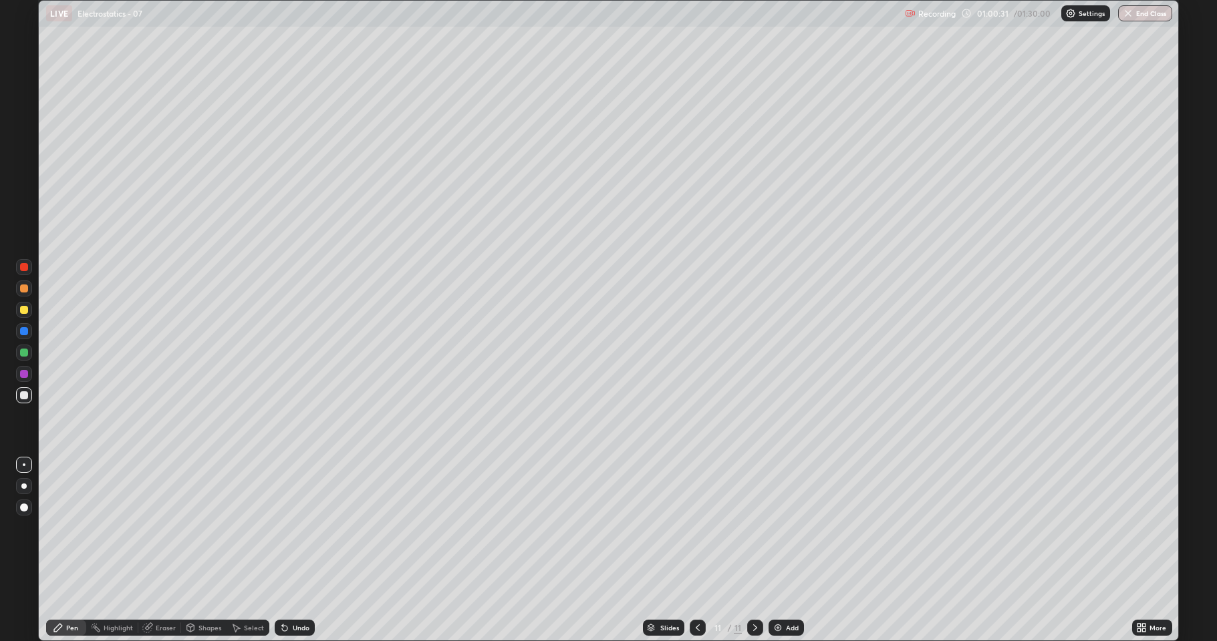
click at [287, 528] on icon at bounding box center [284, 628] width 11 height 11
click at [289, 528] on div "Undo" at bounding box center [295, 628] width 40 height 16
click at [293, 528] on div "Undo" at bounding box center [301, 628] width 17 height 7
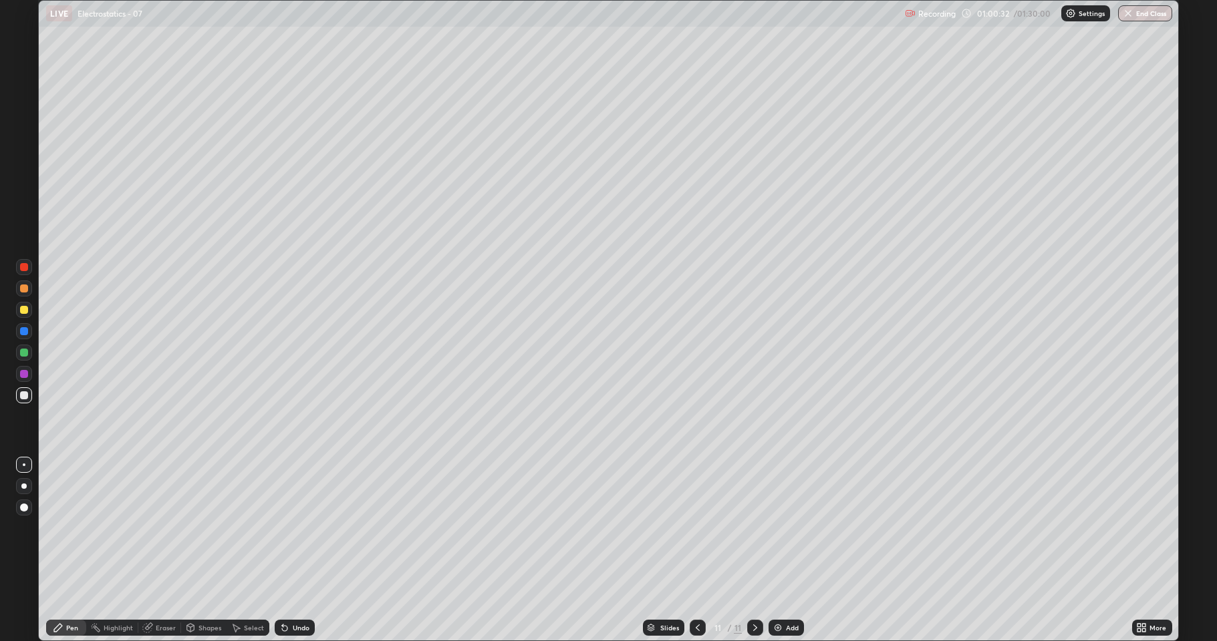
click at [293, 528] on div "Undo" at bounding box center [301, 628] width 17 height 7
click at [293, 528] on div "Undo" at bounding box center [295, 628] width 40 height 16
click at [24, 333] on div at bounding box center [24, 331] width 8 height 8
click at [27, 309] on div at bounding box center [24, 310] width 8 height 8
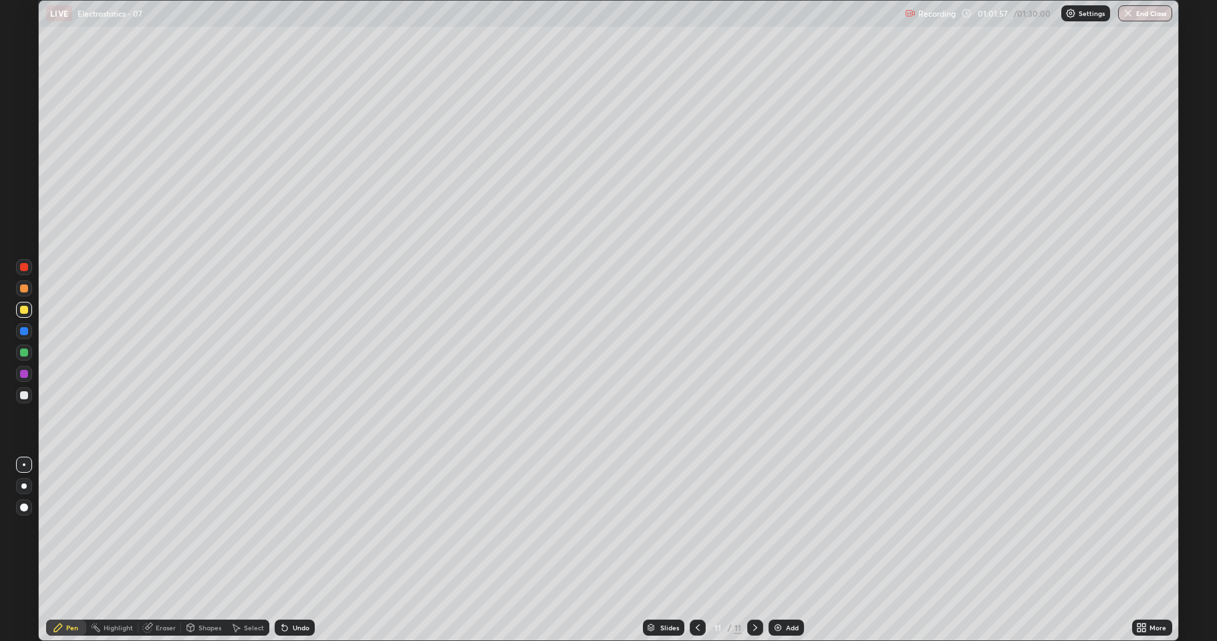
click at [211, 528] on div "Shapes" at bounding box center [209, 628] width 23 height 7
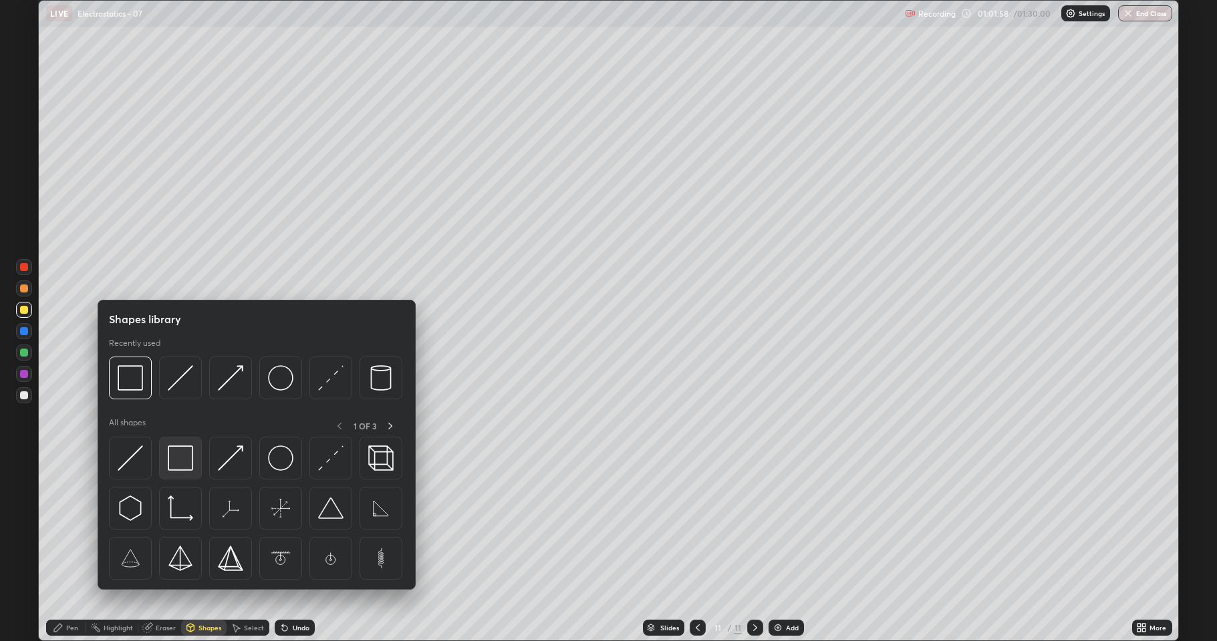
click at [180, 459] on img at bounding box center [180, 458] width 25 height 25
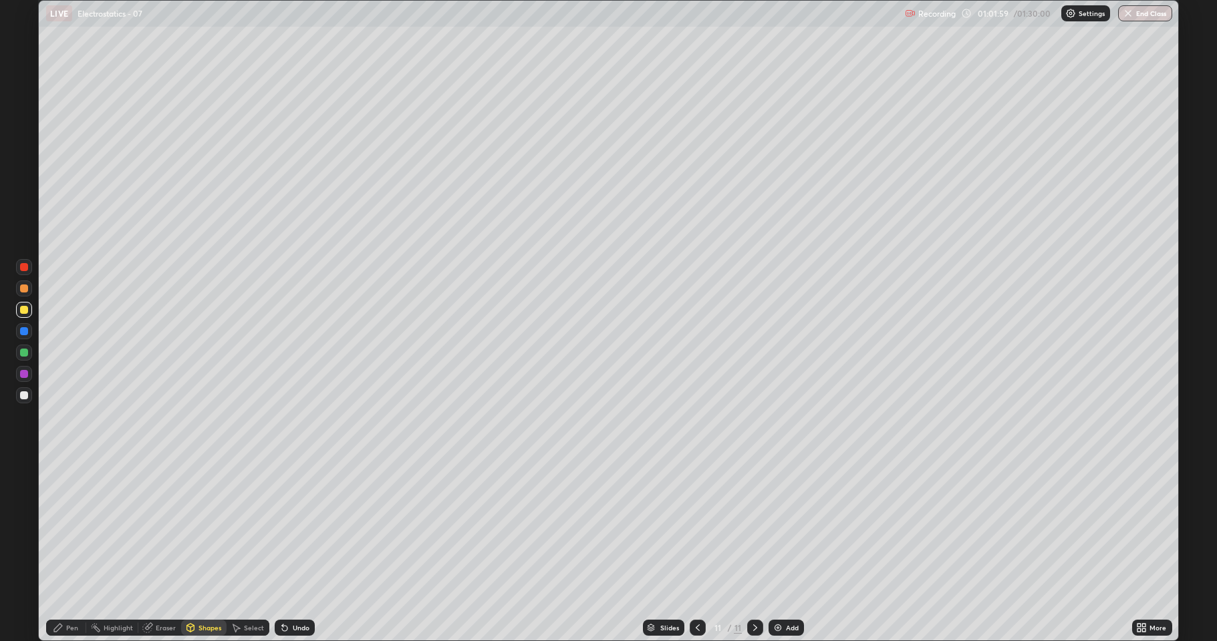
click at [23, 353] on div at bounding box center [24, 353] width 8 height 8
click at [64, 528] on div "Pen" at bounding box center [66, 628] width 40 height 16
click at [22, 287] on div at bounding box center [24, 289] width 8 height 8
click at [288, 528] on div "Undo" at bounding box center [295, 628] width 40 height 16
click at [284, 528] on icon at bounding box center [284, 628] width 5 height 5
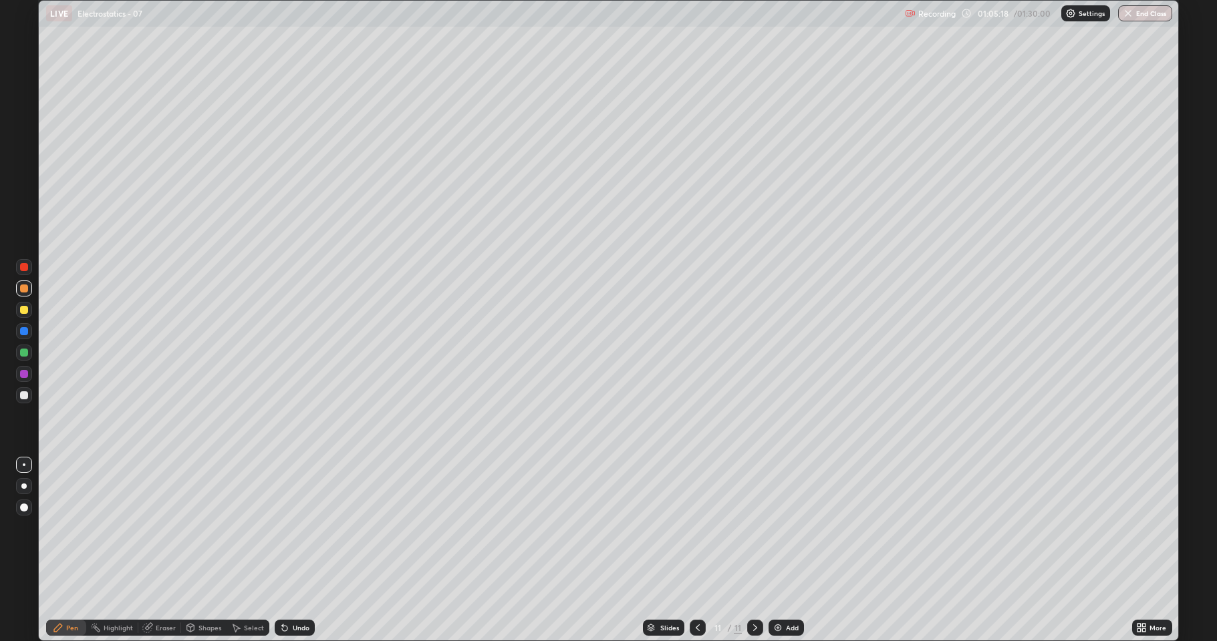
click at [241, 528] on div "Select" at bounding box center [247, 628] width 43 height 16
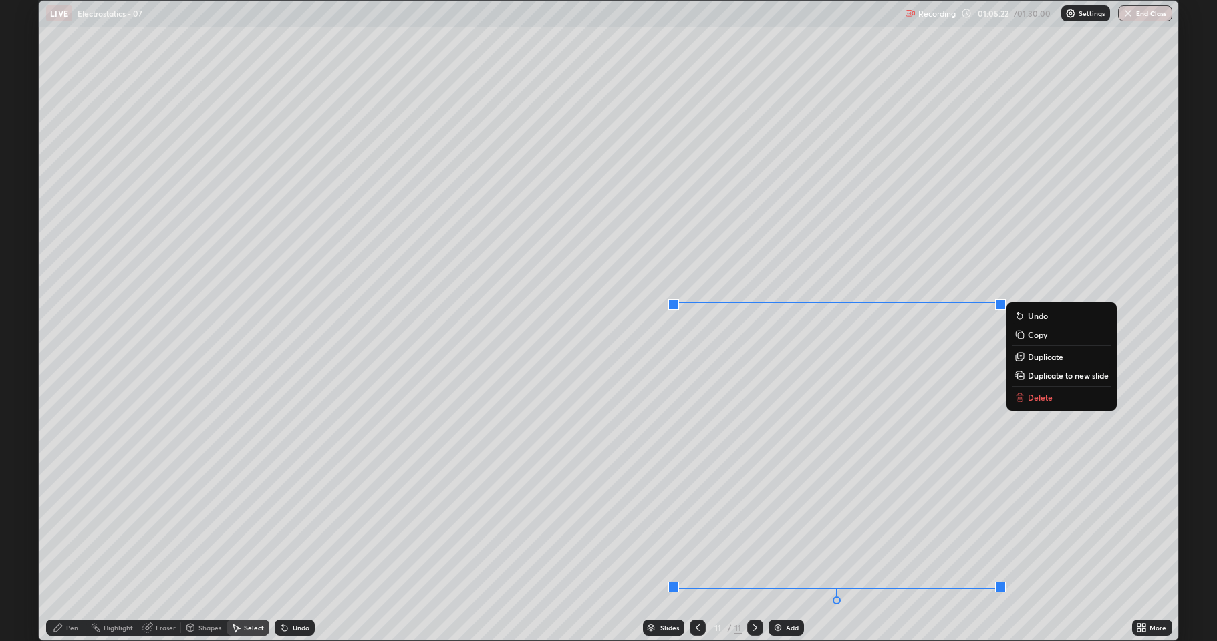
click at [1047, 377] on p "Duplicate to new slide" at bounding box center [1067, 375] width 81 height 11
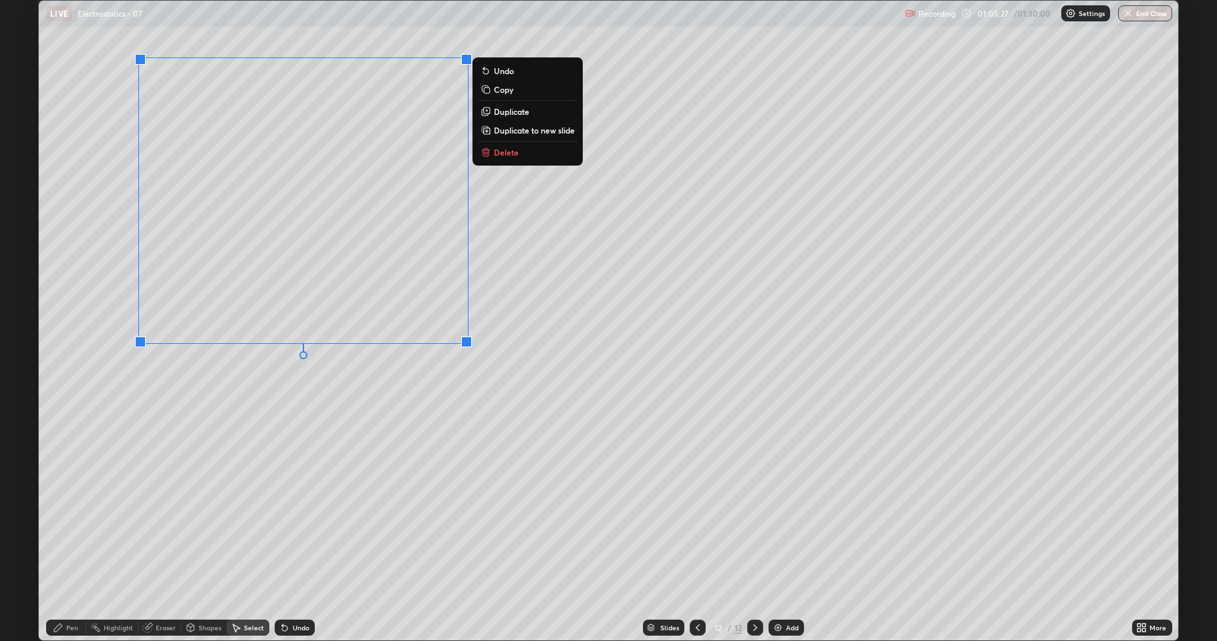
click at [195, 412] on div "0 ° Undo Copy Duplicate Duplicate to new slide Delete" at bounding box center [608, 321] width 1139 height 640
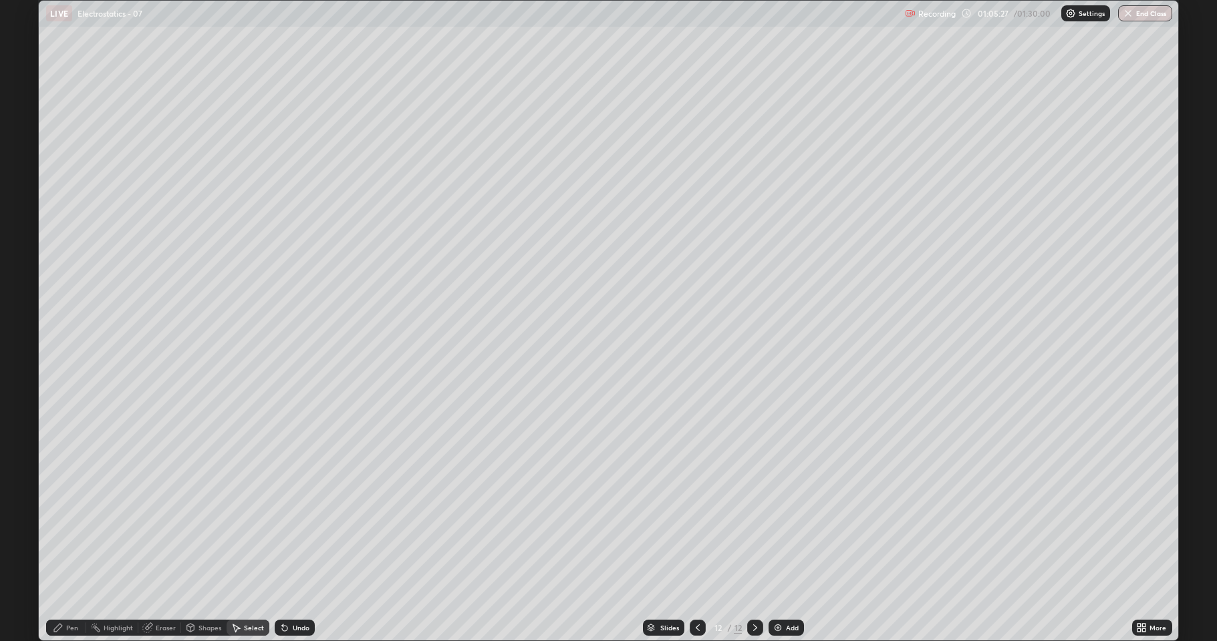
click at [63, 528] on icon at bounding box center [58, 628] width 11 height 11
click at [29, 391] on div at bounding box center [24, 395] width 16 height 16
click at [775, 528] on img at bounding box center [777, 628] width 11 height 11
click at [202, 528] on div "Shapes" at bounding box center [209, 628] width 23 height 7
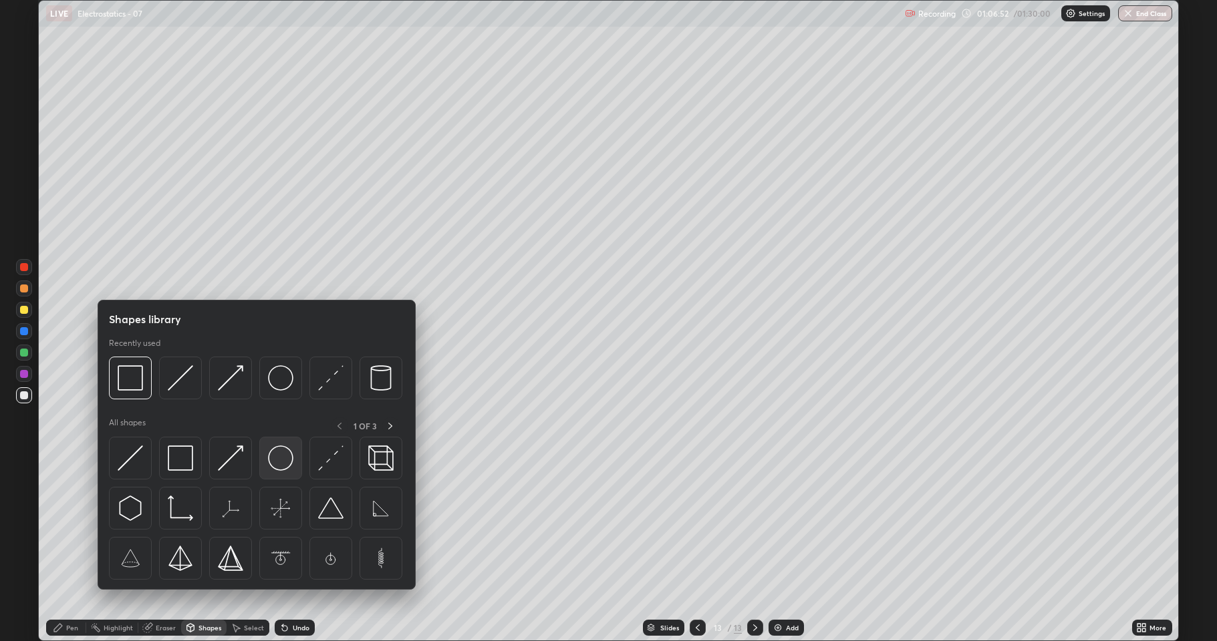
click at [280, 468] on img at bounding box center [280, 458] width 25 height 25
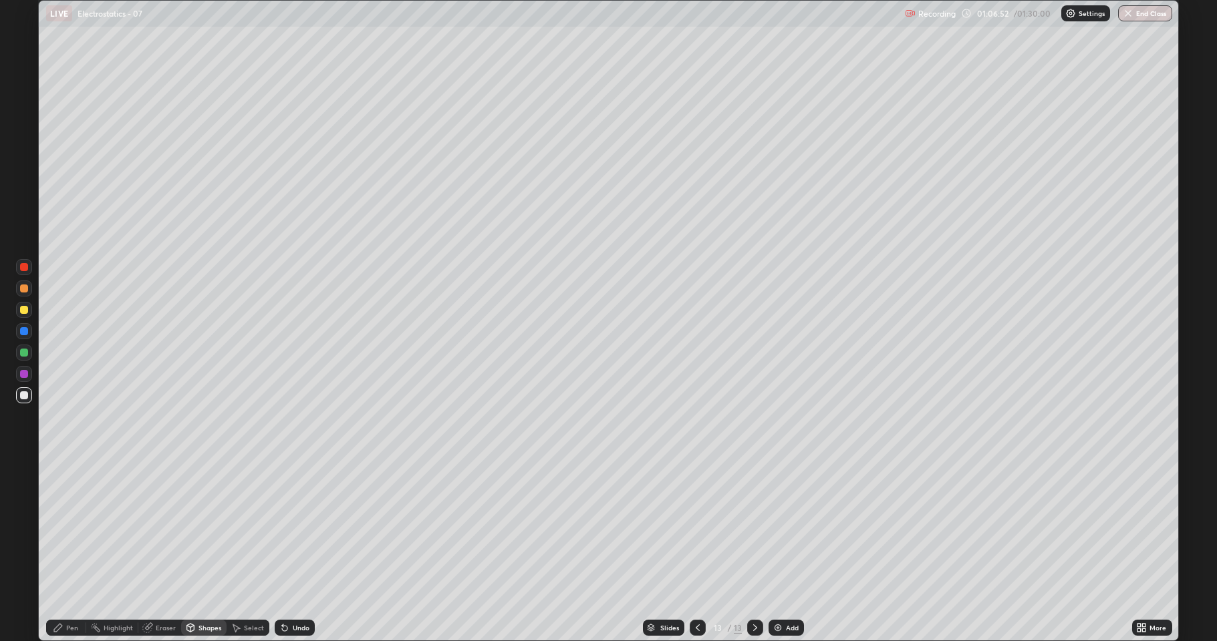
click at [29, 353] on div at bounding box center [24, 353] width 16 height 16
click at [63, 528] on div "Pen" at bounding box center [66, 628] width 40 height 16
click at [25, 286] on div at bounding box center [24, 289] width 8 height 8
click at [27, 311] on div at bounding box center [24, 310] width 8 height 8
click at [22, 401] on div at bounding box center [24, 395] width 16 height 16
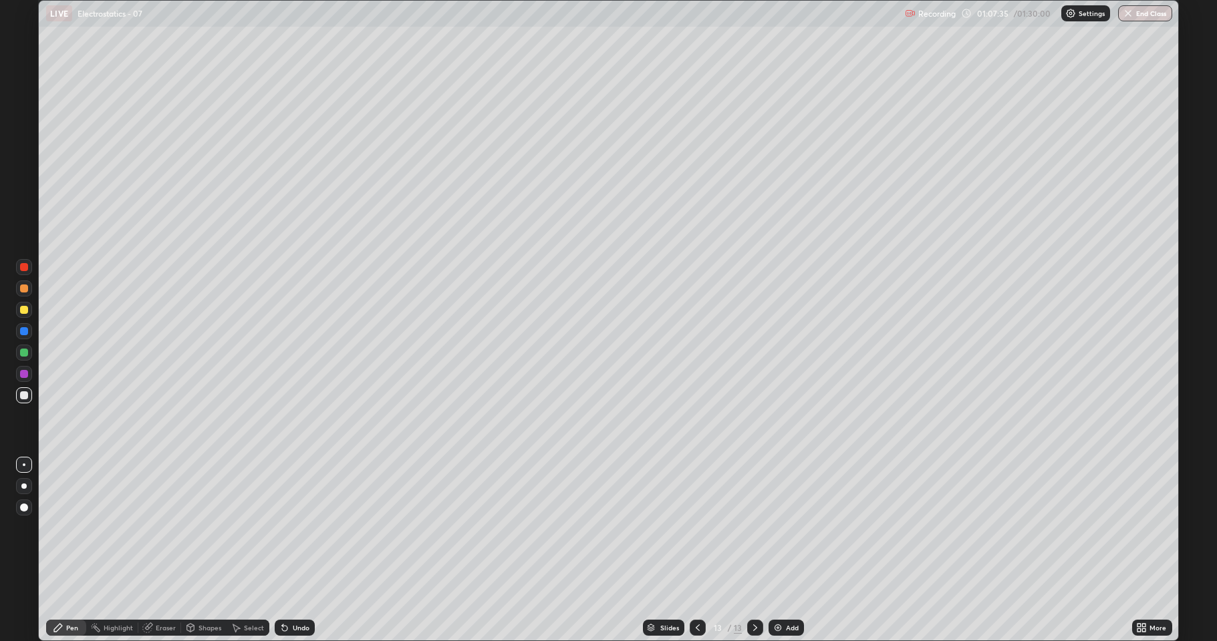
click at [27, 329] on div at bounding box center [24, 331] width 8 height 8
click at [22, 393] on div at bounding box center [24, 395] width 8 height 8
click at [291, 528] on div "Undo" at bounding box center [295, 628] width 40 height 16
click at [23, 309] on div at bounding box center [24, 310] width 8 height 8
click at [287, 528] on icon at bounding box center [284, 628] width 11 height 11
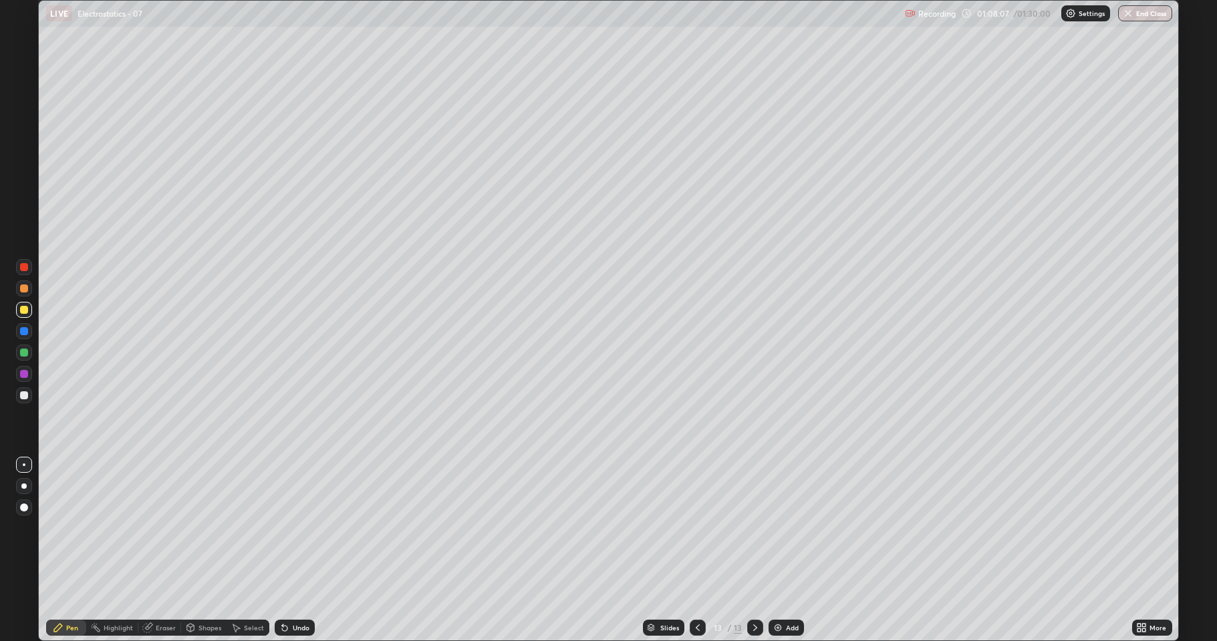
click at [287, 528] on icon at bounding box center [284, 628] width 11 height 11
click at [291, 528] on div "Undo" at bounding box center [295, 628] width 40 height 16
click at [23, 395] on div at bounding box center [24, 395] width 8 height 8
click at [783, 528] on div "Add" at bounding box center [785, 628] width 35 height 16
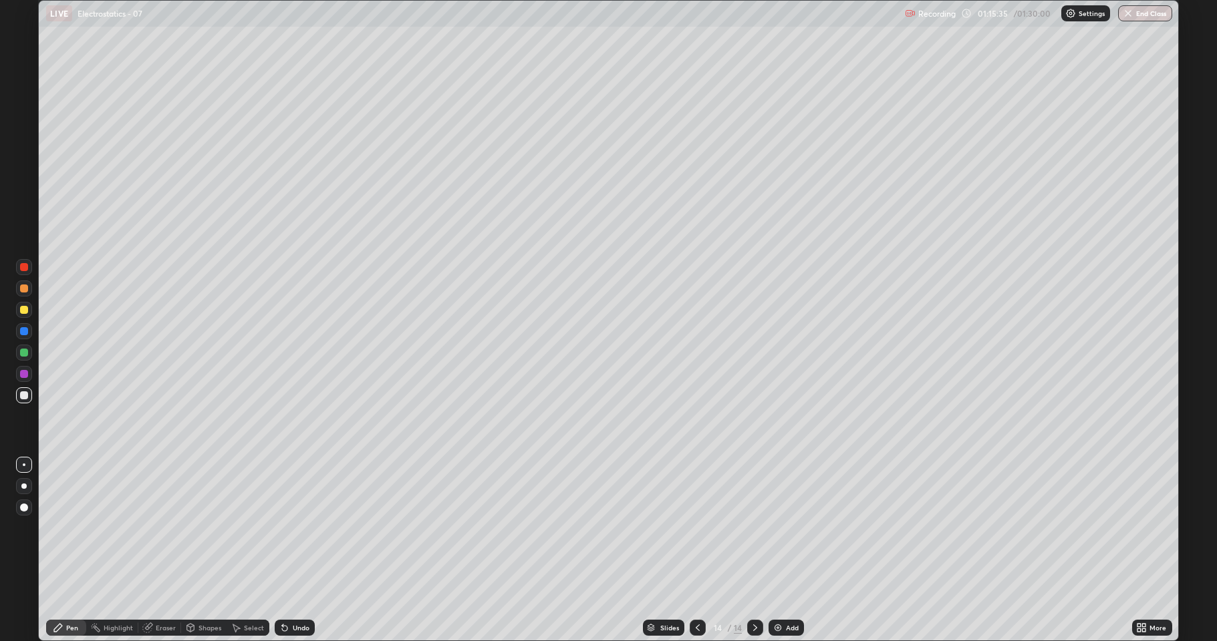
click at [25, 308] on div at bounding box center [24, 310] width 8 height 8
click at [1154, 11] on button "End Class" at bounding box center [1145, 13] width 53 height 16
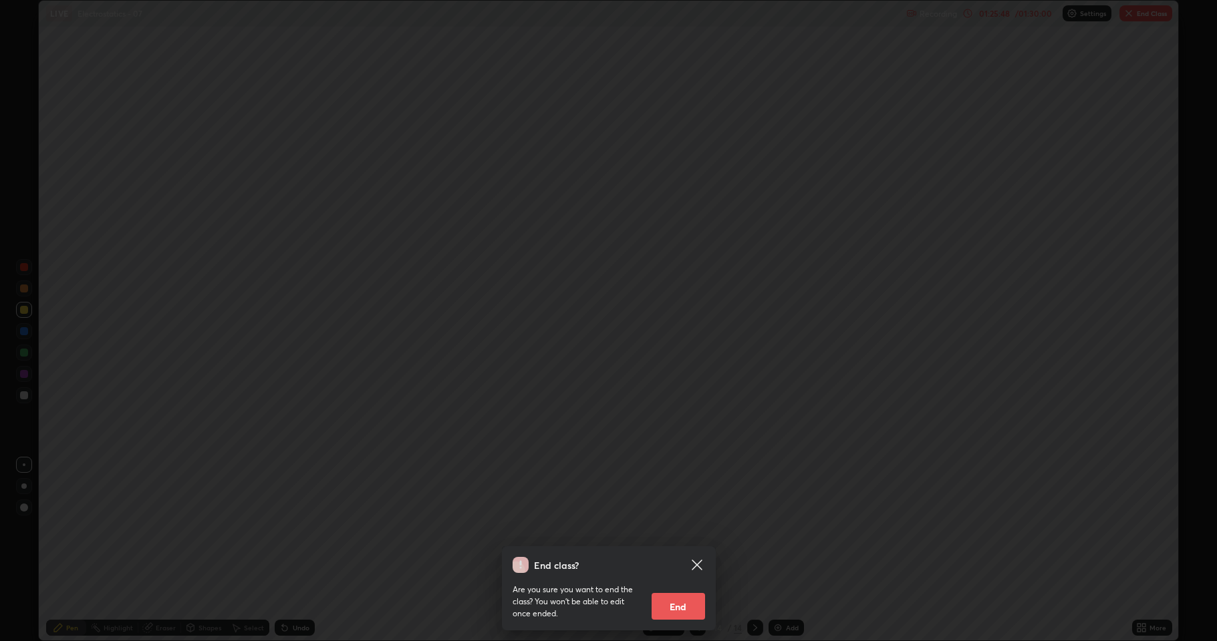
click at [677, 528] on button "End" at bounding box center [677, 606] width 53 height 27
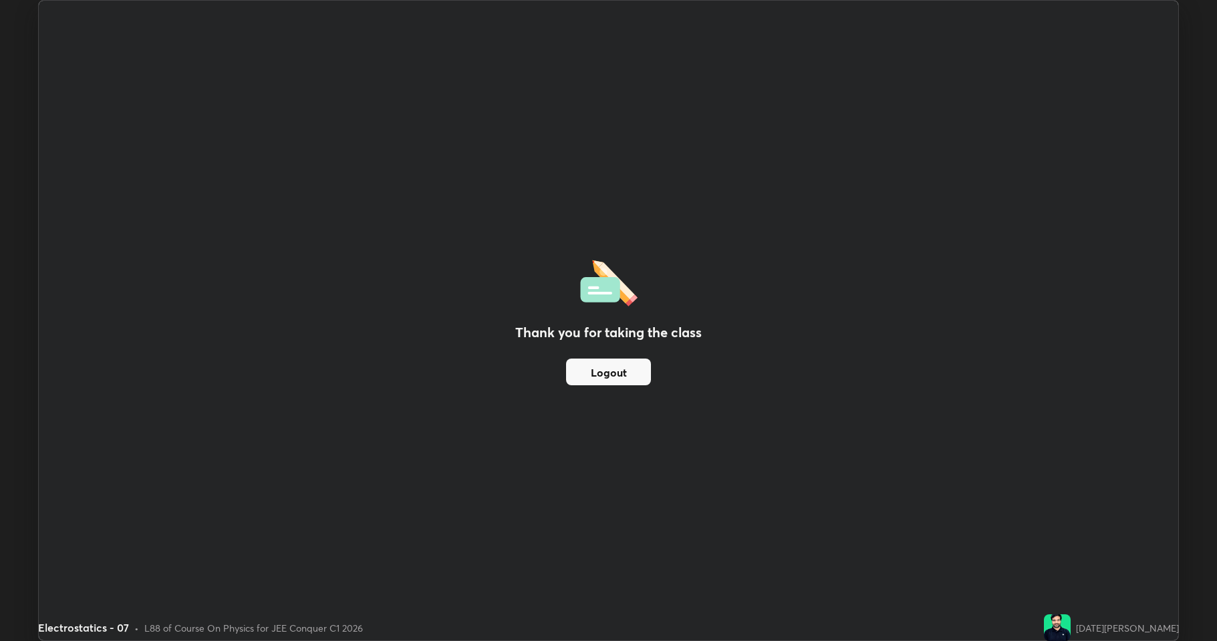
click at [619, 372] on button "Logout" at bounding box center [608, 372] width 85 height 27
